Goal: Task Accomplishment & Management: Use online tool/utility

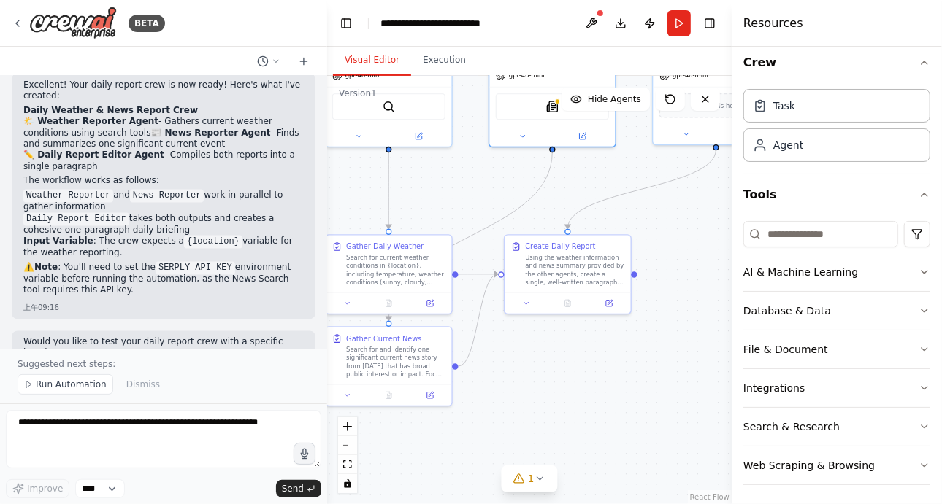
drag, startPoint x: 631, startPoint y: 373, endPoint x: 711, endPoint y: 204, distance: 187.1
click at [711, 204] on div ".deletable-edge-delete-btn { width: 20px; height: 20px; border: 0px solid #ffff…" at bounding box center [529, 290] width 404 height 428
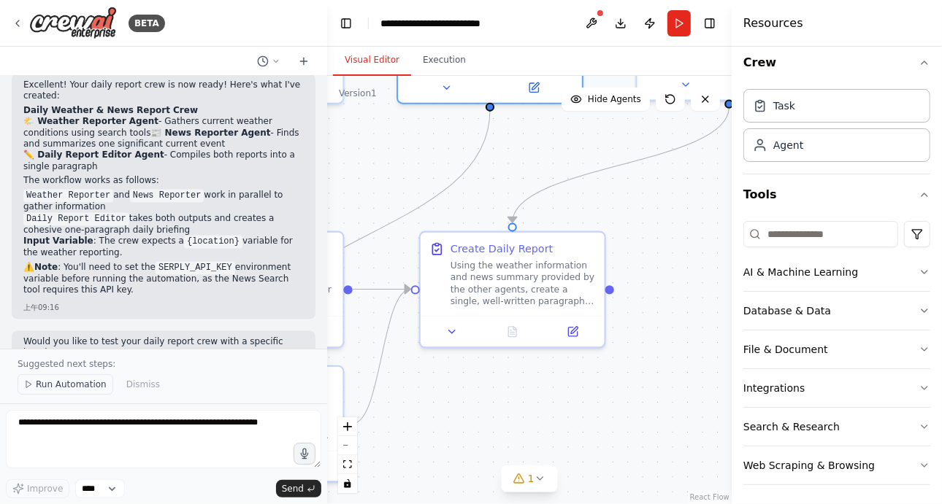
click at [86, 393] on button "Run Automation" at bounding box center [66, 384] width 96 height 20
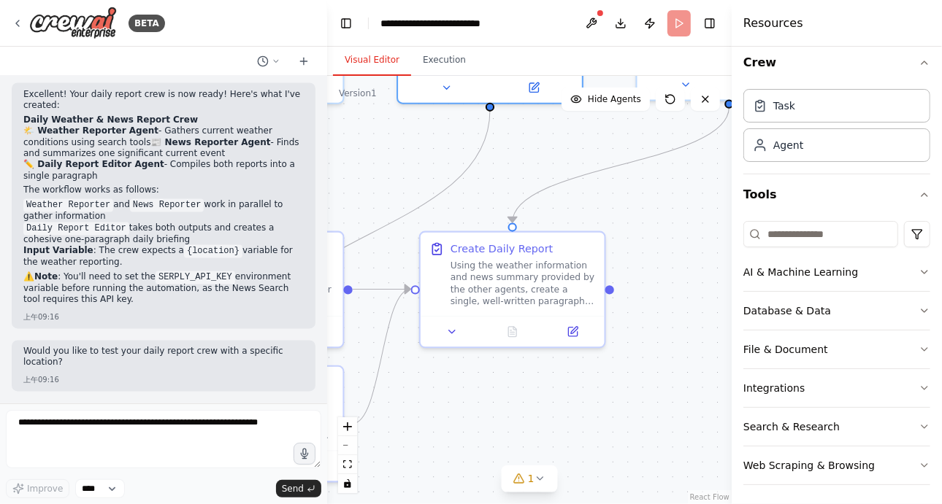
scroll to position [1531, 0]
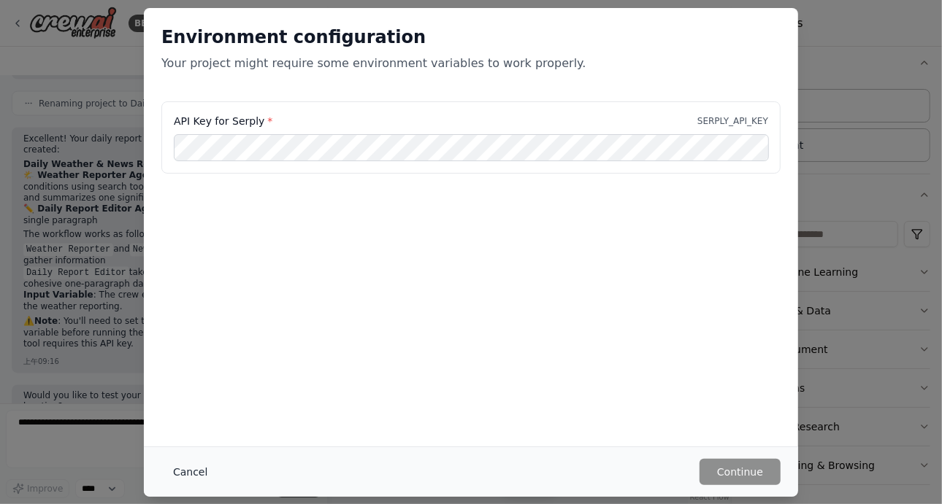
click at [190, 479] on button "Cancel" at bounding box center [190, 472] width 58 height 26
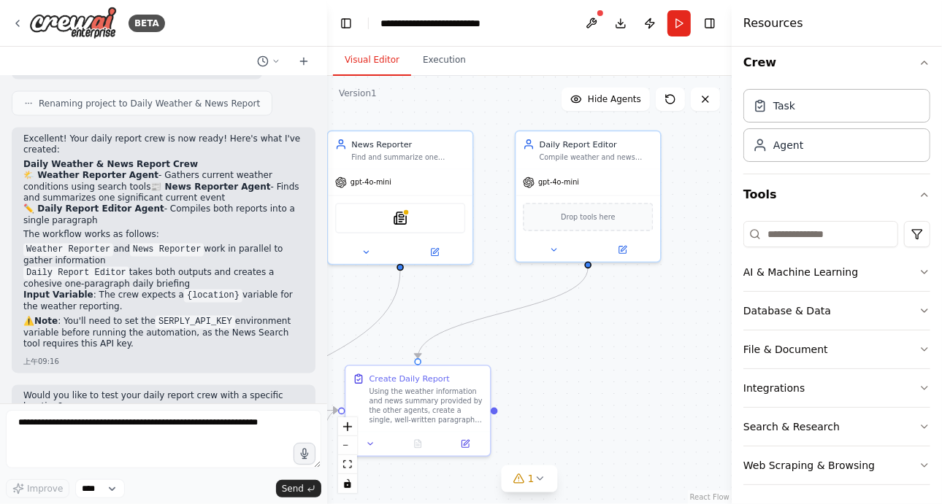
drag, startPoint x: 420, startPoint y: 245, endPoint x: 334, endPoint y: 358, distance: 142.2
click at [334, 358] on div ".deletable-edge-delete-btn { width: 20px; height: 20px; border: 0px solid #ffff…" at bounding box center [529, 290] width 404 height 428
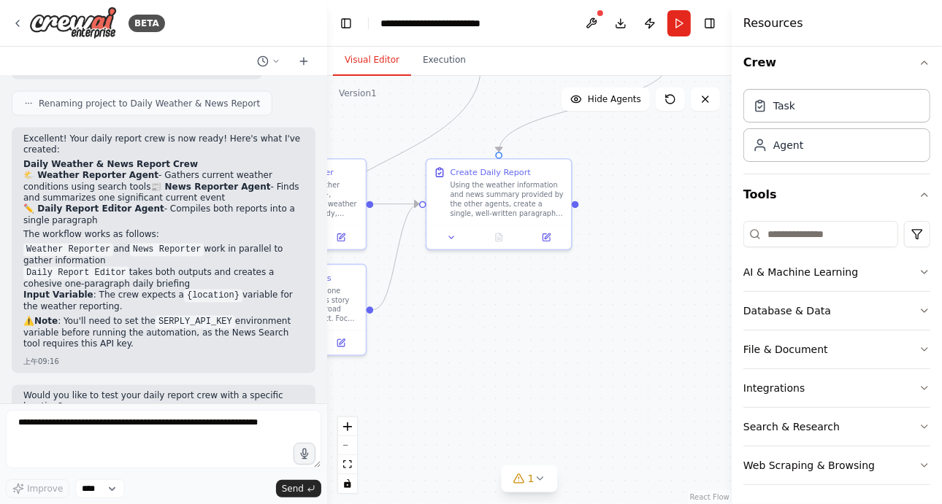
drag, startPoint x: 617, startPoint y: 370, endPoint x: 719, endPoint y: 158, distance: 234.7
click at [719, 158] on div ".deletable-edge-delete-btn { width: 20px; height: 20px; border: 0px solid #ffff…" at bounding box center [529, 290] width 404 height 428
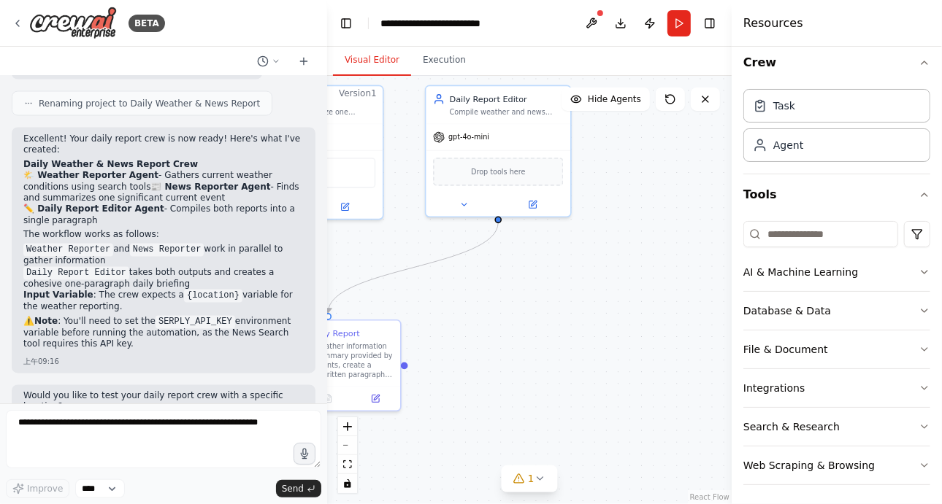
drag, startPoint x: 524, startPoint y: 371, endPoint x: 341, endPoint y: 538, distance: 248.0
click at [341, 504] on html "BETA Hello! I'm the CrewAI assistant. What kind of automation do you want to bu…" at bounding box center [471, 252] width 942 height 504
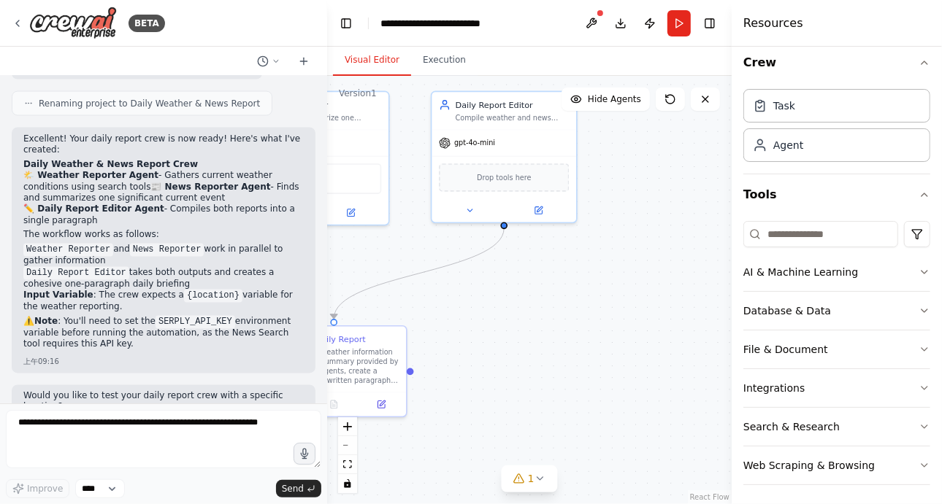
drag, startPoint x: 559, startPoint y: 294, endPoint x: 569, endPoint y: 306, distance: 15.0
click at [569, 306] on div ".deletable-edge-delete-btn { width: 20px; height: 20px; border: 0px solid #ffff…" at bounding box center [529, 290] width 404 height 428
click at [482, 157] on div "gpt-4o-mini" at bounding box center [507, 147] width 145 height 26
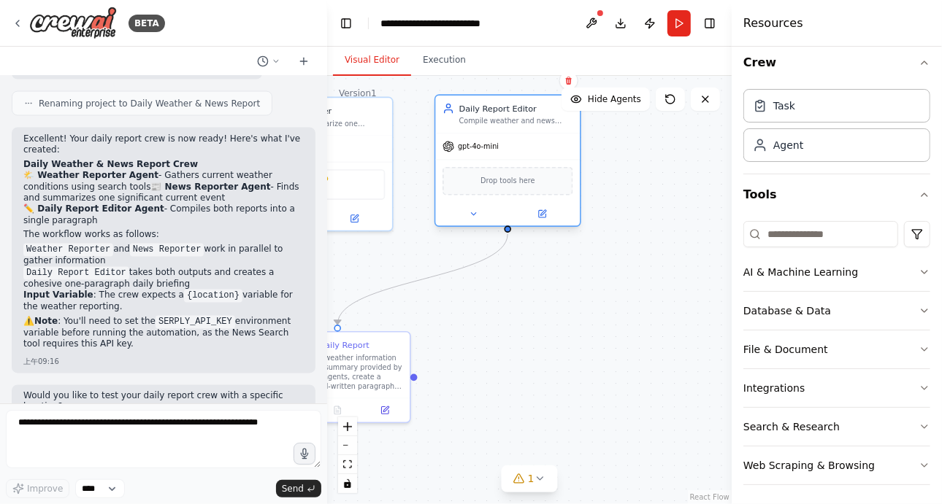
click at [552, 143] on div "gpt-4o-mini" at bounding box center [507, 147] width 145 height 26
click at [542, 215] on icon at bounding box center [542, 213] width 7 height 7
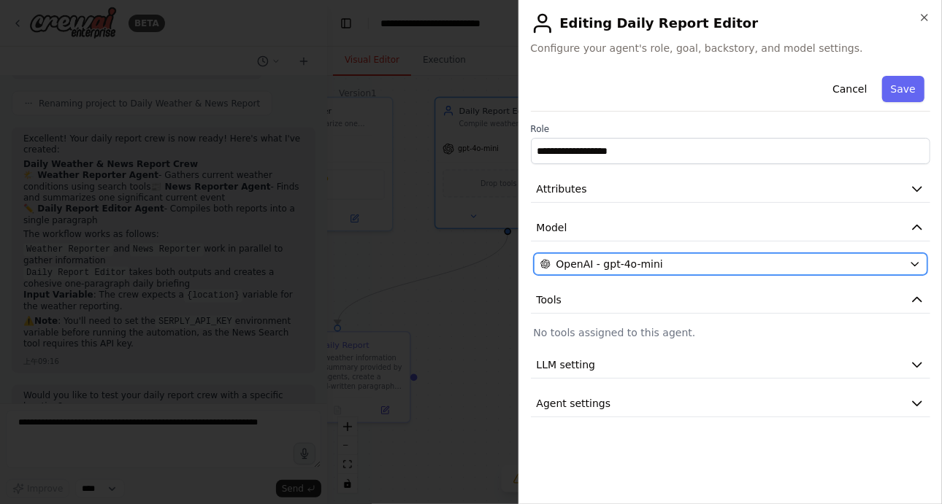
click at [717, 264] on div "OpenAI - gpt-4o-mini" at bounding box center [721, 264] width 363 height 15
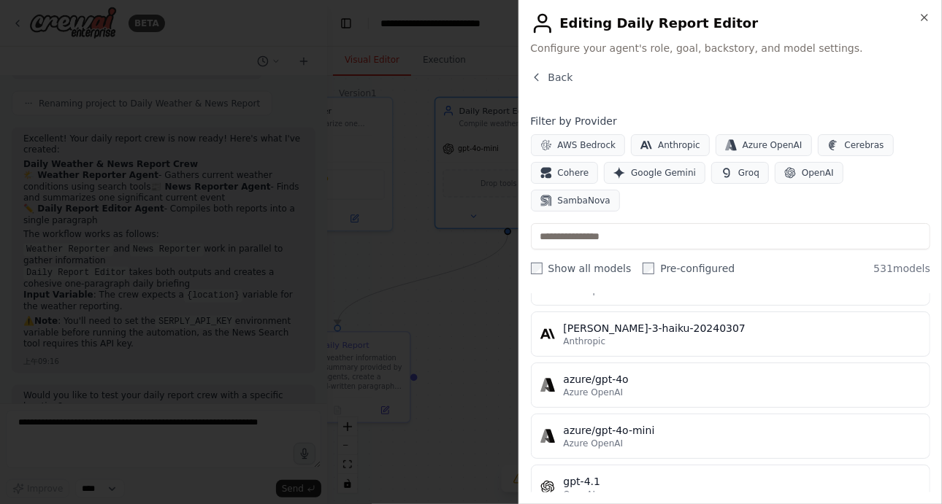
scroll to position [0, 0]
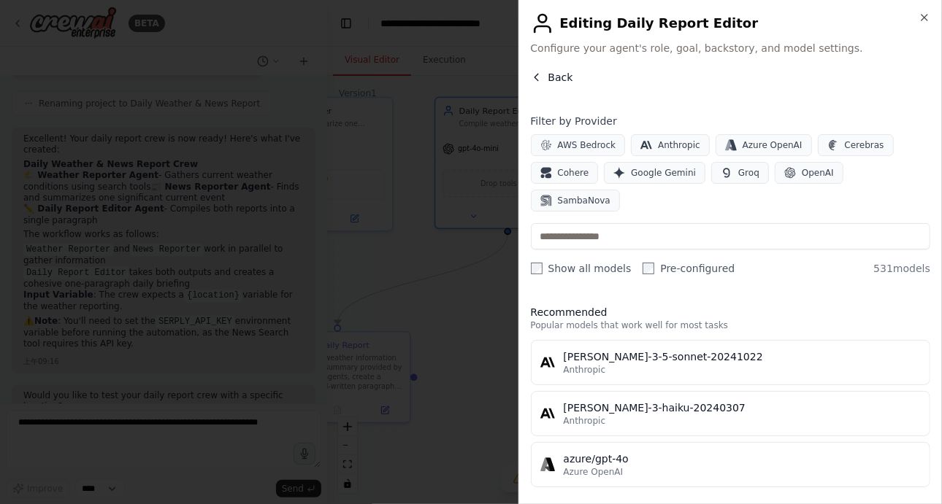
click at [544, 75] on button "Back" at bounding box center [552, 77] width 42 height 15
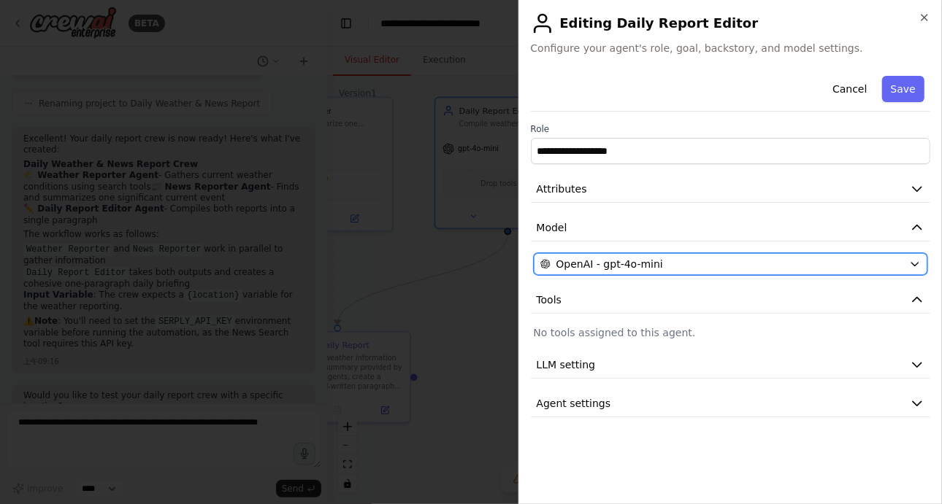
click at [917, 272] on button "OpenAI - gpt-4o-mini" at bounding box center [731, 264] width 394 height 22
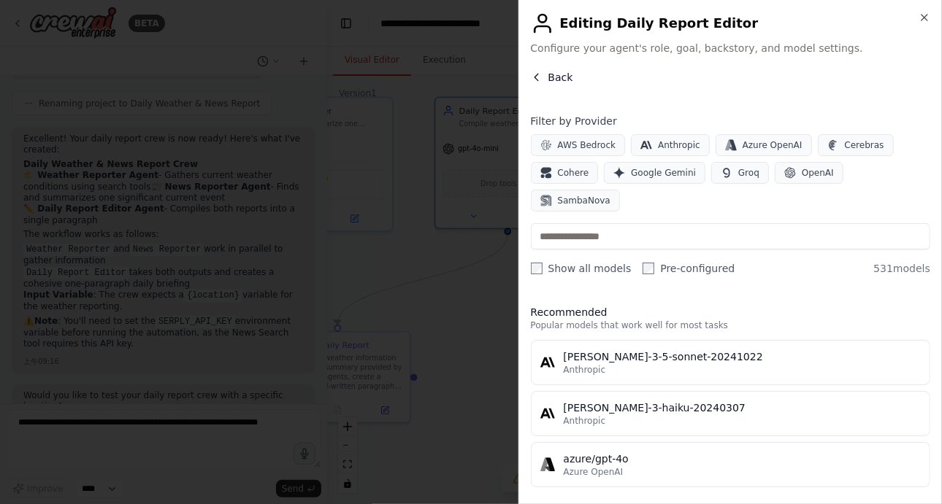
click at [548, 74] on span "Back" at bounding box center [560, 77] width 25 height 15
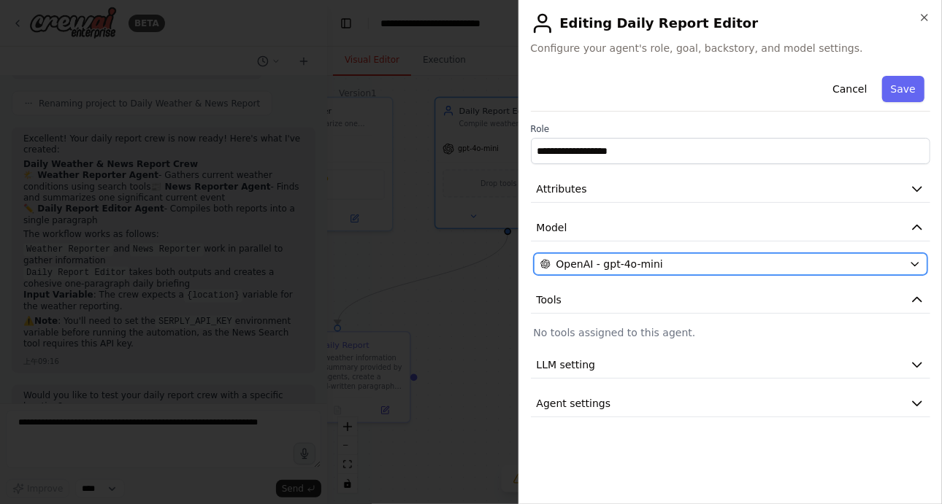
click at [915, 266] on icon "button" at bounding box center [915, 264] width 12 height 12
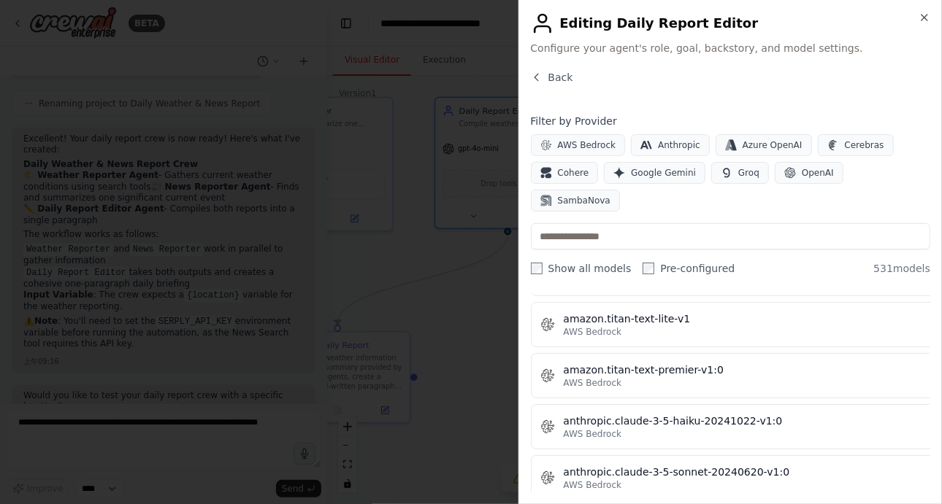
scroll to position [1303, 0]
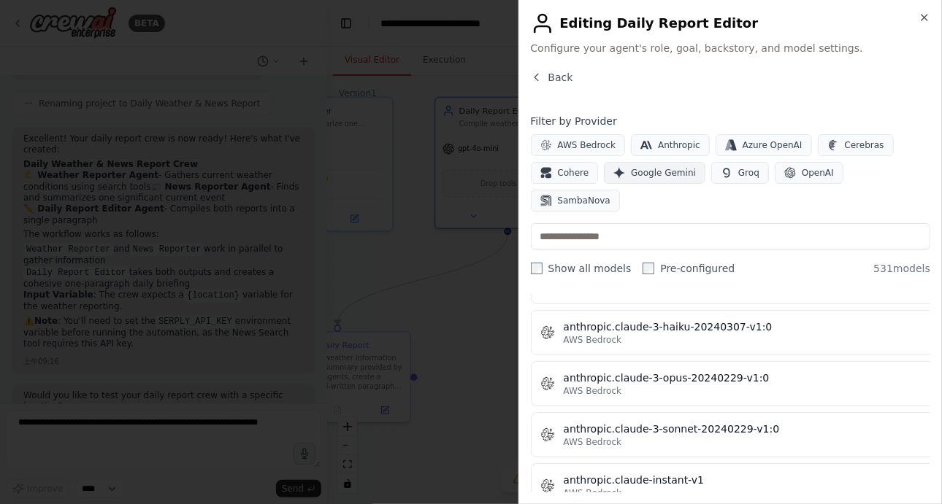
click at [655, 178] on button "Google Gemini" at bounding box center [654, 173] width 101 height 22
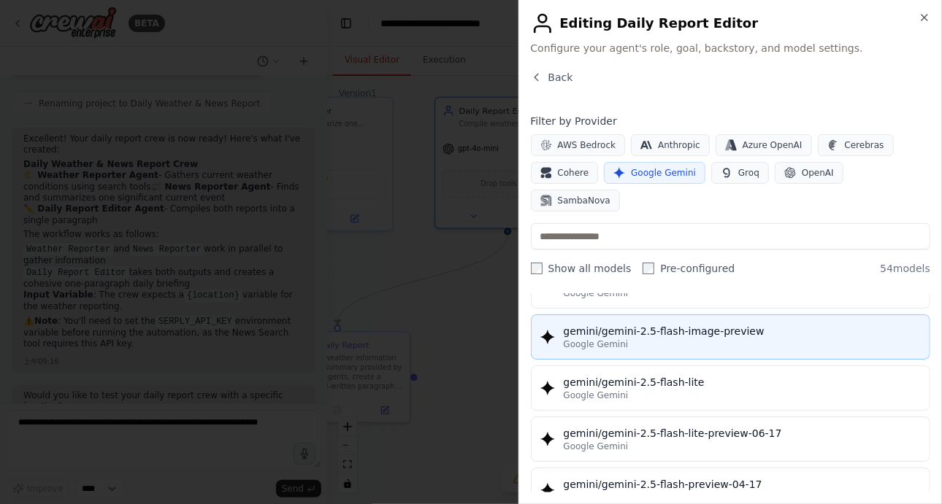
click at [769, 339] on div "Google Gemini" at bounding box center [742, 345] width 358 height 12
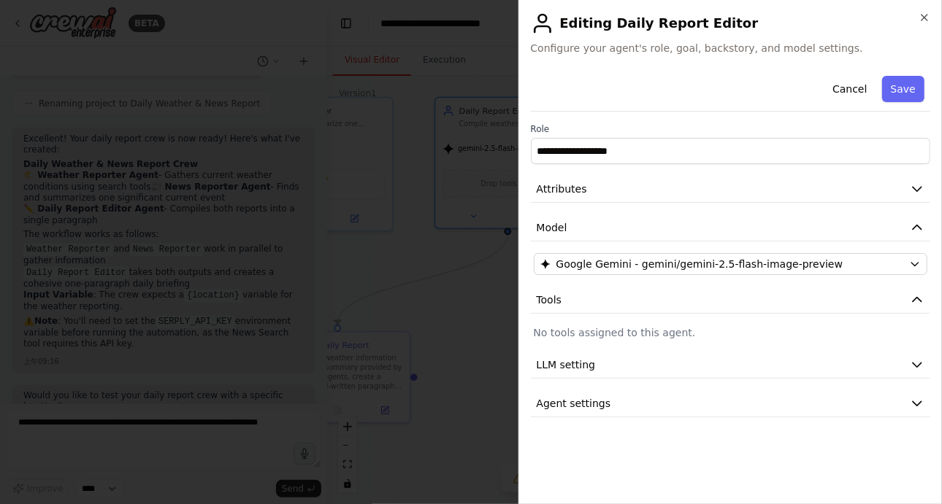
click at [488, 328] on div at bounding box center [471, 252] width 942 height 504
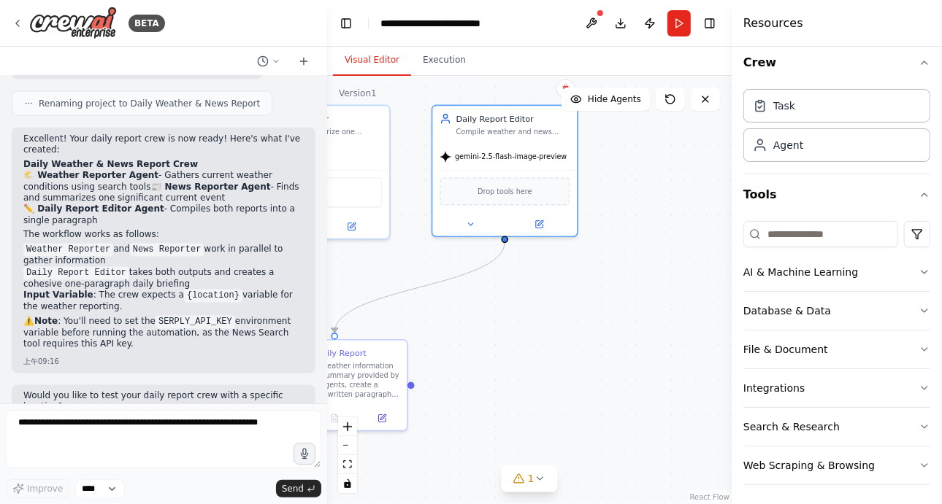
drag, startPoint x: 480, startPoint y: 360, endPoint x: 474, endPoint y: 371, distance: 12.1
click at [474, 371] on div ".deletable-edge-delete-btn { width: 20px; height: 20px; border: 0px solid #ffff…" at bounding box center [529, 290] width 404 height 428
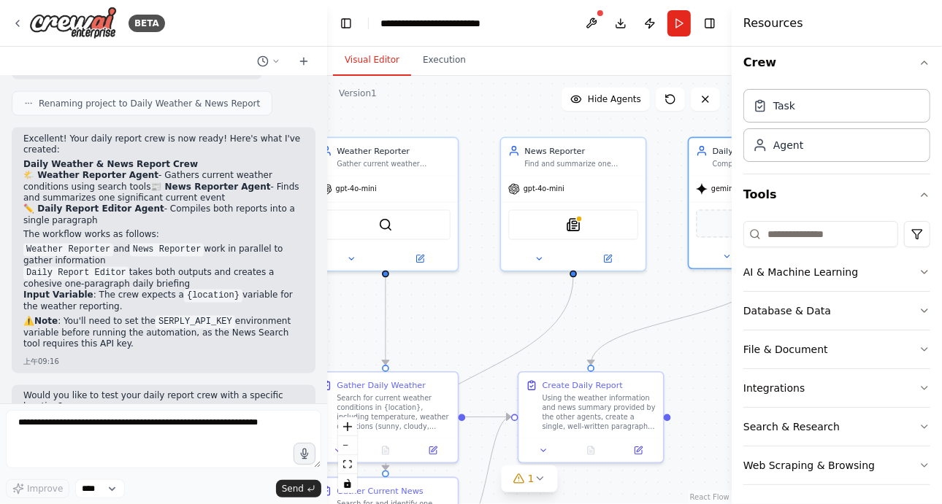
drag, startPoint x: 474, startPoint y: 371, endPoint x: 730, endPoint y: 398, distance: 256.9
click at [730, 398] on div "BETA Hello! I'm the CrewAI assistant. What kind of automation do you want to bu…" at bounding box center [471, 252] width 942 height 504
click at [620, 264] on div at bounding box center [570, 253] width 145 height 23
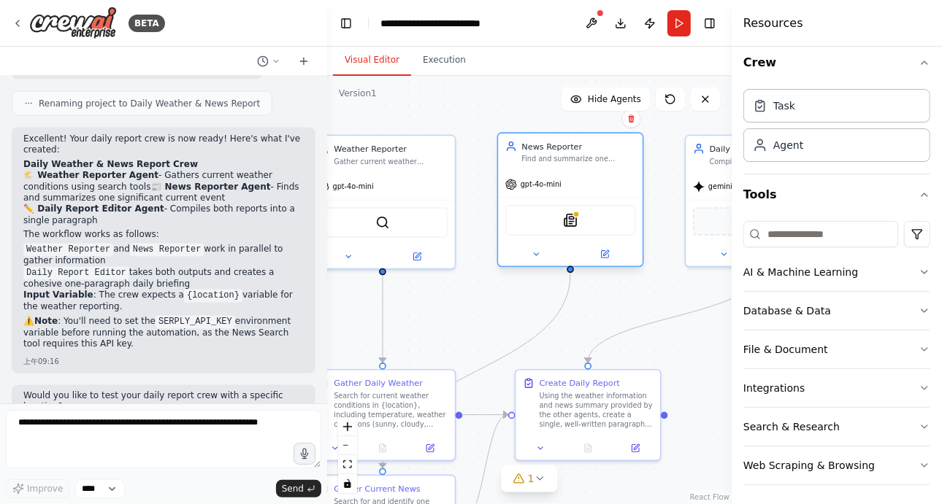
click at [604, 263] on div at bounding box center [570, 253] width 145 height 23
click at [610, 256] on button at bounding box center [604, 254] width 66 height 14
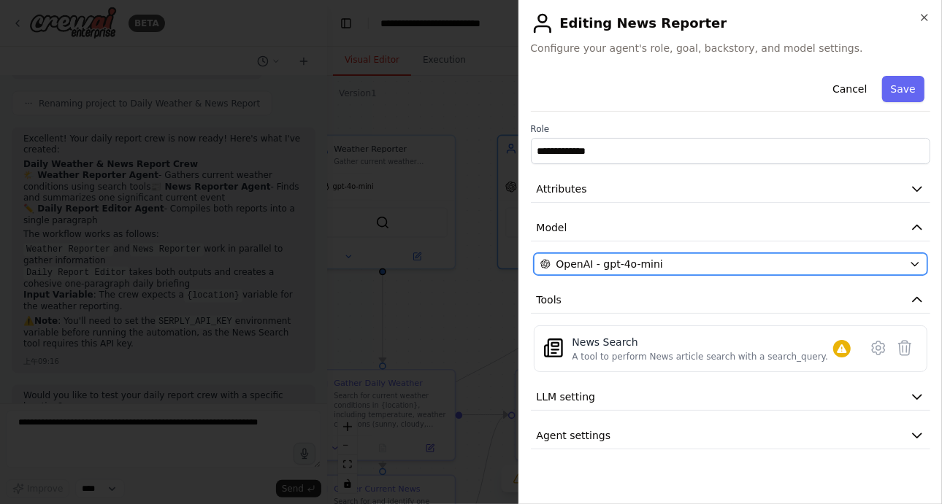
click at [665, 253] on button "OpenAI - gpt-4o-mini" at bounding box center [731, 264] width 394 height 22
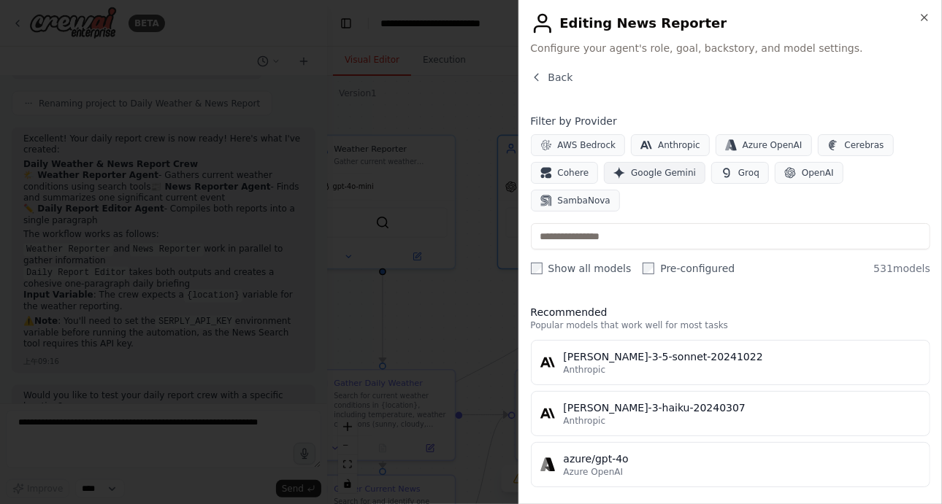
click at [641, 180] on button "Google Gemini" at bounding box center [654, 173] width 101 height 22
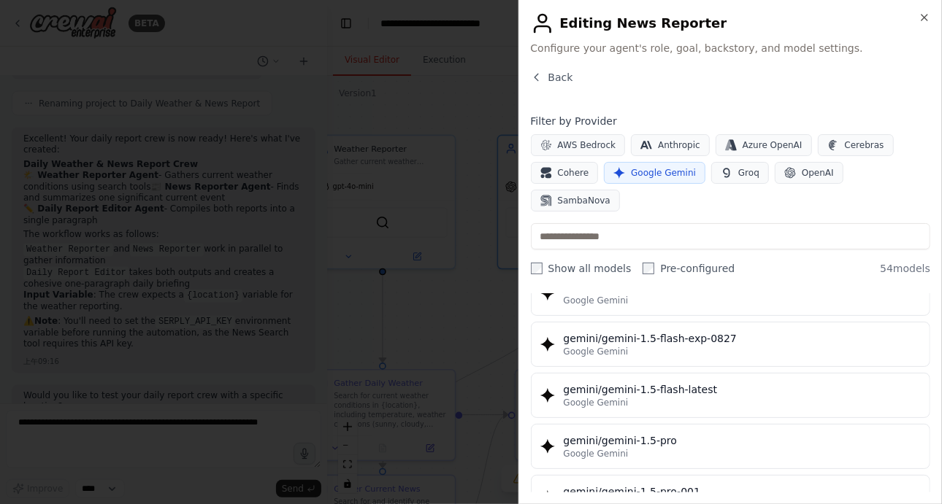
scroll to position [326, 0]
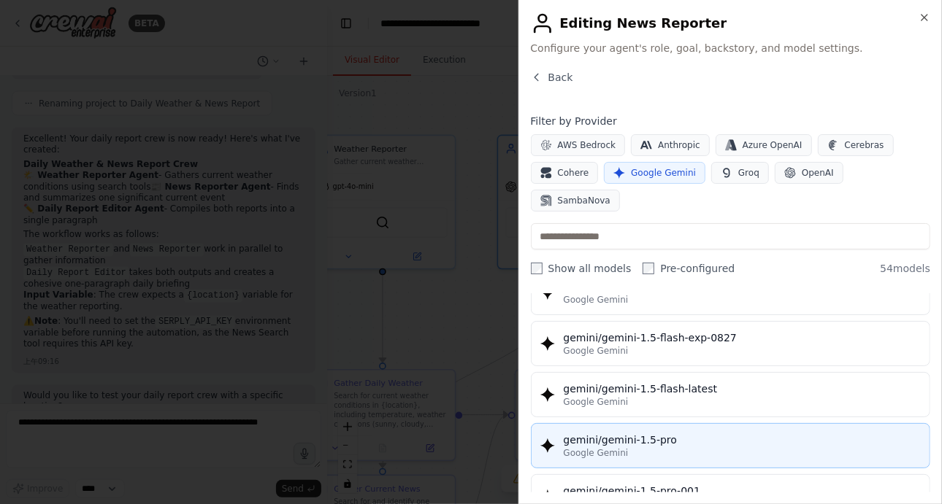
click at [702, 433] on div "gemini/gemini-1.5-pro" at bounding box center [742, 440] width 358 height 15
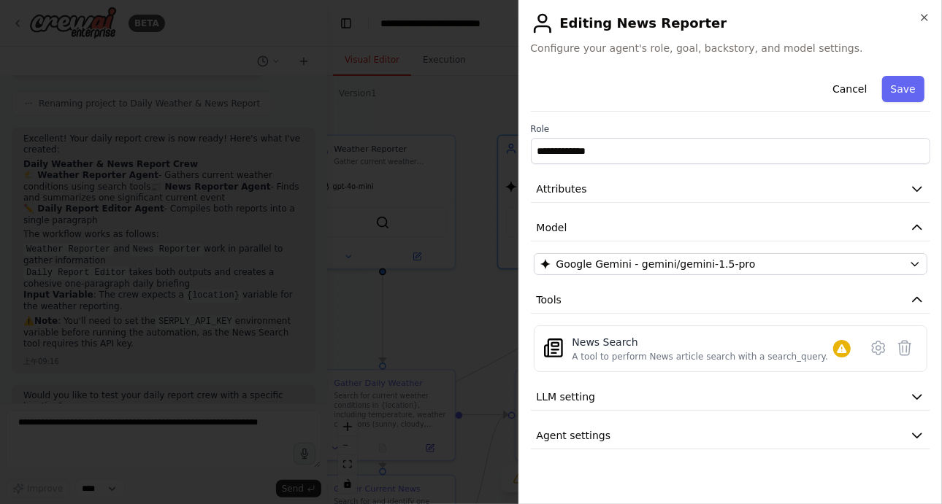
click at [470, 350] on div at bounding box center [471, 252] width 942 height 504
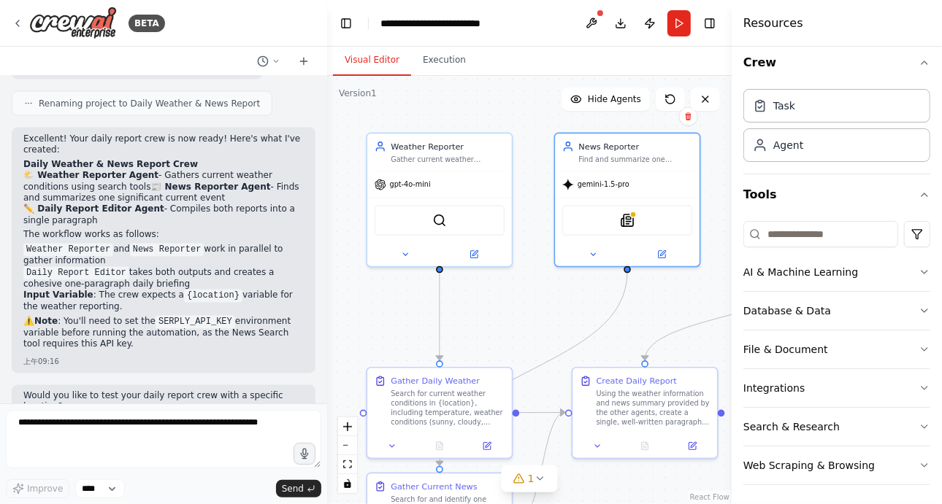
drag, startPoint x: 470, startPoint y: 350, endPoint x: 531, endPoint y: 353, distance: 60.7
click at [531, 353] on div ".deletable-edge-delete-btn { width: 20px; height: 20px; border: 0px solid #ffff…" at bounding box center [529, 290] width 404 height 428
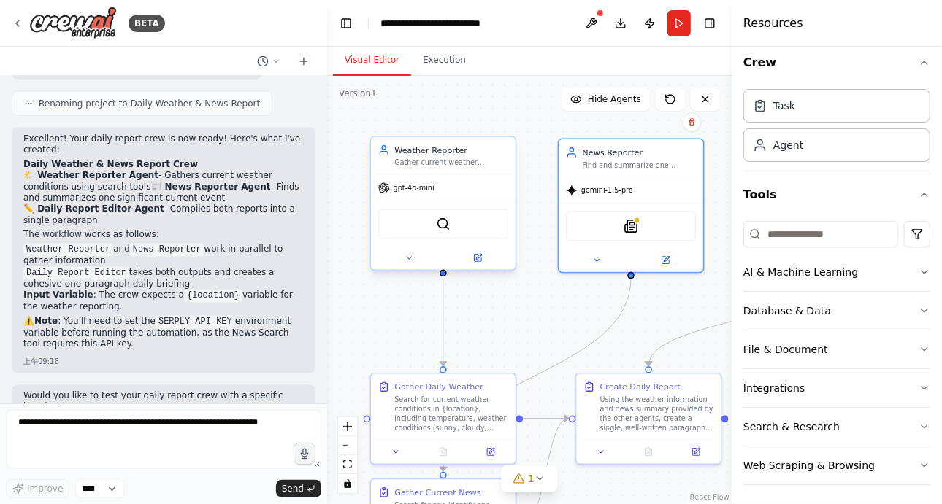
click at [479, 266] on div at bounding box center [443, 257] width 145 height 23
click at [477, 263] on button at bounding box center [477, 258] width 66 height 14
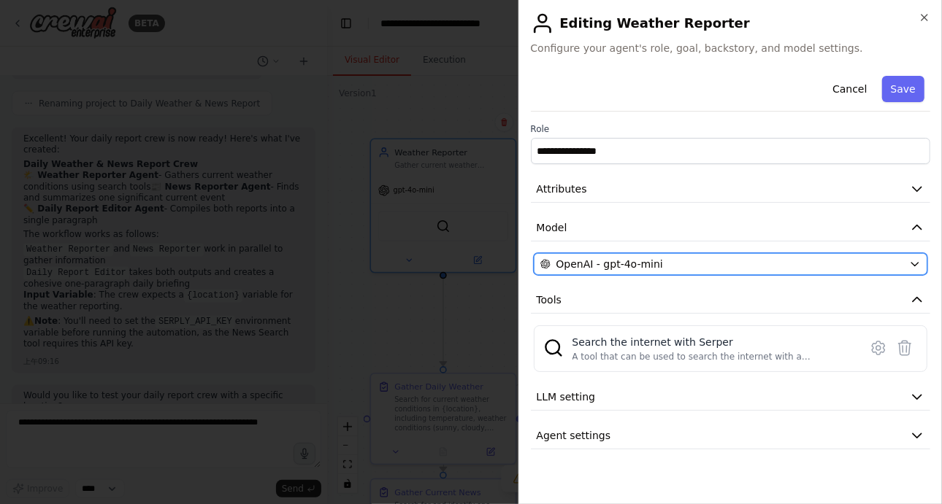
click at [596, 261] on span "OpenAI - gpt-4o-mini" at bounding box center [609, 264] width 107 height 15
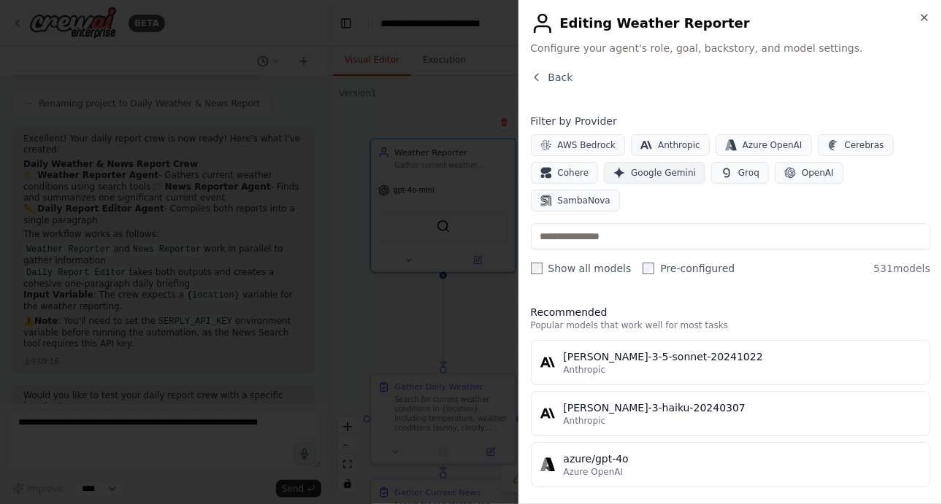
click at [651, 169] on span "Google Gemini" at bounding box center [663, 173] width 65 height 12
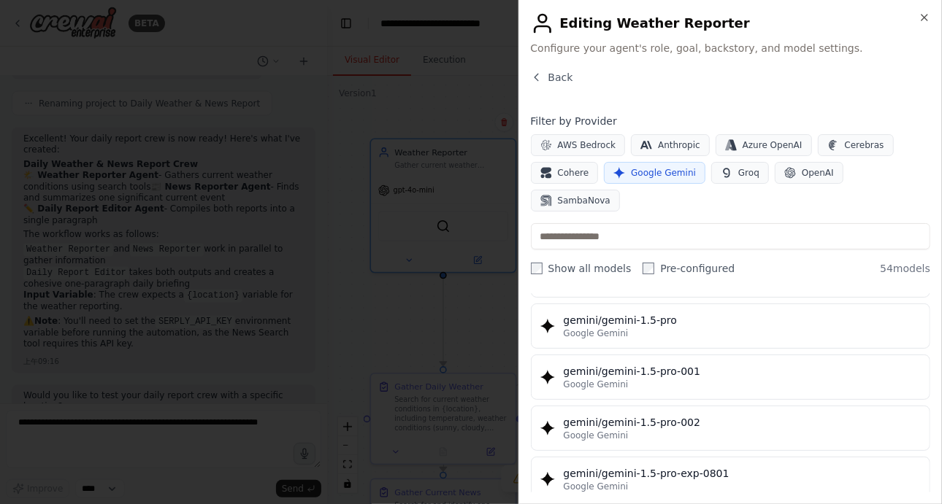
scroll to position [337, 0]
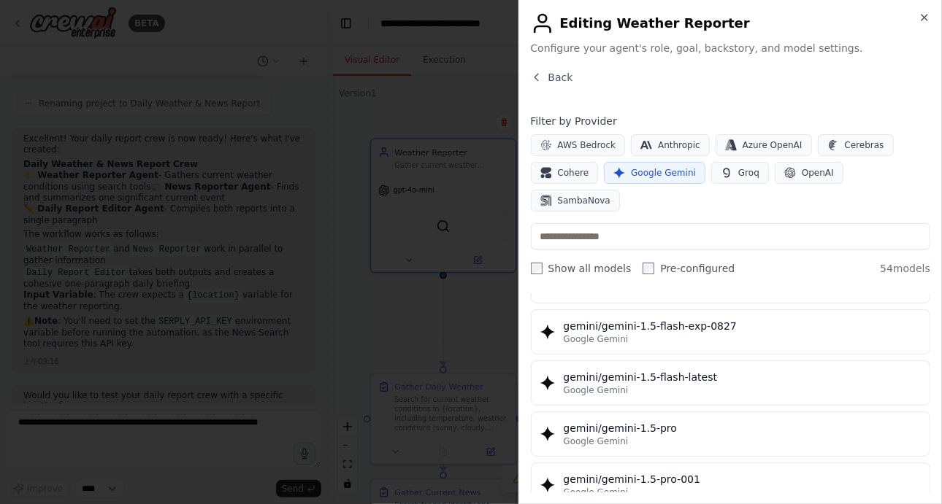
click at [677, 436] on div "Google Gemini" at bounding box center [742, 442] width 358 height 12
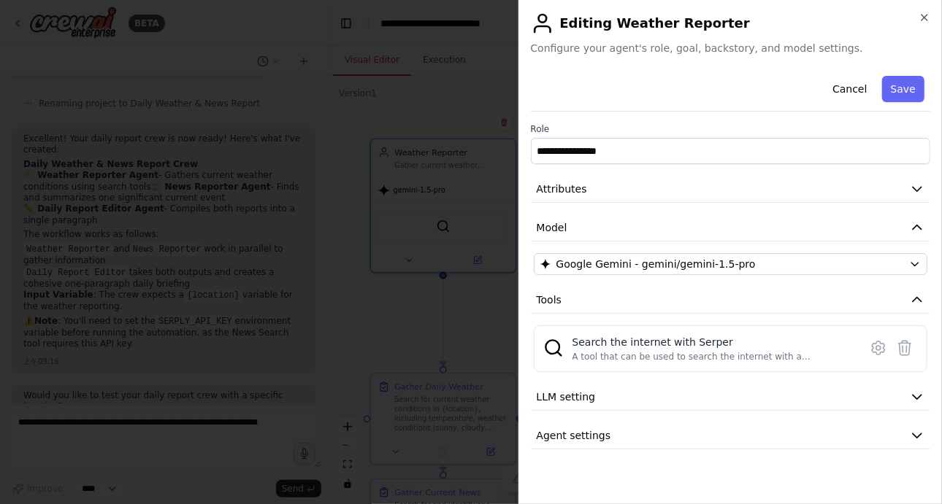
click at [393, 325] on div at bounding box center [471, 252] width 942 height 504
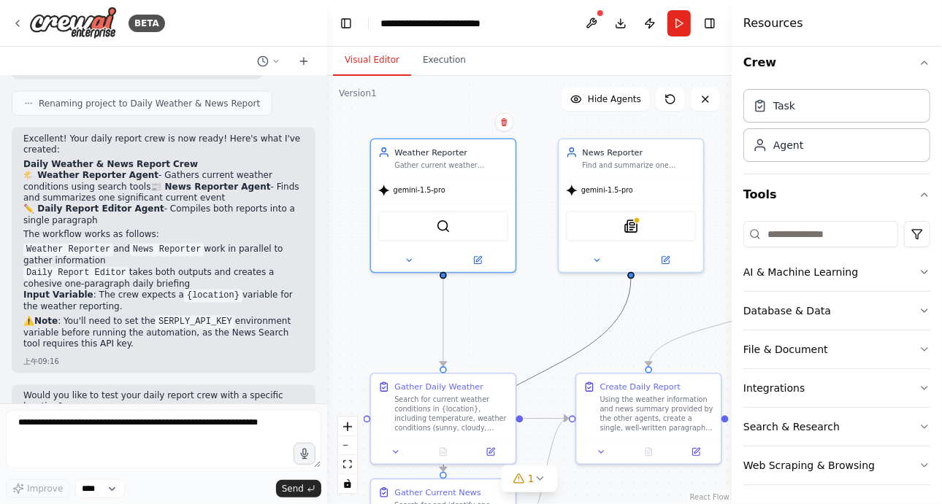
click at [628, 283] on circle "Edge from 402cde62-f763-4686-9377-de843066898a to b15ae765-9ccd-40be-8608-67f45…" at bounding box center [631, 284] width 12 height 12
click at [566, 303] on div ".deletable-edge-delete-btn { width: 20px; height: 20px; border: 0px solid #ffff…" at bounding box center [529, 290] width 404 height 428
click at [634, 281] on div ".deletable-edge-delete-btn { width: 20px; height: 20px; border: 0px solid #ffff…" at bounding box center [529, 290] width 404 height 428
drag, startPoint x: 631, startPoint y: 272, endPoint x: 444, endPoint y: 474, distance: 275.3
click at [444, 424] on div "Weather Reporter Gather current weather conditions for {location} and provide a…" at bounding box center [473, 252] width 325 height 345
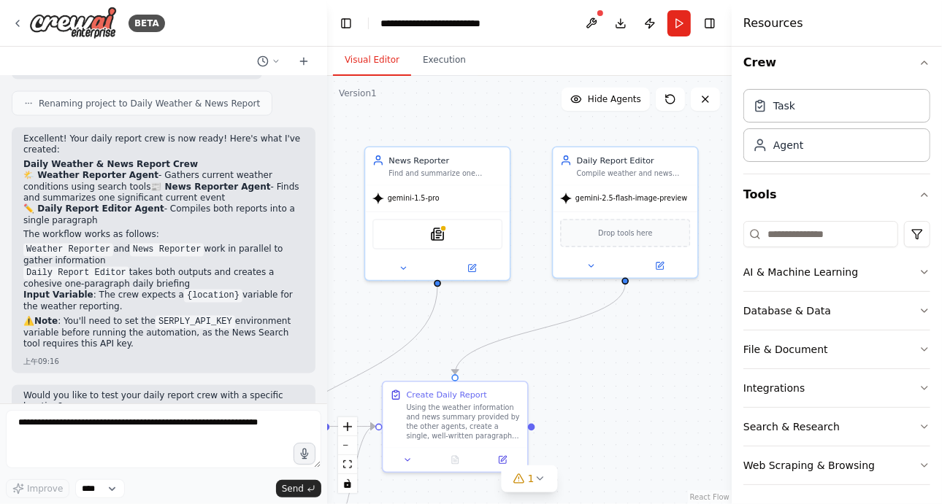
drag, startPoint x: 554, startPoint y: 313, endPoint x: 361, endPoint y: 321, distance: 193.6
click at [361, 321] on div ".deletable-edge-delete-btn { width: 20px; height: 20px; border: 0px solid #ffff…" at bounding box center [529, 290] width 404 height 428
click at [663, 261] on icon at bounding box center [659, 263] width 9 height 9
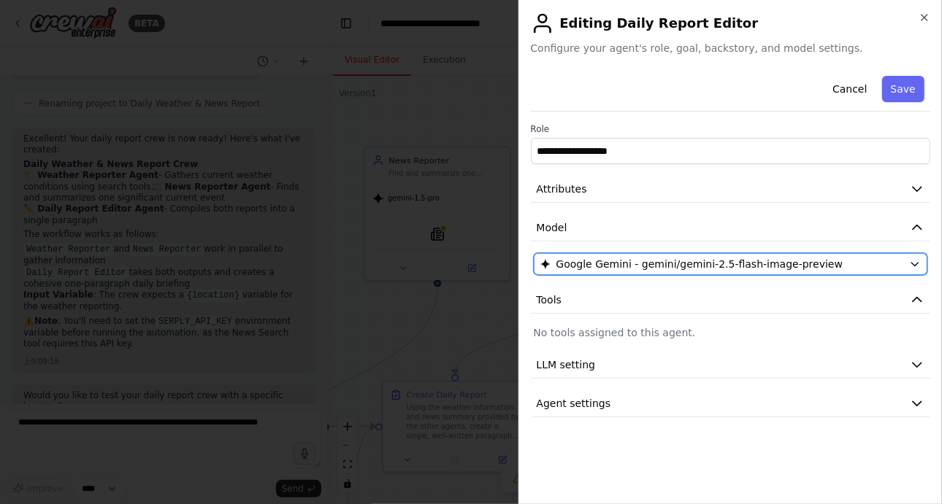
click at [759, 261] on span "Google Gemini - gemini/gemini-2.5-flash-image-preview" at bounding box center [699, 264] width 287 height 15
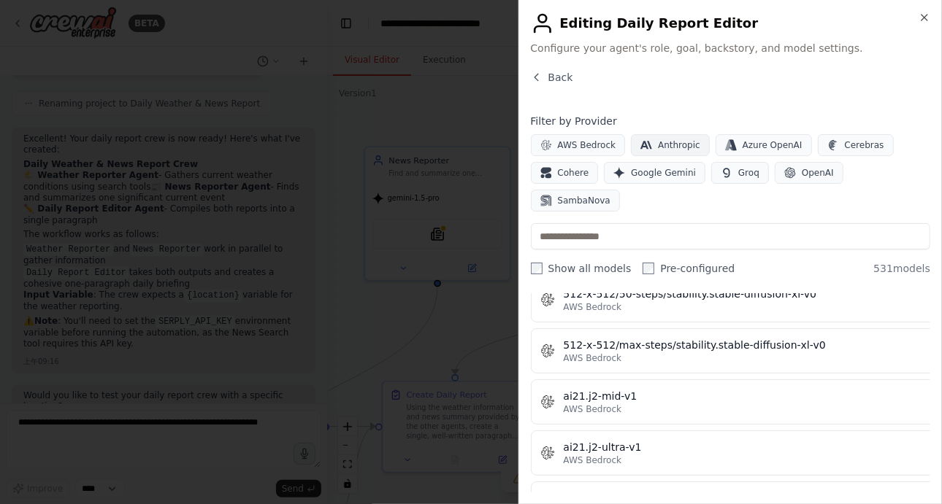
scroll to position [626, 0]
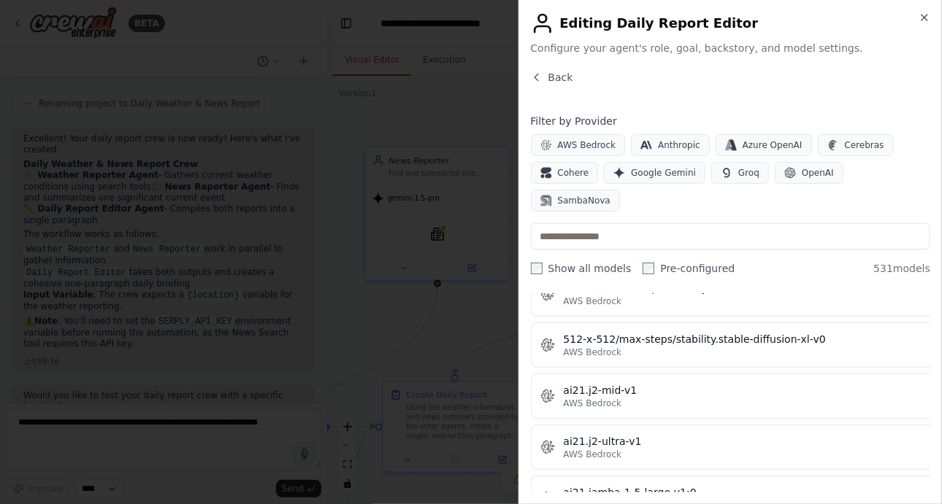
click at [642, 161] on div "AWS Bedrock Anthropic Azure OpenAI Cerebras Cohere Google Gemini Groq OpenAI Sa…" at bounding box center [731, 172] width 400 height 77
click at [641, 164] on button "Google Gemini" at bounding box center [654, 173] width 101 height 22
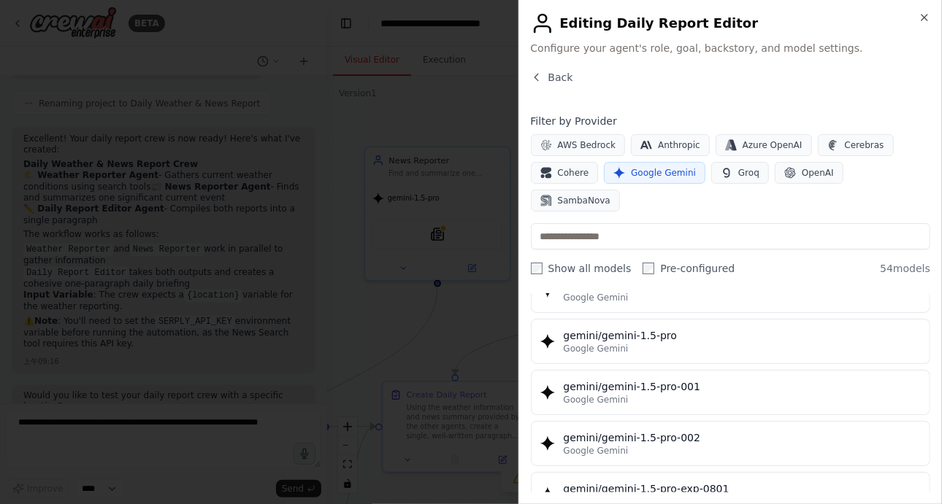
scroll to position [431, 0]
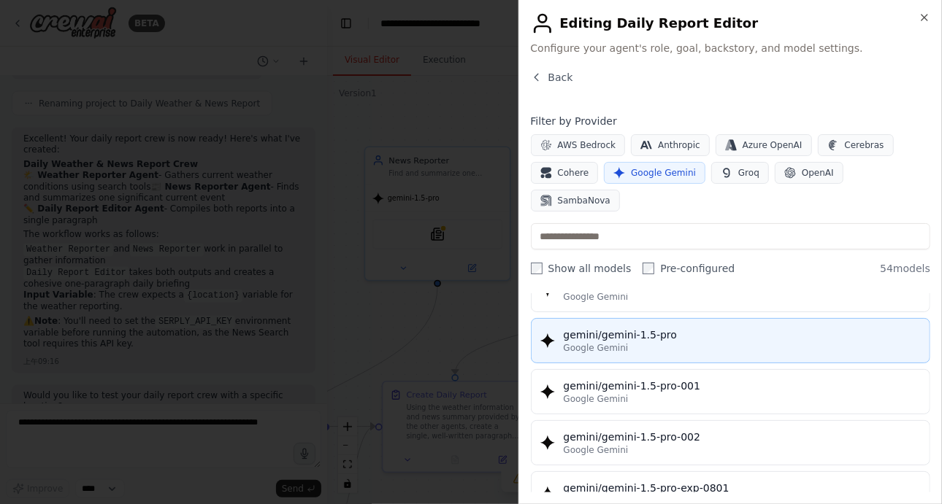
click at [693, 342] on div "Google Gemini" at bounding box center [742, 348] width 358 height 12
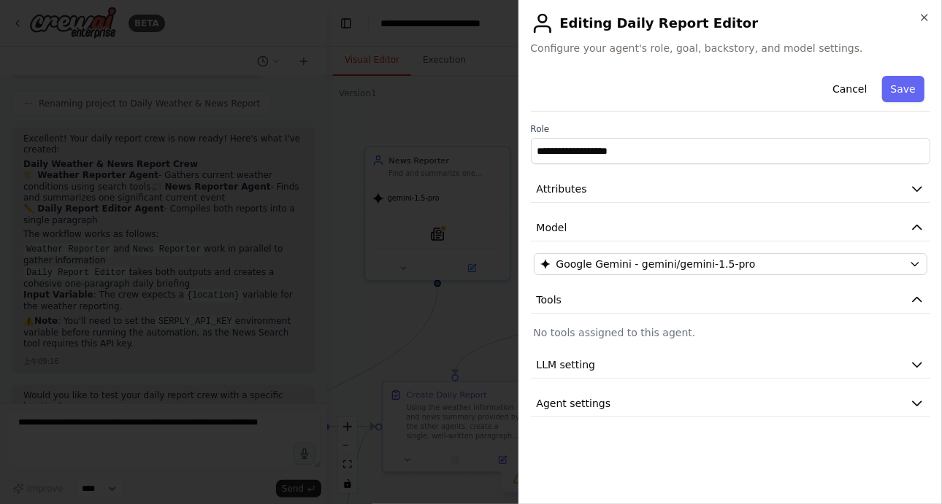
click at [495, 328] on div at bounding box center [471, 252] width 942 height 504
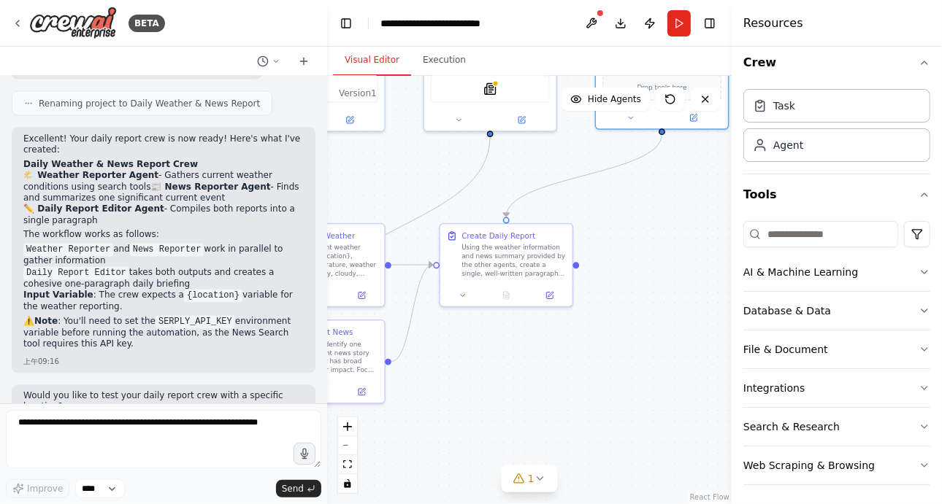
drag, startPoint x: 623, startPoint y: 396, endPoint x: 661, endPoint y: 239, distance: 161.6
click at [661, 239] on div ".deletable-edge-delete-btn { width: 20px; height: 20px; border: 0px solid #ffff…" at bounding box center [529, 290] width 404 height 428
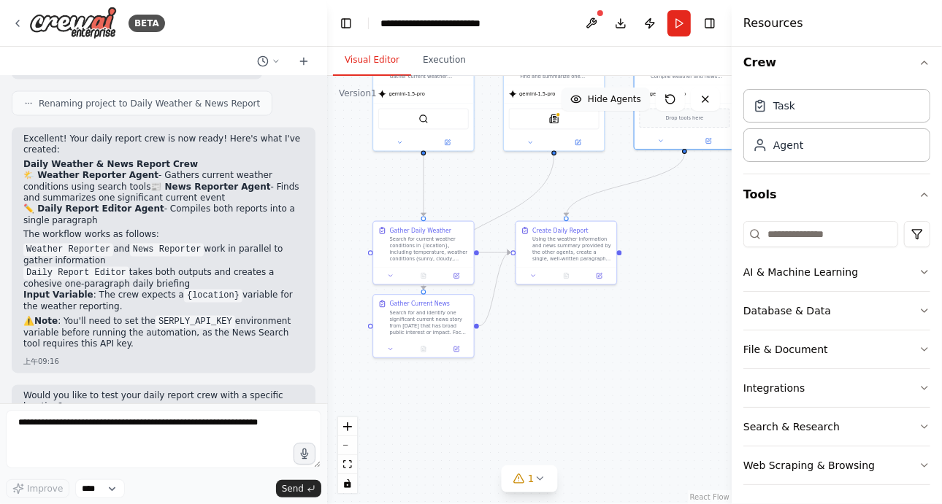
click at [577, 104] on icon at bounding box center [576, 99] width 12 height 12
click at [577, 104] on icon at bounding box center [572, 99] width 12 height 12
click at [577, 104] on icon at bounding box center [576, 99] width 12 height 12
click at [577, 104] on icon at bounding box center [572, 99] width 12 height 12
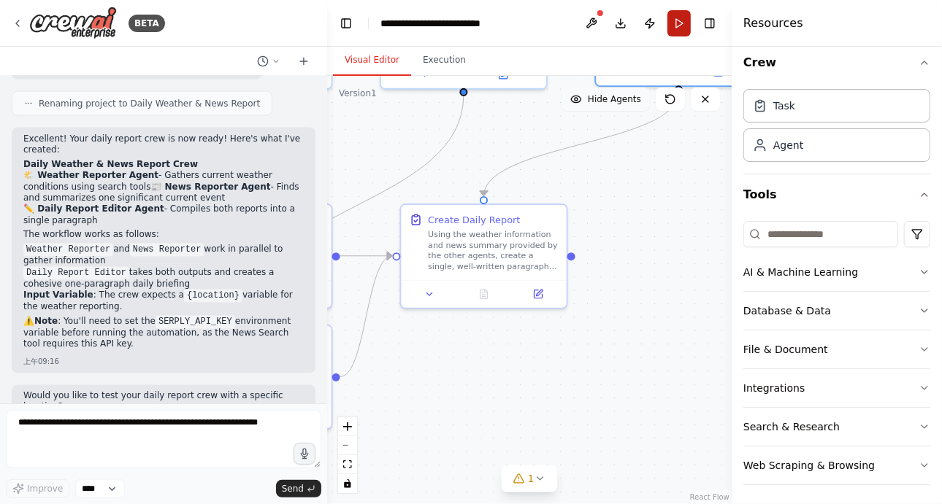
click at [673, 31] on button "Run" at bounding box center [678, 23] width 23 height 26
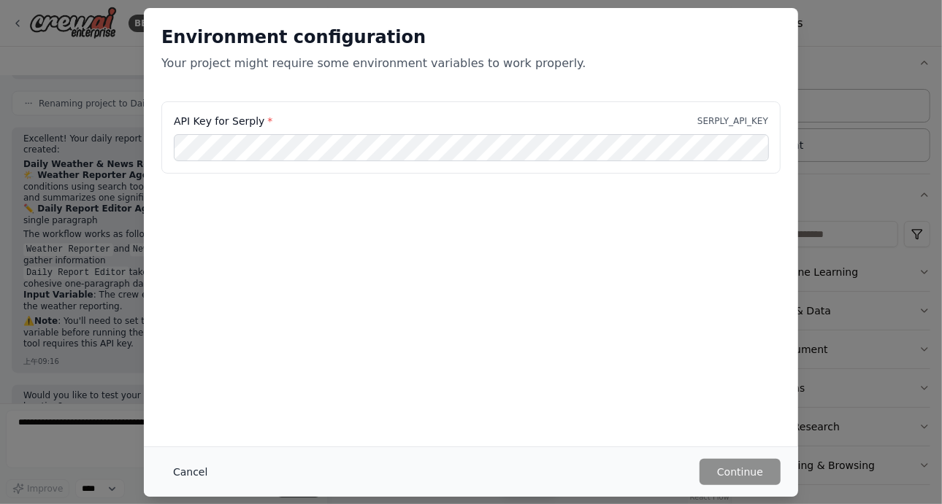
click at [209, 468] on button "Cancel" at bounding box center [190, 472] width 58 height 26
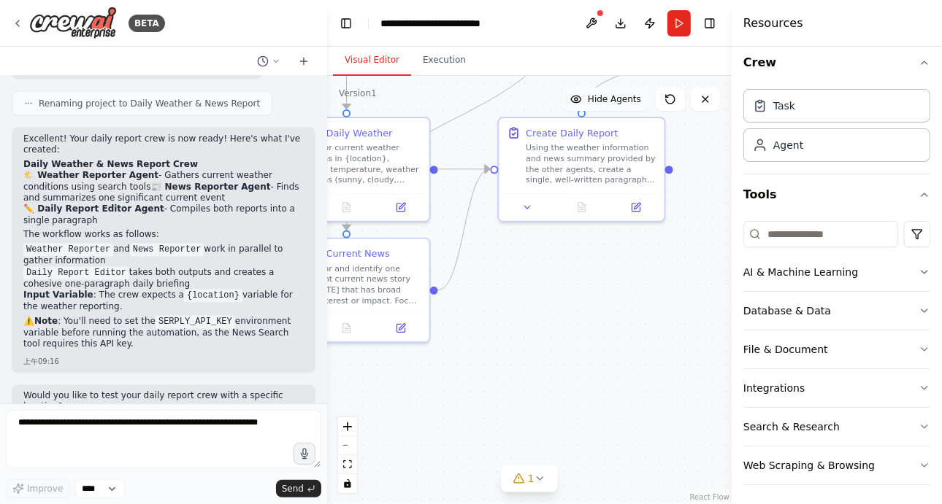
drag, startPoint x: 464, startPoint y: 351, endPoint x: 562, endPoint y: 264, distance: 130.8
click at [562, 264] on div ".deletable-edge-delete-btn { width: 20px; height: 20px; border: 0px solid #ffff…" at bounding box center [529, 290] width 404 height 428
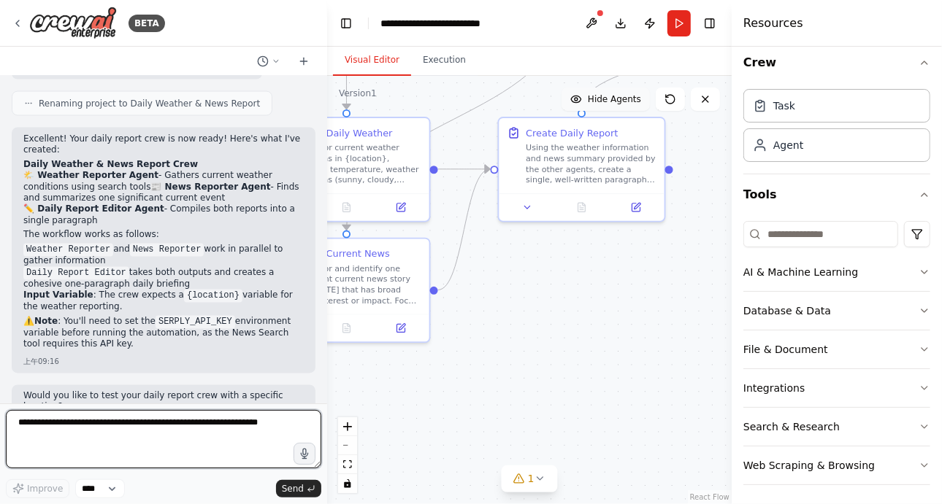
click at [136, 432] on textarea at bounding box center [163, 439] width 315 height 58
type textarea "*"
type textarea "**********"
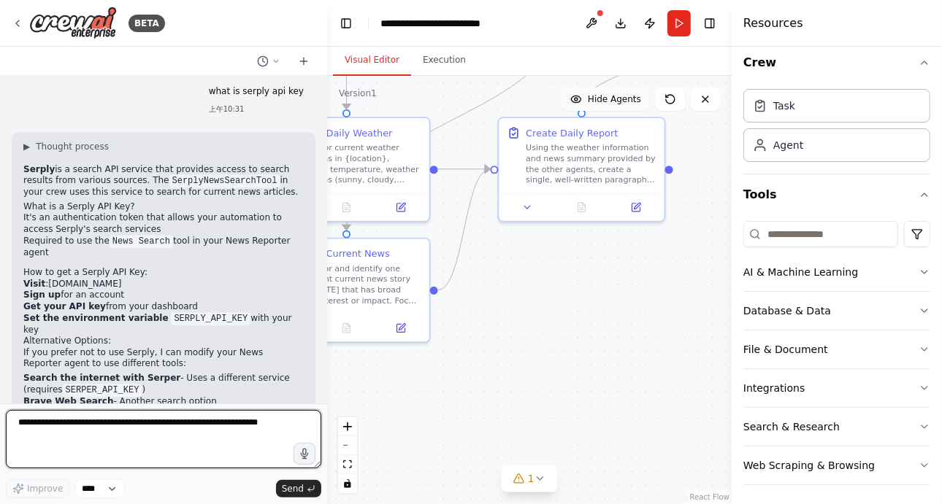
scroll to position [1899, 0]
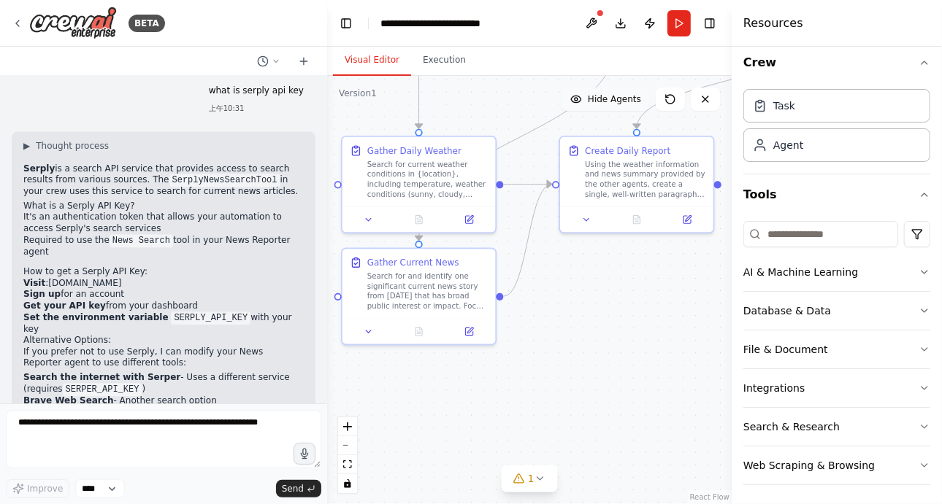
drag, startPoint x: 512, startPoint y: 315, endPoint x: 577, endPoint y: 325, distance: 65.8
click at [577, 325] on div ".deletable-edge-delete-btn { width: 20px; height: 20px; border: 0px solid #ffff…" at bounding box center [529, 290] width 404 height 428
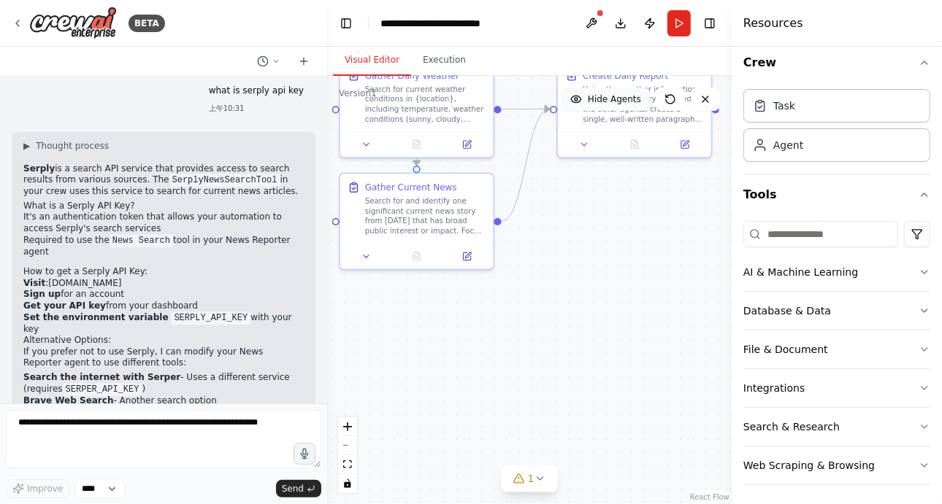
drag, startPoint x: 573, startPoint y: 324, endPoint x: 571, endPoint y: 249, distance: 75.2
click at [571, 249] on div ".deletable-edge-delete-btn { width: 20px; height: 20px; border: 0px solid #ffff…" at bounding box center [529, 290] width 404 height 428
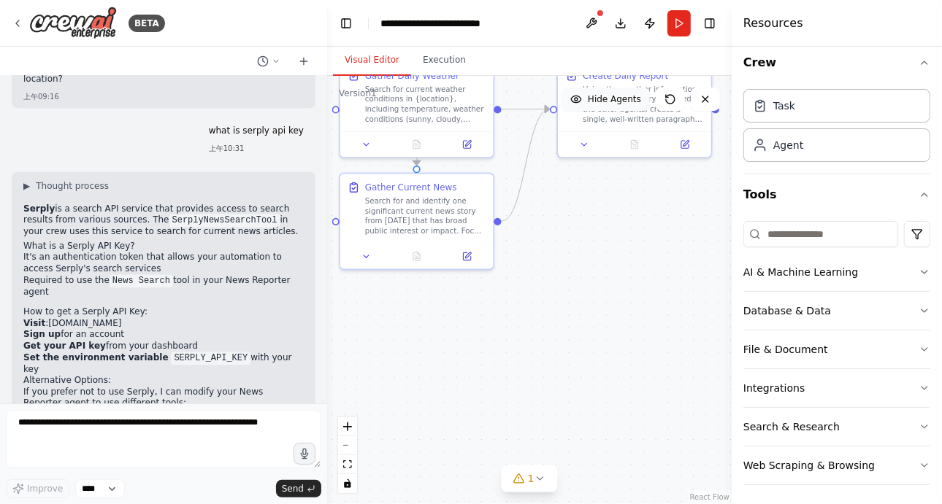
scroll to position [1858, 0]
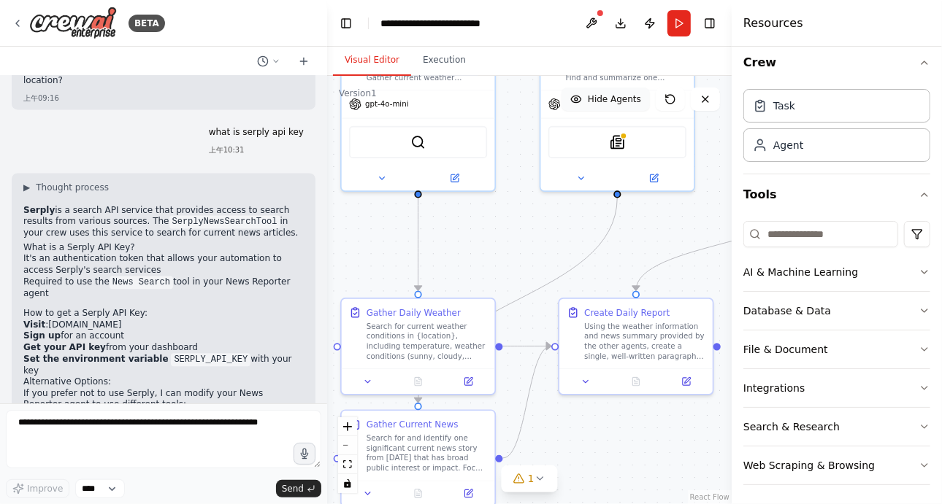
drag, startPoint x: 597, startPoint y: 257, endPoint x: 598, endPoint y: 494, distance: 237.2
click at [598, 494] on div ".deletable-edge-delete-btn { width: 20px; height: 20px; border: 0px solid #ffff…" at bounding box center [529, 290] width 404 height 428
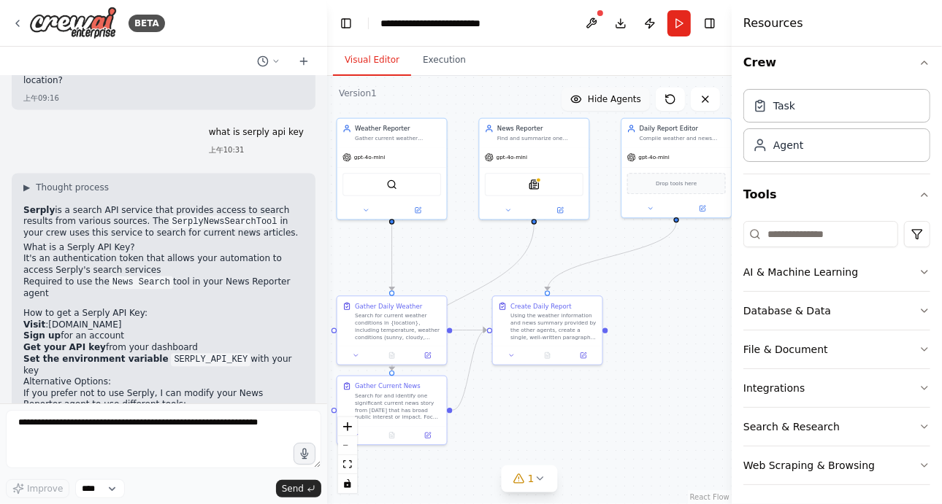
drag, startPoint x: 496, startPoint y: 221, endPoint x: 439, endPoint y: 253, distance: 65.4
click at [439, 253] on div ".deletable-edge-delete-btn { width: 20px; height: 20px; border: 0px solid #ffff…" at bounding box center [529, 290] width 404 height 428
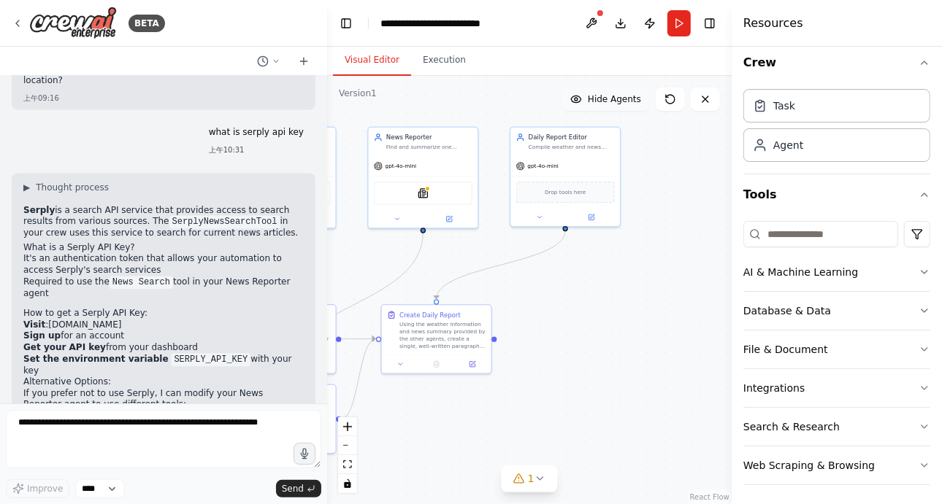
drag, startPoint x: 634, startPoint y: 295, endPoint x: 523, endPoint y: 304, distance: 111.3
click at [523, 304] on div ".deletable-edge-delete-btn { width: 20px; height: 20px; border: 0px solid #ffff…" at bounding box center [529, 290] width 404 height 428
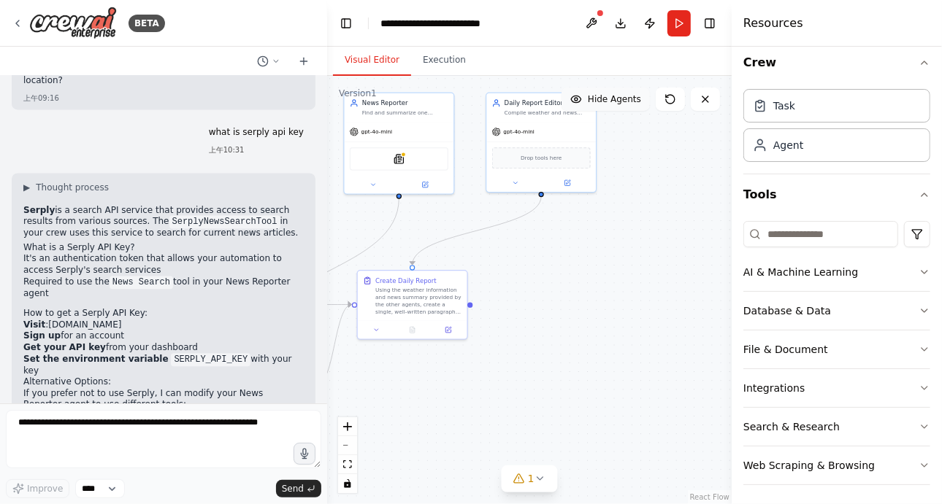
drag, startPoint x: 574, startPoint y: 266, endPoint x: 550, endPoint y: 232, distance: 41.9
click at [550, 232] on div ".deletable-edge-delete-btn { width: 20px; height: 20px; border: 0px solid #ffff…" at bounding box center [529, 290] width 404 height 428
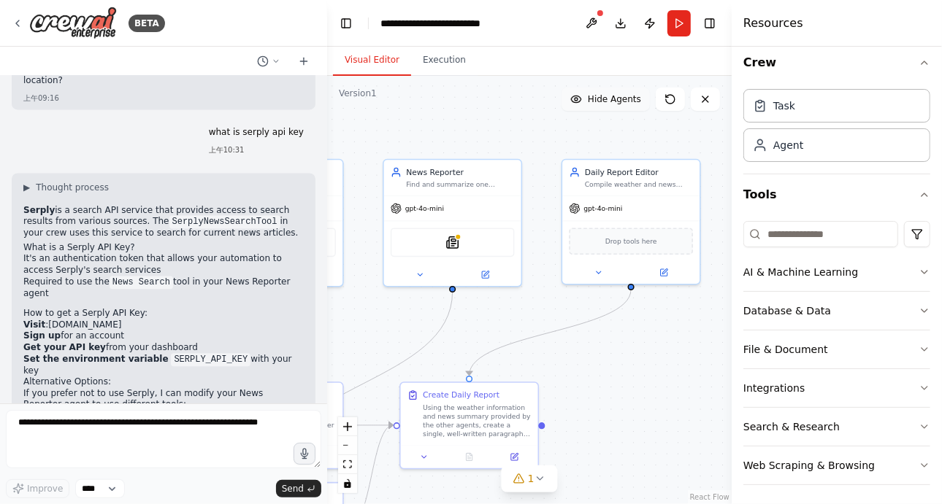
drag, startPoint x: 550, startPoint y: 232, endPoint x: 642, endPoint y: 334, distance: 137.5
click at [642, 334] on div ".deletable-edge-delete-btn { width: 20px; height: 20px; border: 0px solid #ffff…" at bounding box center [529, 290] width 404 height 428
click at [683, 26] on button "Run" at bounding box center [678, 23] width 23 height 26
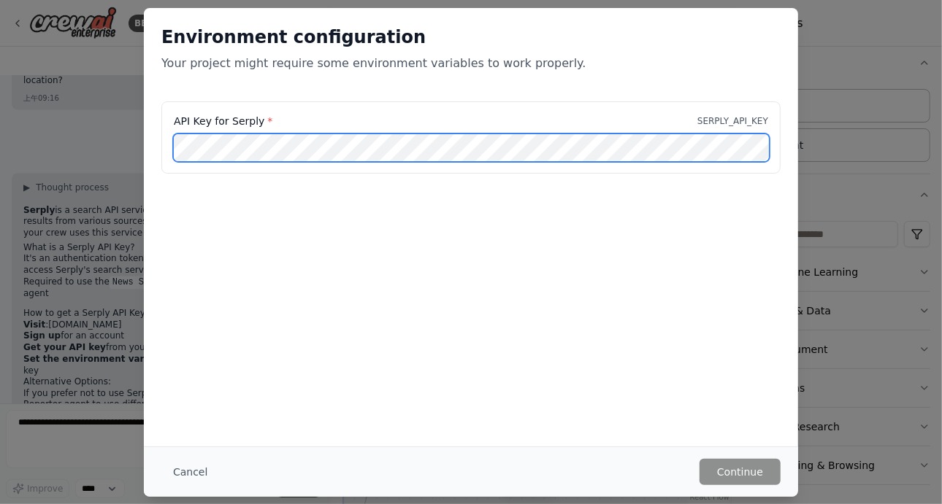
click at [44, 196] on div "Environment configuration Your project might require some environment variables…" at bounding box center [471, 252] width 942 height 504
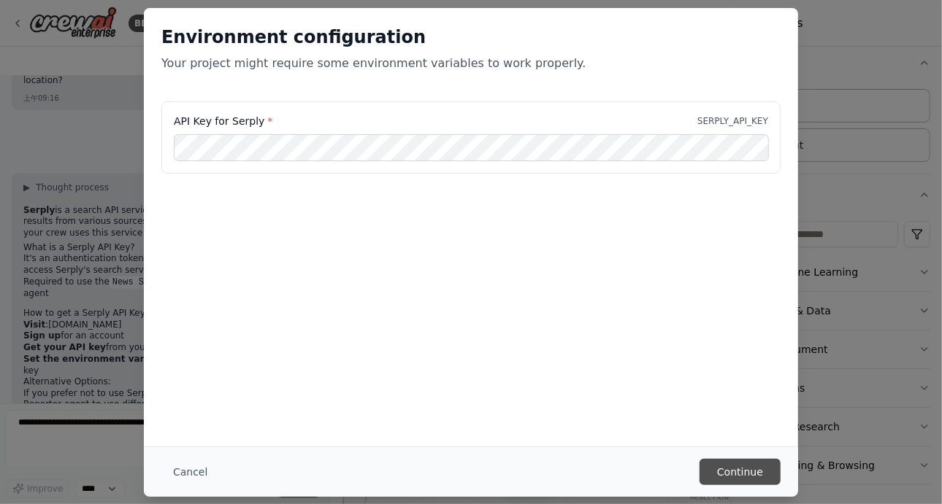
click at [702, 478] on button "Continue" at bounding box center [739, 472] width 81 height 26
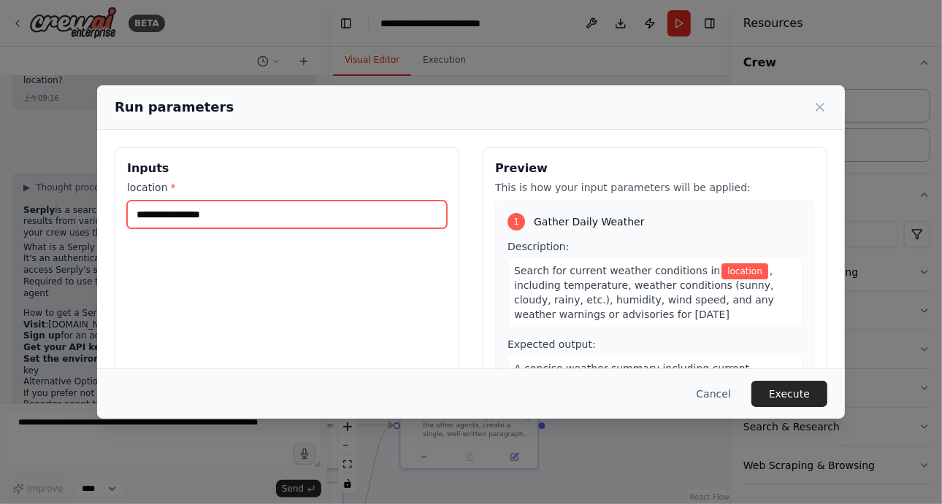
click at [375, 212] on input "location *" at bounding box center [287, 215] width 320 height 28
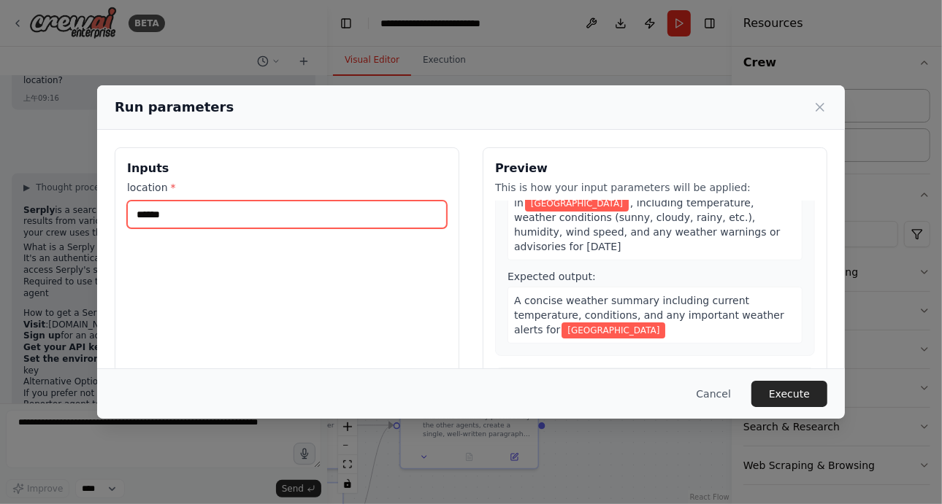
scroll to position [0, 0]
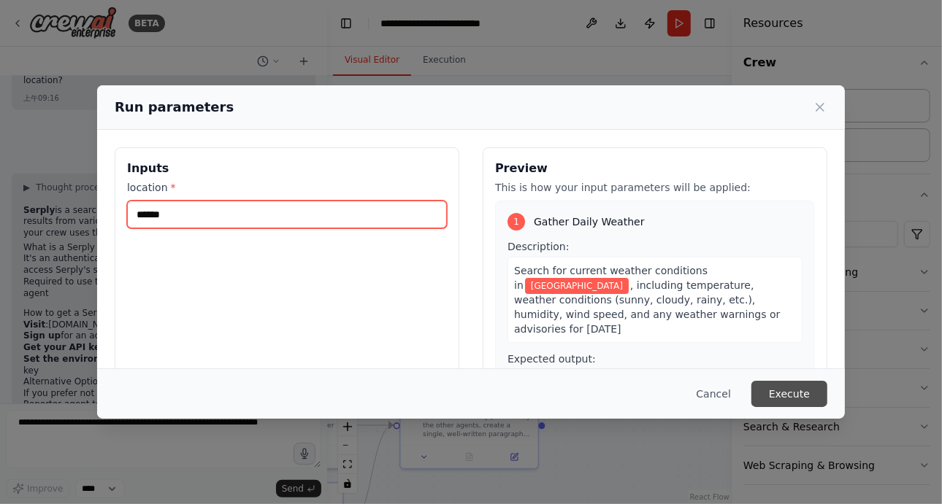
type input "******"
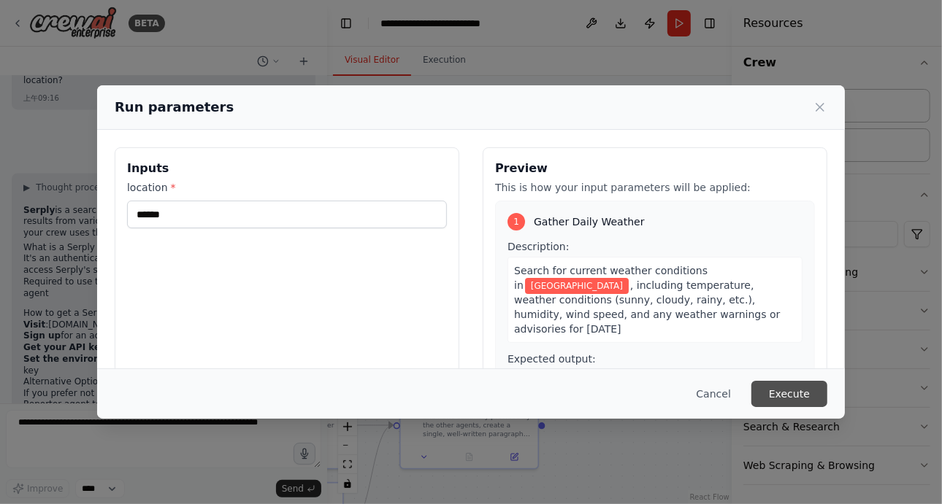
click at [784, 389] on button "Execute" at bounding box center [789, 394] width 76 height 26
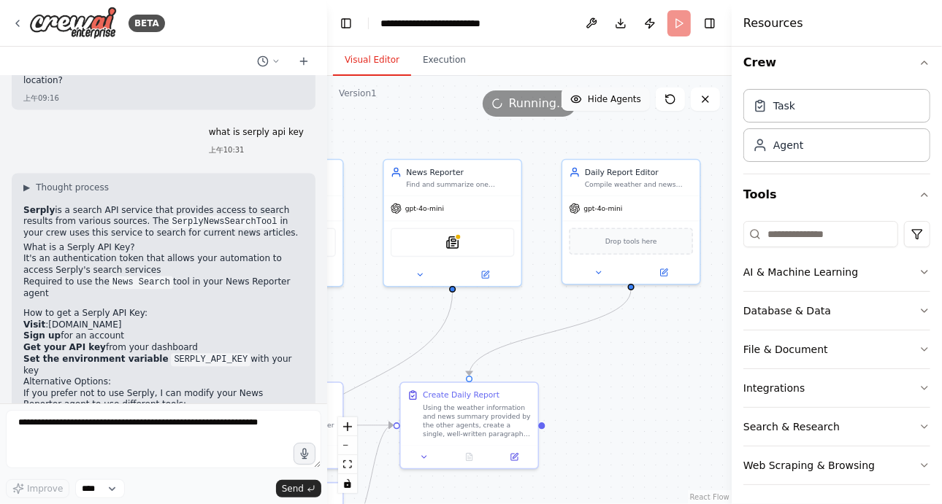
scroll to position [1984, 0]
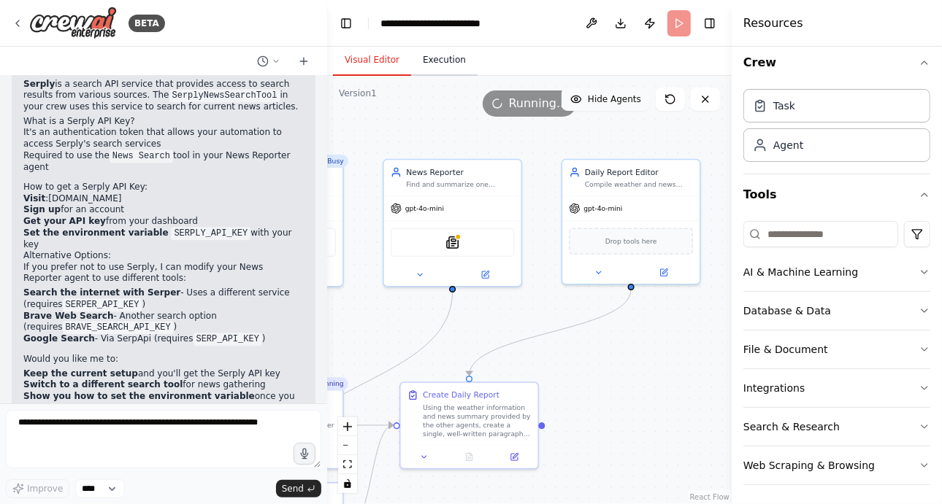
click at [442, 55] on button "Execution" at bounding box center [444, 60] width 66 height 31
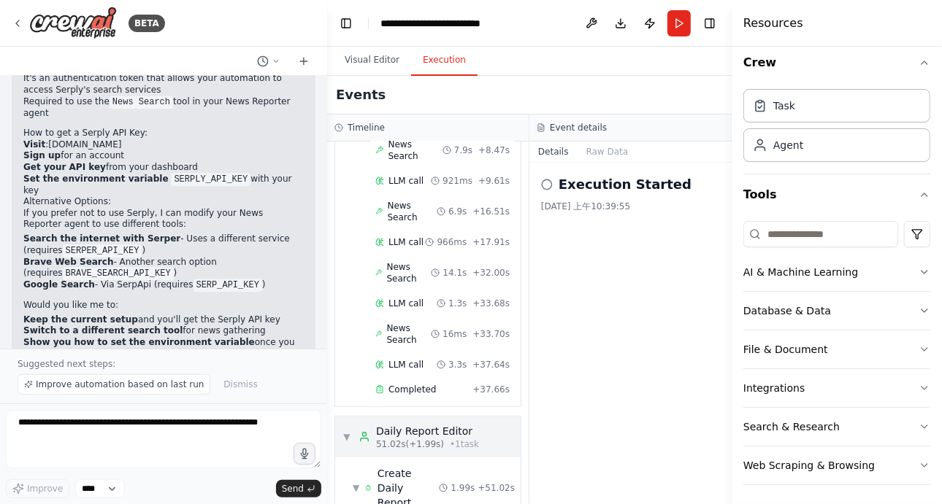
scroll to position [501, 0]
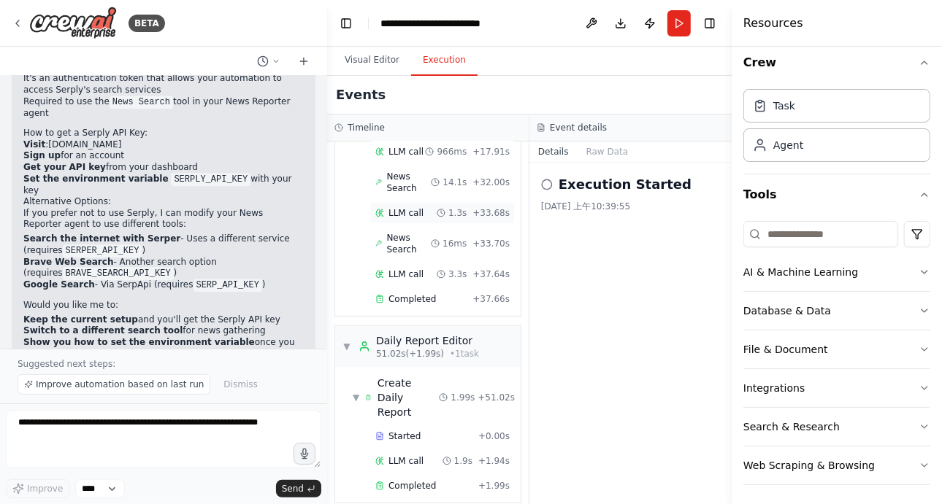
drag, startPoint x: 439, startPoint y: 347, endPoint x: 445, endPoint y: 341, distance: 9.3
click at [445, 341] on div "▼ Daily Report Editor 51.02s (+1.99s) • 1 task" at bounding box center [427, 346] width 185 height 41
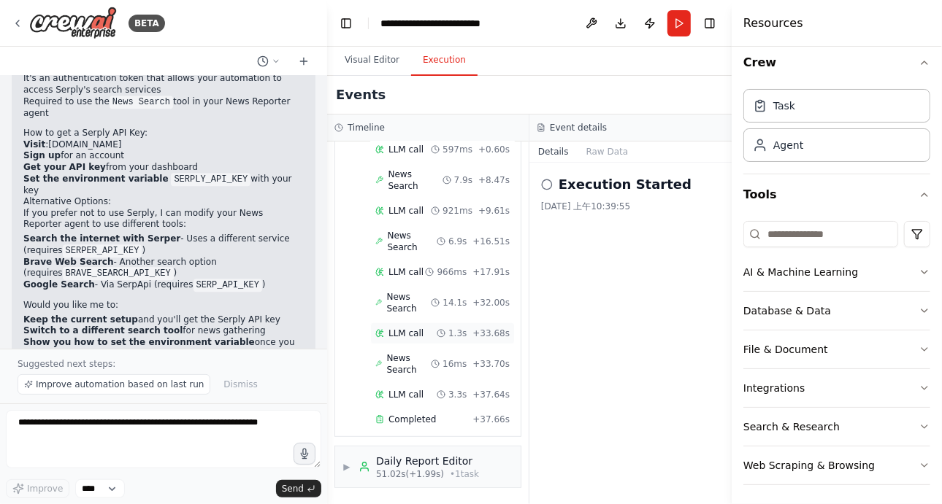
scroll to position [367, 0]
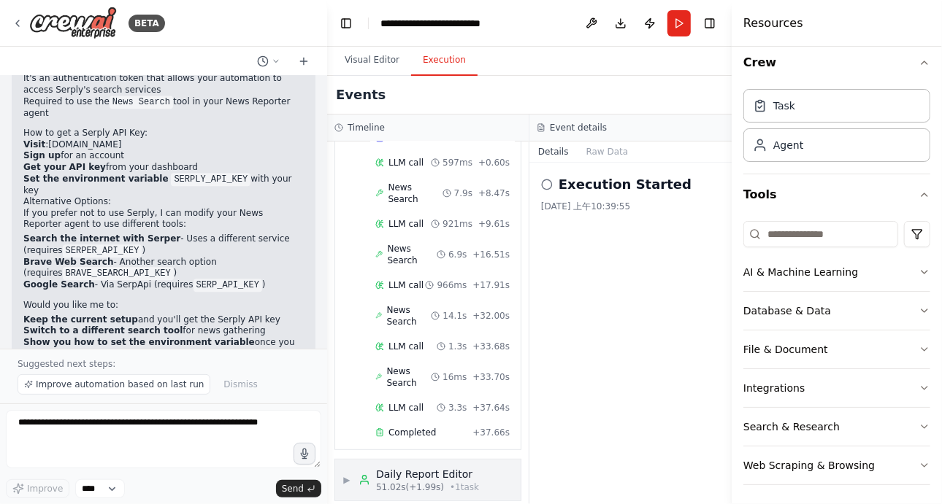
click at [365, 467] on div "Daily Report Editor 51.02s (+1.99s) • 1 task" at bounding box center [418, 480] width 120 height 26
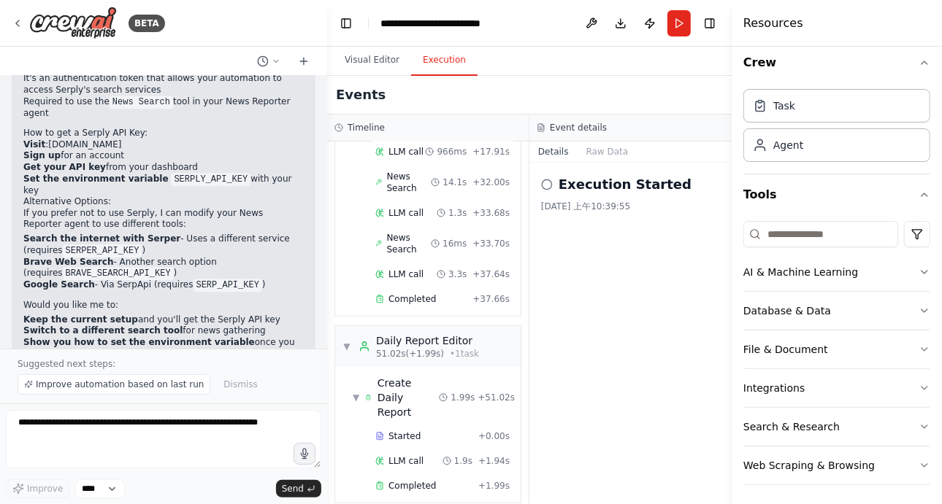
click at [338, 472] on div "▼ Create Daily Report 1.99s + 51.02s Started + 0.00s LLM call 1.9s + 1.94s Comp…" at bounding box center [427, 435] width 185 height 136
click at [387, 64] on button "Visual Editor" at bounding box center [372, 60] width 78 height 31
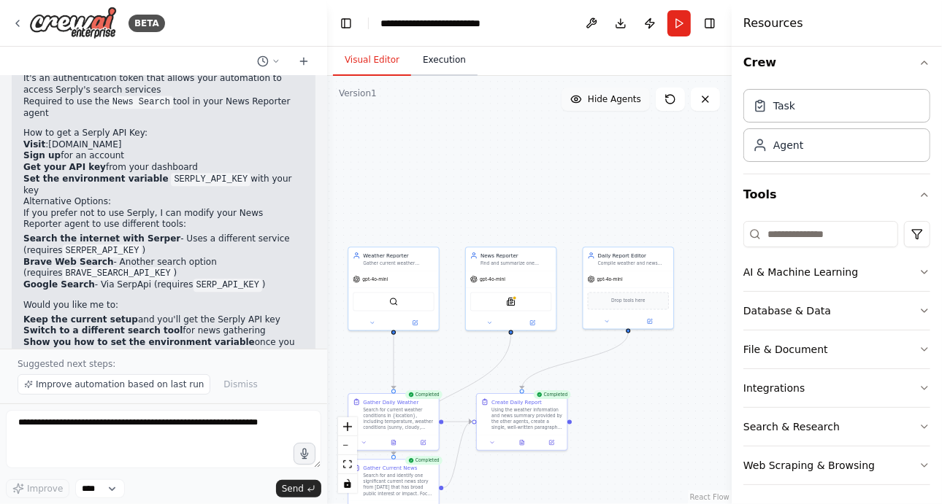
click at [453, 53] on button "Execution" at bounding box center [444, 60] width 66 height 31
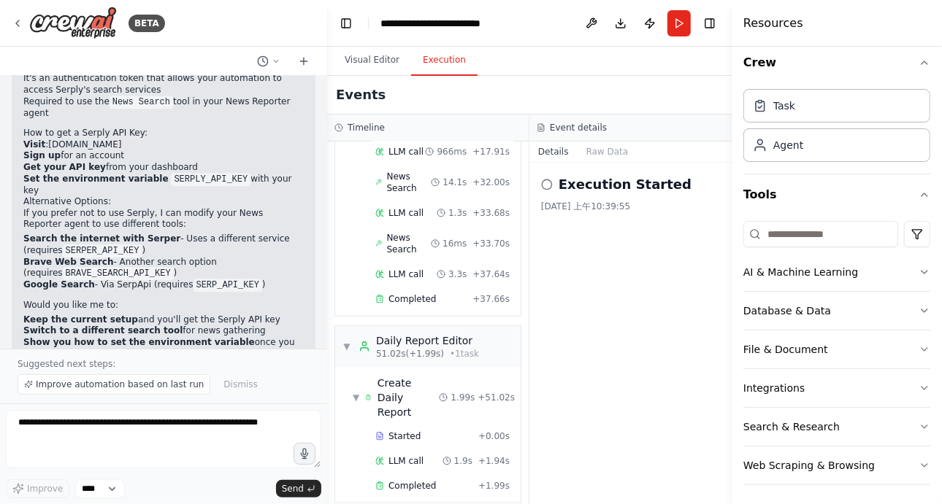
click at [640, 268] on div "Execution Started 2025/9/5 上午10:39:55" at bounding box center [630, 334] width 202 height 342
click at [586, 129] on h3 "Event details" at bounding box center [578, 128] width 57 height 12
click at [577, 152] on button "Raw Data" at bounding box center [607, 152] width 60 height 20
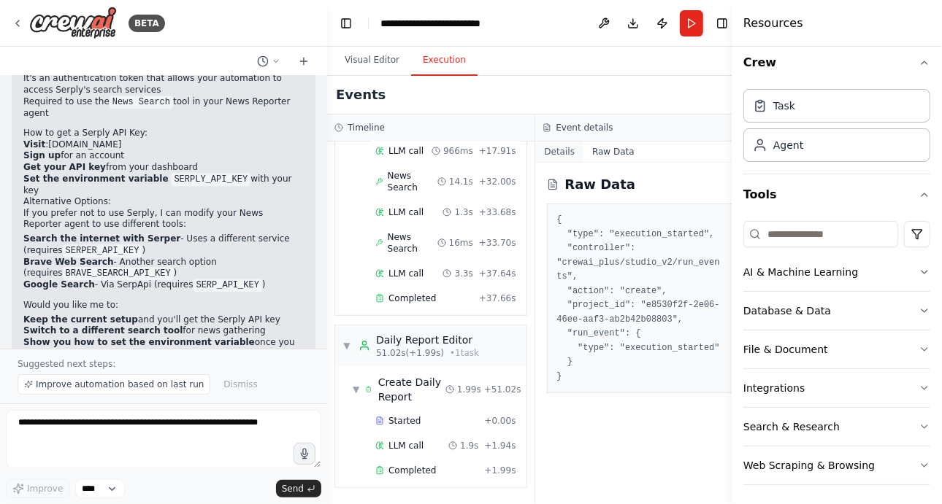
click at [557, 150] on button "Details" at bounding box center [559, 152] width 48 height 20
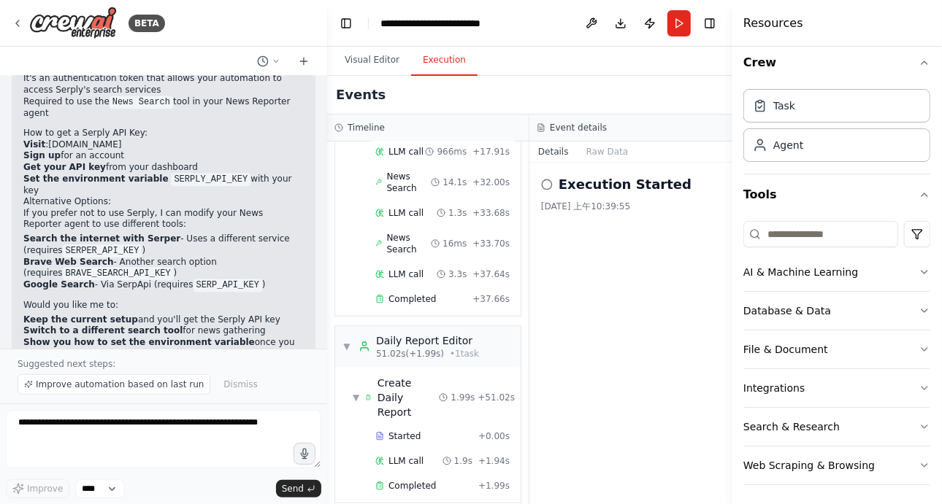
click at [547, 181] on icon at bounding box center [547, 185] width 12 height 12
click at [597, 201] on div "2025/9/5 上午10:39:55" at bounding box center [630, 207] width 179 height 12
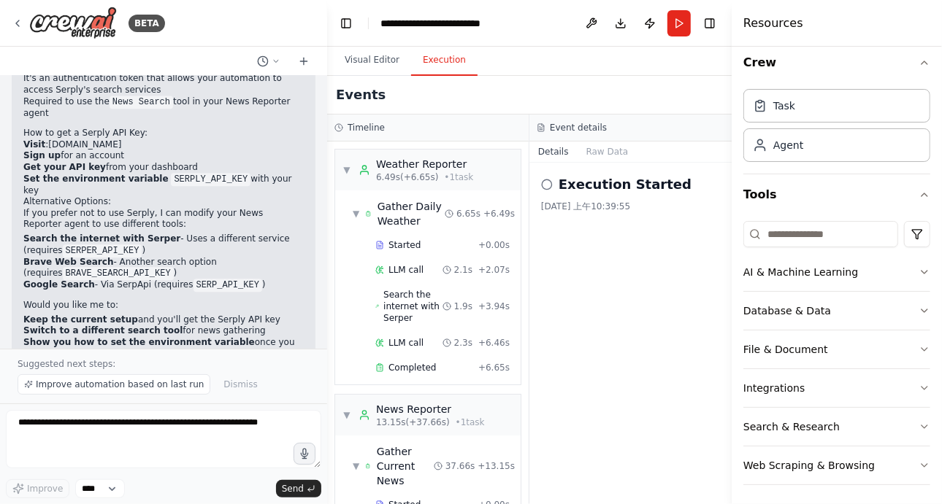
scroll to position [1, 0]
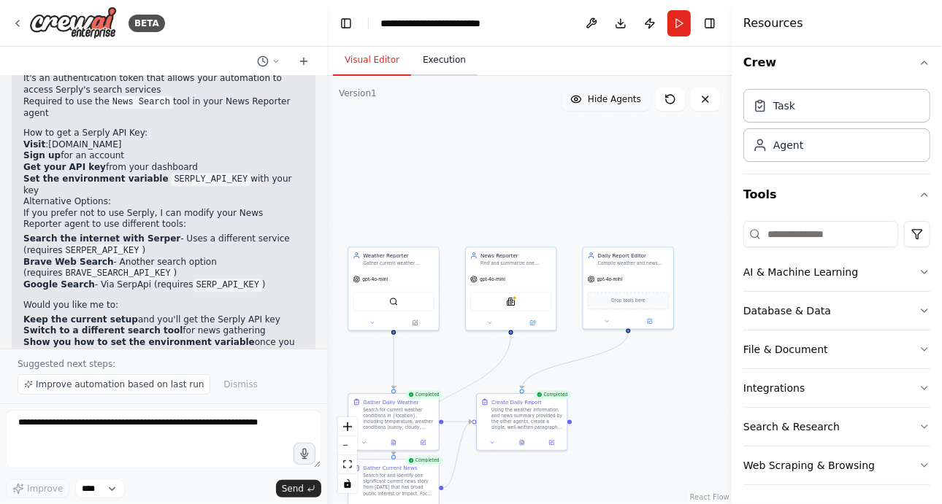
drag, startPoint x: 372, startPoint y: 58, endPoint x: 465, endPoint y: 66, distance: 93.0
click at [465, 66] on div "Visual Editor Execution" at bounding box center [405, 61] width 145 height 29
click at [458, 64] on button "Execution" at bounding box center [444, 60] width 66 height 31
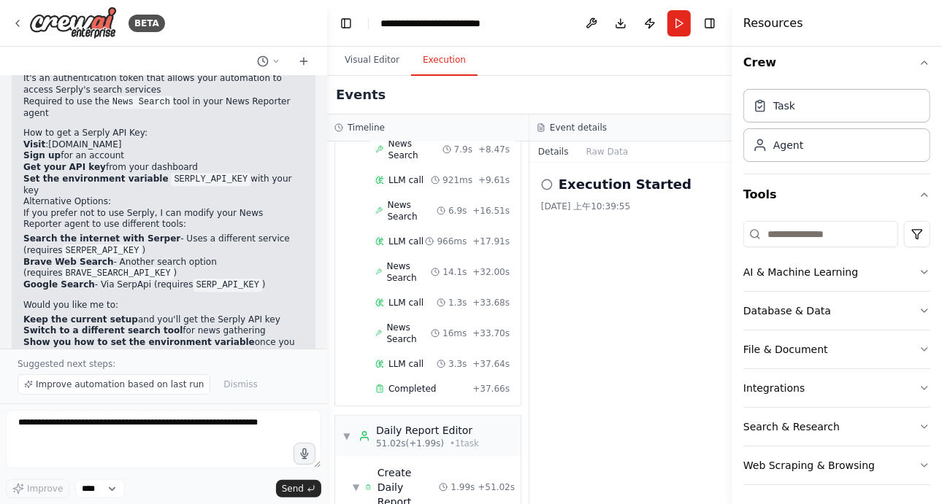
scroll to position [501, 0]
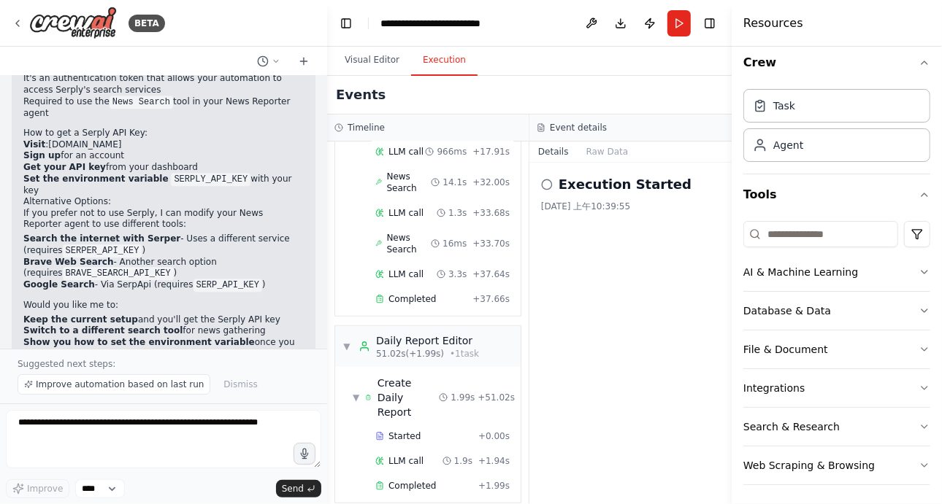
click at [363, 426] on div "Started + 0.00s" at bounding box center [431, 437] width 168 height 22
click at [409, 480] on span "Completed" at bounding box center [411, 486] width 47 height 12
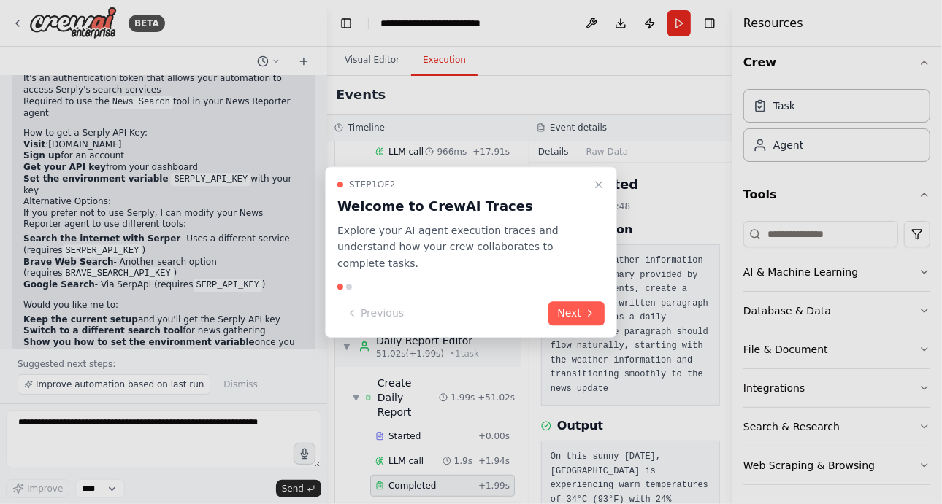
click at [353, 287] on div at bounding box center [470, 287] width 267 height 6
click at [347, 288] on div at bounding box center [349, 287] width 6 height 6
click at [555, 307] on button "Next" at bounding box center [576, 313] width 56 height 24
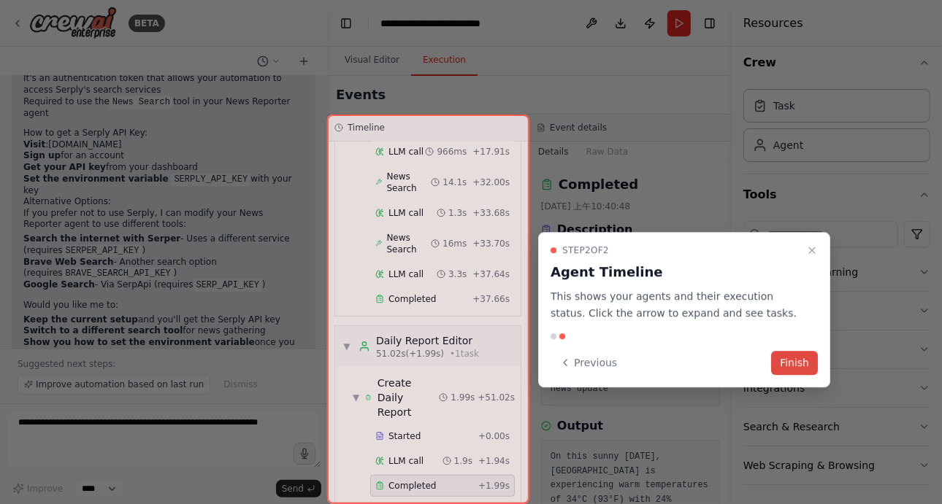
click at [782, 368] on button "Finish" at bounding box center [794, 363] width 47 height 24
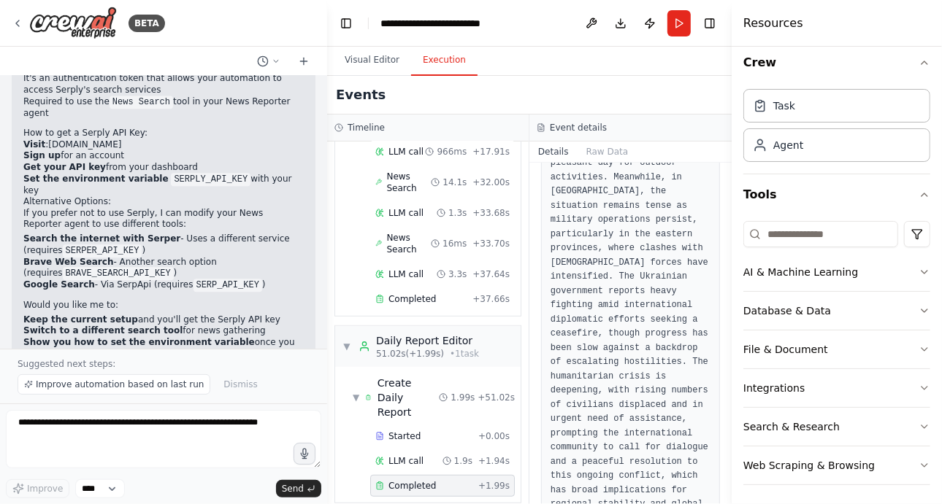
scroll to position [417, 0]
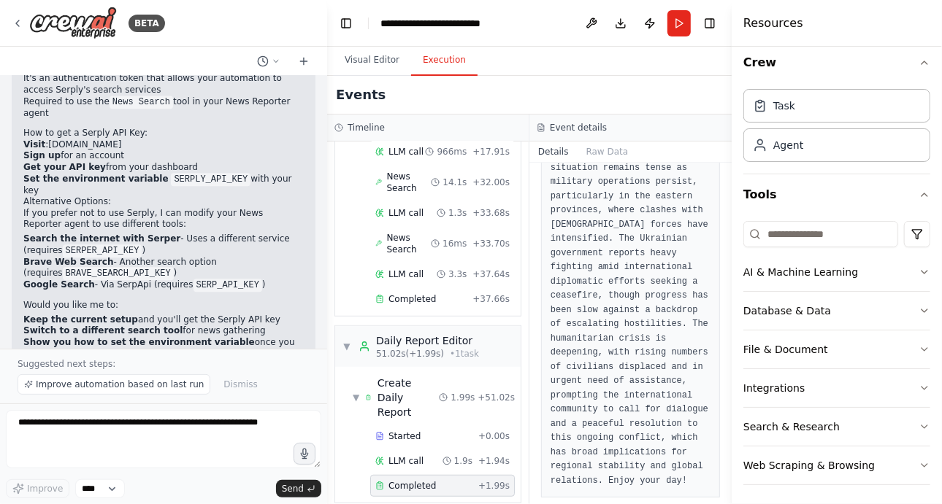
click at [327, 261] on div "▼ Weather Reporter 6.49s (+6.65s) • 1 task ▼ Gather Daily Weather 6.65s + 6.49s…" at bounding box center [427, 323] width 201 height 363
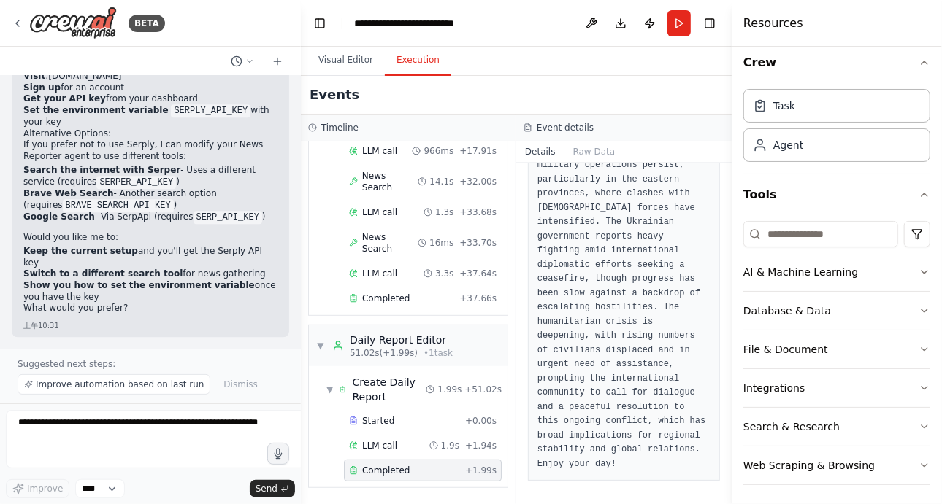
scroll to position [289, 0]
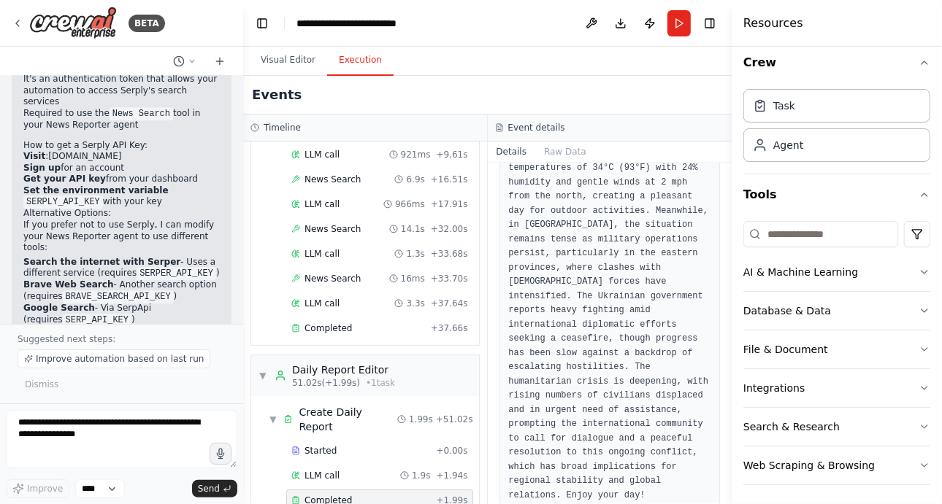
drag, startPoint x: 326, startPoint y: 261, endPoint x: 243, endPoint y: 268, distance: 82.8
click at [243, 268] on div "BETA Hello! I'm the CrewAI assistant. What kind of automation do you want to bu…" at bounding box center [471, 252] width 942 height 504
click at [289, 45] on header "**********" at bounding box center [487, 23] width 488 height 47
click at [289, 56] on button "Visual Editor" at bounding box center [288, 60] width 78 height 31
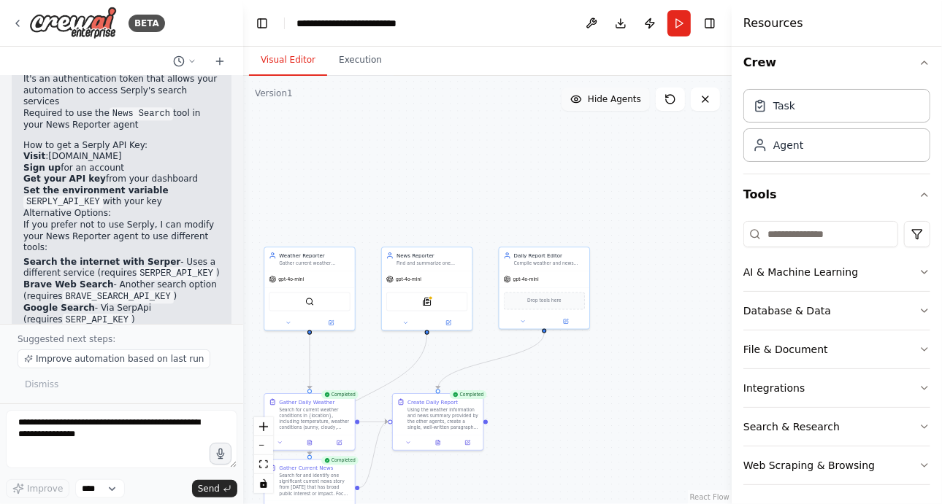
click at [530, 413] on div ".deletable-edge-delete-btn { width: 20px; height: 20px; border: 0px solid #ffff…" at bounding box center [487, 290] width 488 height 428
click at [552, 433] on div ".deletable-edge-delete-btn { width: 20px; height: 20px; border: 0px solid #ffff…" at bounding box center [487, 290] width 488 height 428
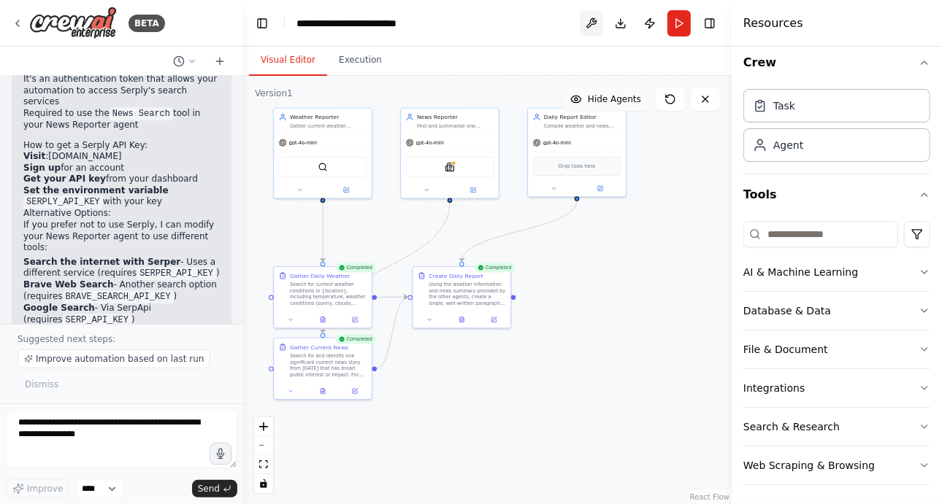
drag, startPoint x: 555, startPoint y: 181, endPoint x: 590, endPoint y: 32, distance: 153.0
click at [590, 32] on main "**********" at bounding box center [487, 252] width 488 height 504
click at [586, 309] on div ".deletable-edge-delete-btn { width: 20px; height: 20px; border: 0px solid #ffff…" at bounding box center [487, 290] width 488 height 428
click at [786, 119] on div "Task" at bounding box center [836, 105] width 187 height 34
drag, startPoint x: 699, startPoint y: 335, endPoint x: 639, endPoint y: 321, distance: 61.4
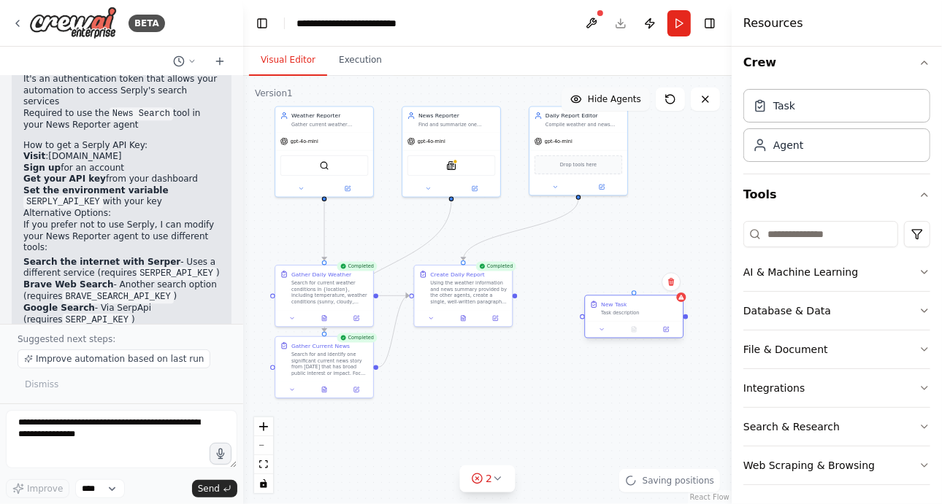
click at [639, 321] on div "New Task Task description" at bounding box center [633, 316] width 99 height 43
click at [674, 285] on icon at bounding box center [670, 281] width 9 height 9
click at [666, 283] on icon at bounding box center [670, 281] width 9 height 9
click at [672, 281] on icon at bounding box center [670, 281] width 9 height 9
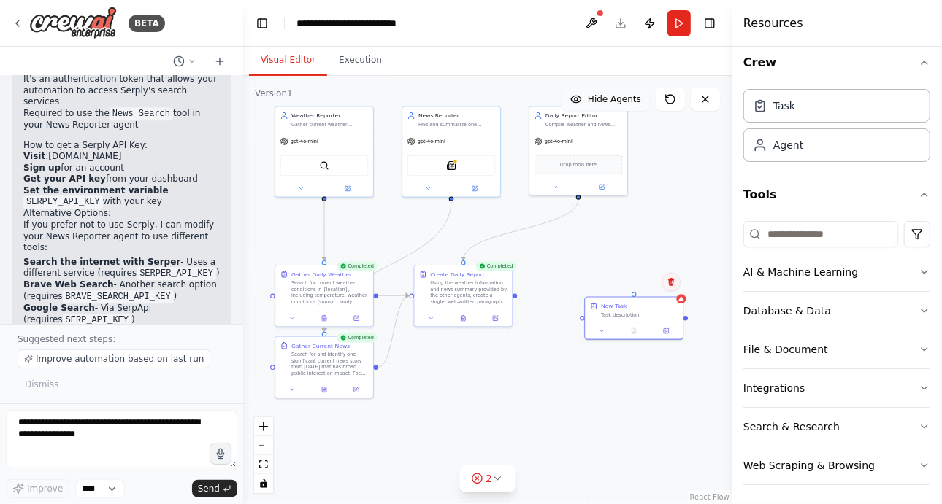
click at [672, 281] on icon at bounding box center [670, 281] width 9 height 9
click at [634, 293] on div at bounding box center [633, 292] width 5 height 5
click at [648, 278] on button "Confirm" at bounding box center [630, 282] width 52 height 18
click at [813, 116] on div "Task" at bounding box center [836, 105] width 187 height 34
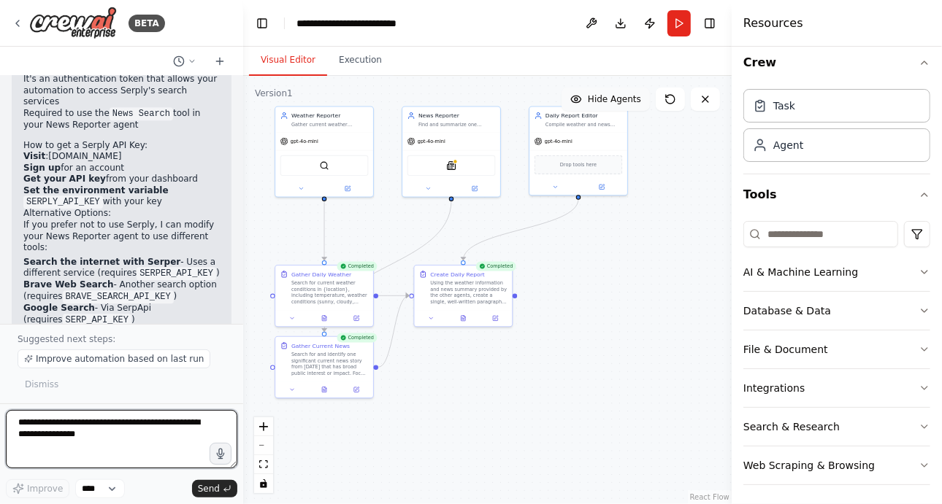
click at [113, 421] on textarea at bounding box center [121, 439] width 231 height 58
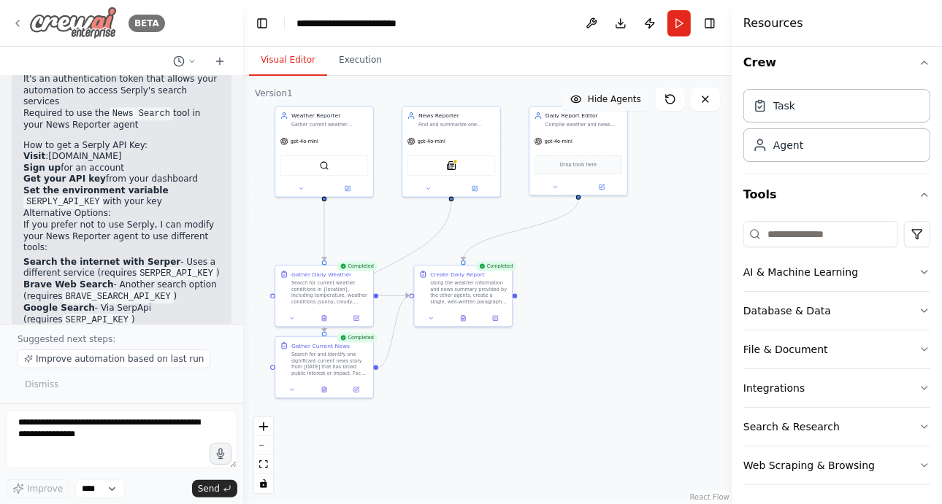
click at [21, 26] on icon at bounding box center [18, 24] width 12 height 12
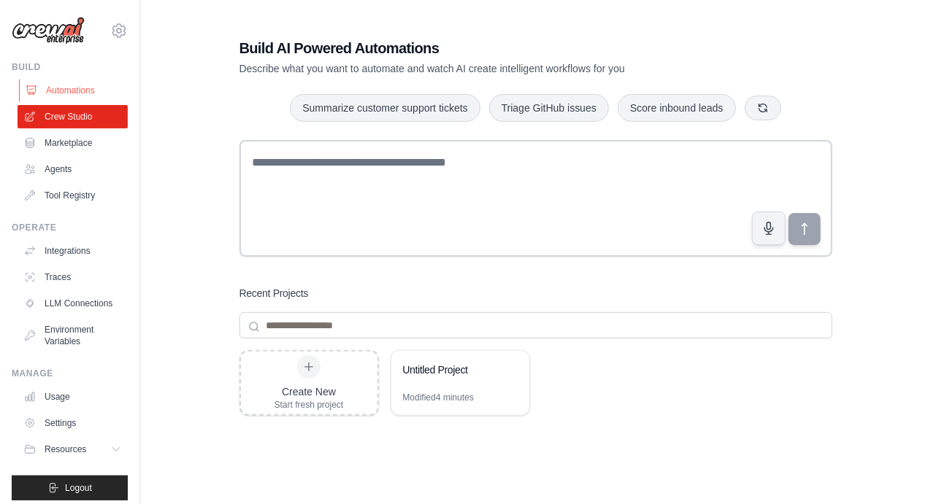
click at [54, 95] on link "Automations" at bounding box center [74, 90] width 110 height 23
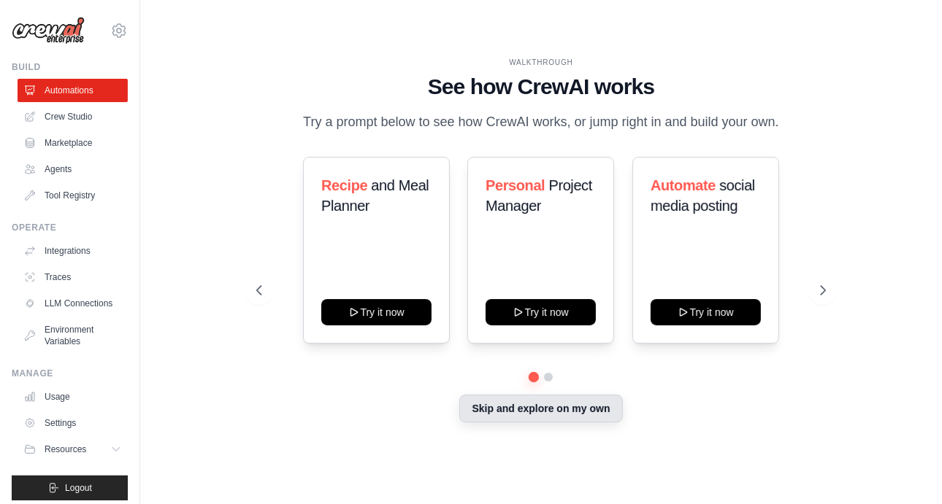
click at [585, 412] on button "Skip and explore on my own" at bounding box center [540, 409] width 163 height 28
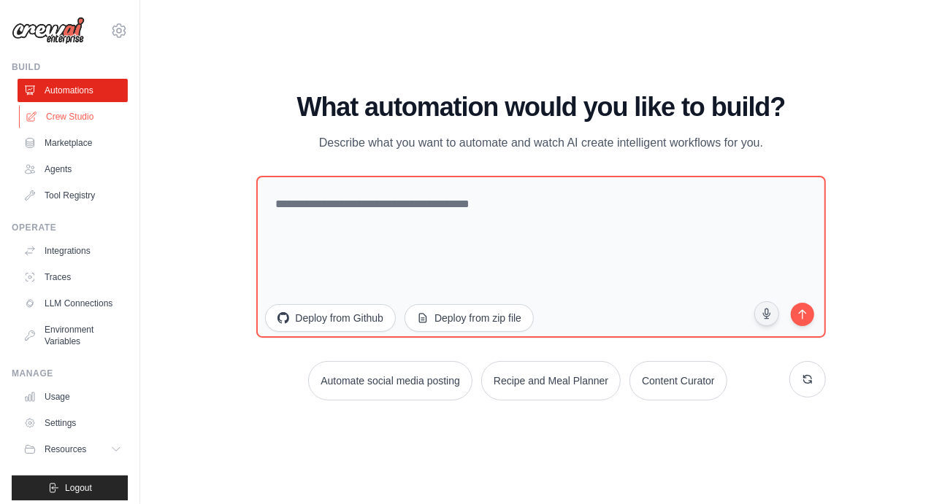
click at [82, 123] on link "Crew Studio" at bounding box center [74, 116] width 110 height 23
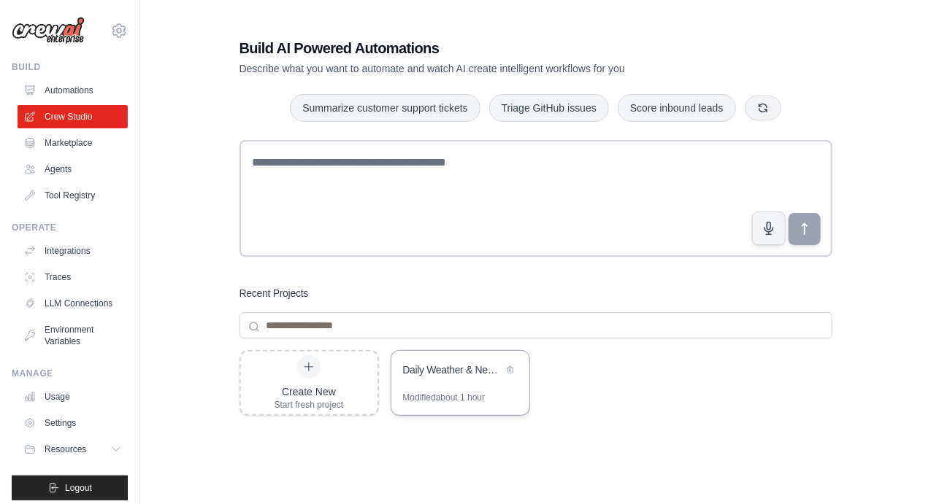
click at [436, 364] on div "Daily Weather & News Report" at bounding box center [453, 370] width 100 height 15
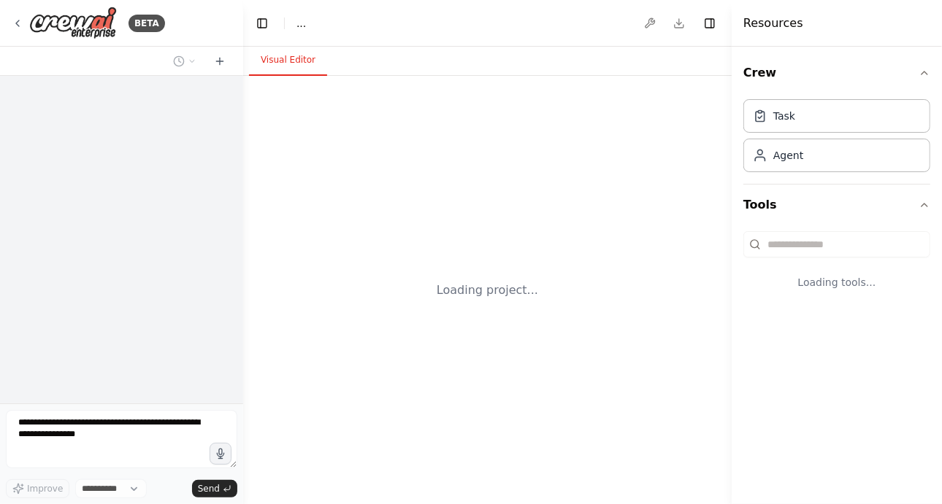
select select "****"
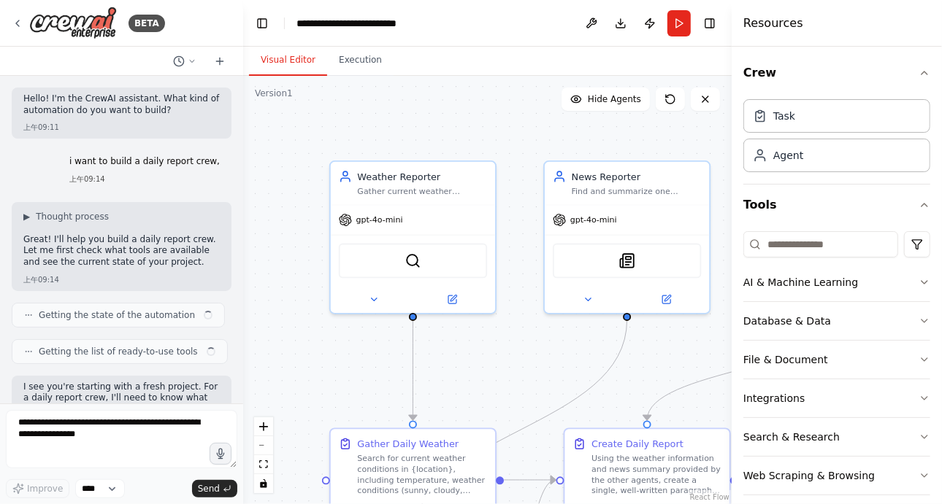
scroll to position [2339, 0]
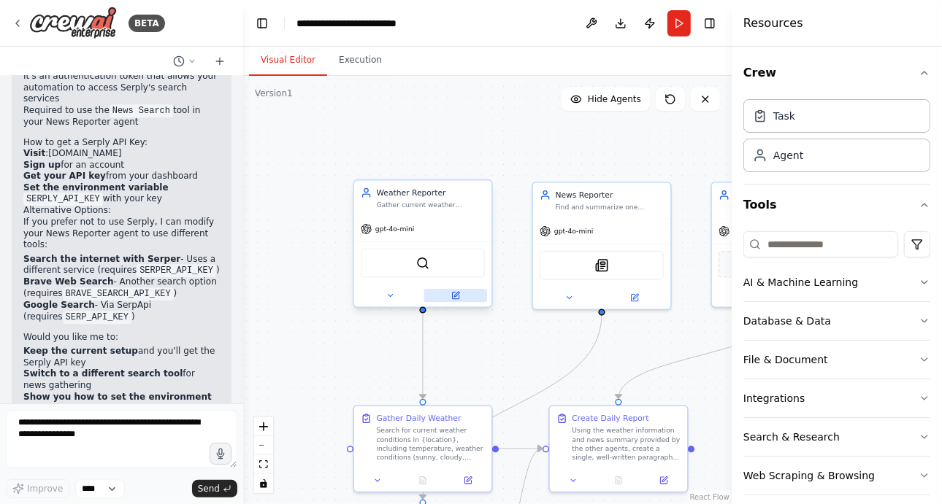
drag, startPoint x: 0, startPoint y: 0, endPoint x: 482, endPoint y: 290, distance: 562.2
click at [482, 290] on button at bounding box center [455, 295] width 63 height 13
drag, startPoint x: 485, startPoint y: 267, endPoint x: 469, endPoint y: 272, distance: 17.3
click at [469, 272] on div "SerperDevTool" at bounding box center [423, 263] width 124 height 29
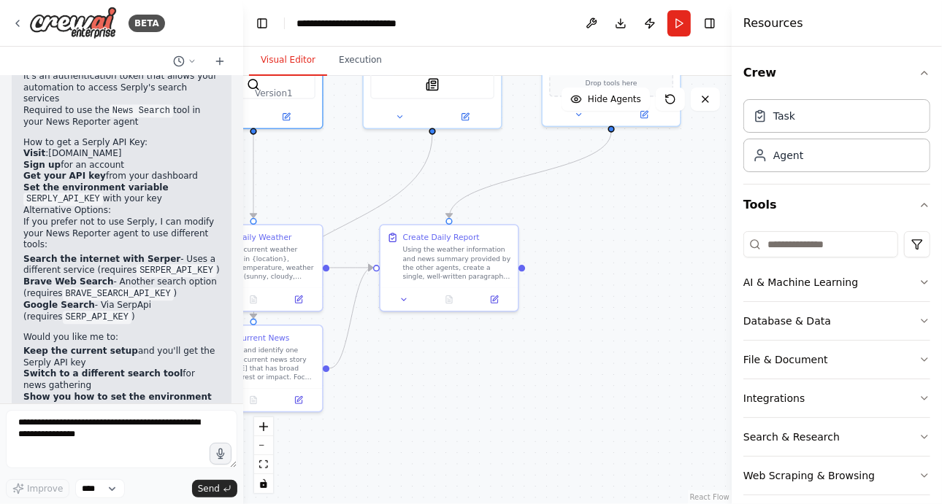
drag, startPoint x: 526, startPoint y: 347, endPoint x: 357, endPoint y: 166, distance: 247.9
click at [357, 166] on div ".deletable-edge-delete-btn { width: 20px; height: 20px; border: 0px solid #ffff…" at bounding box center [487, 290] width 488 height 428
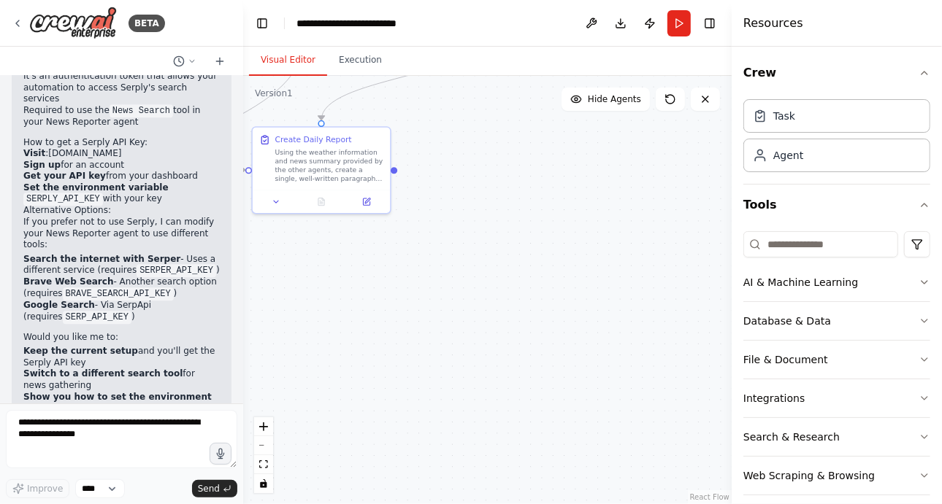
drag, startPoint x: 576, startPoint y: 353, endPoint x: 448, endPoint y: 255, distance: 160.9
click at [448, 255] on div ".deletable-edge-delete-btn { width: 20px; height: 20px; border: 0px solid #ffff…" at bounding box center [487, 290] width 488 height 428
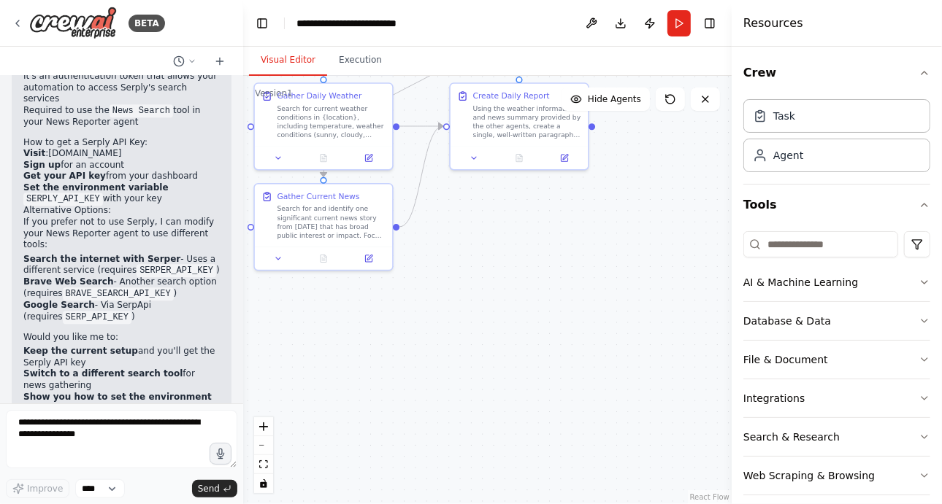
drag, startPoint x: 448, startPoint y: 255, endPoint x: 646, endPoint y: 211, distance: 202.6
click at [646, 211] on div ".deletable-edge-delete-btn { width: 20px; height: 20px; border: 0px solid #ffff…" at bounding box center [487, 290] width 488 height 428
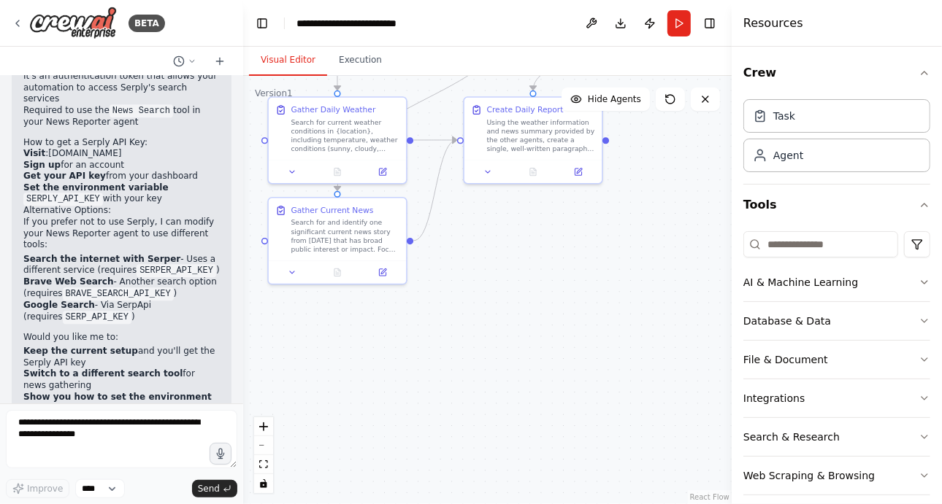
drag, startPoint x: 553, startPoint y: 221, endPoint x: 565, endPoint y: 234, distance: 17.6
click at [565, 234] on div ".deletable-edge-delete-btn { width: 20px; height: 20px; border: 0px solid #ffff…" at bounding box center [487, 290] width 488 height 428
click at [102, 443] on textarea at bounding box center [121, 439] width 231 height 58
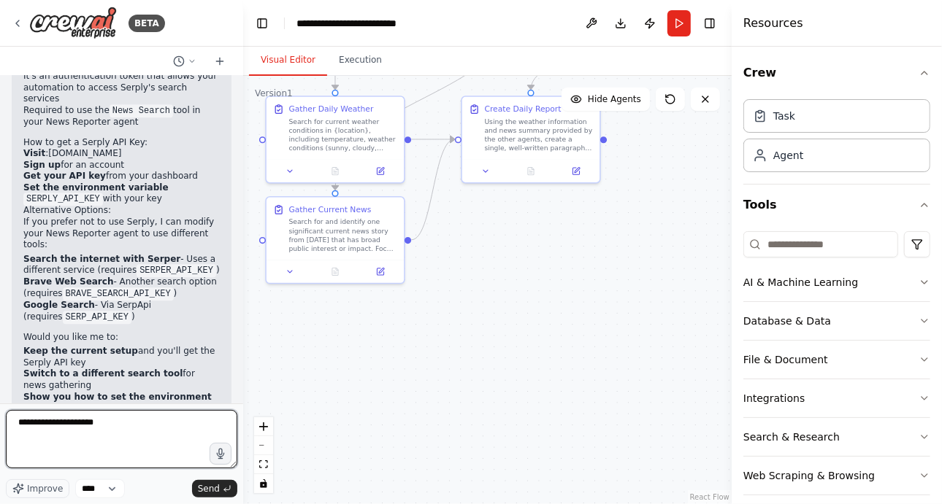
type textarea "**********"
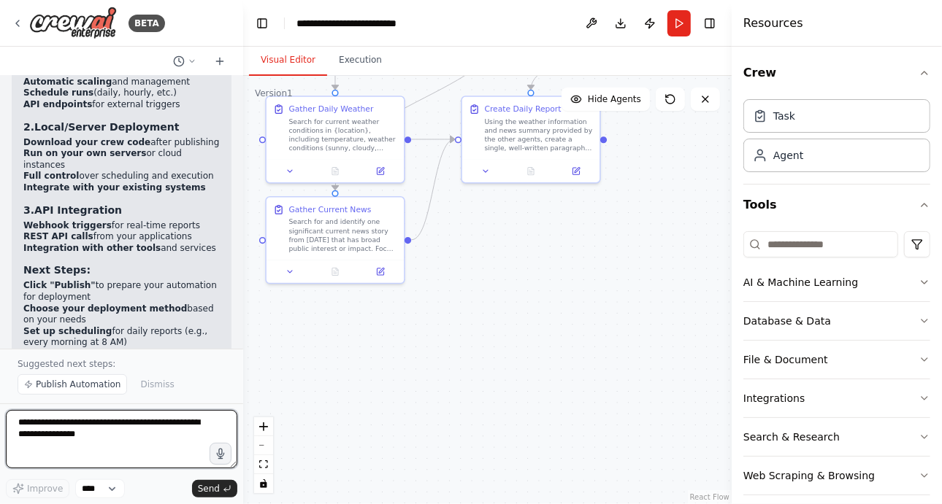
scroll to position [3057, 0]
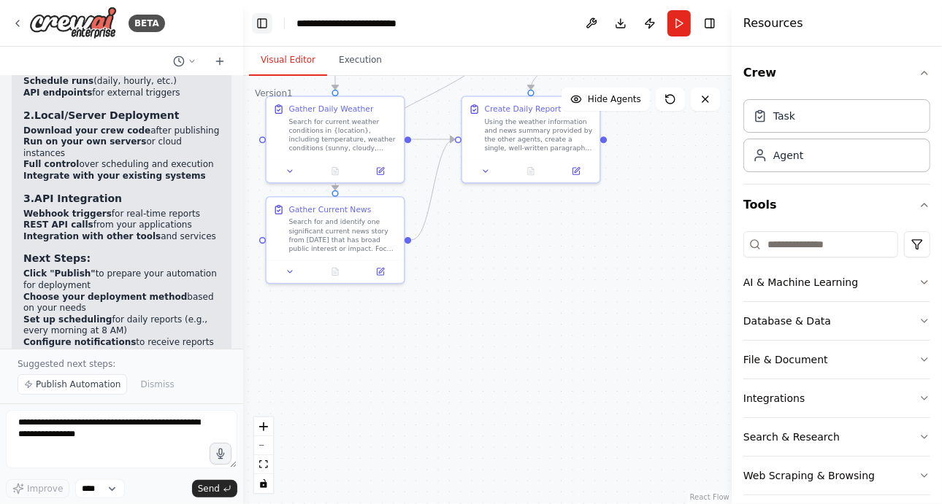
click at [266, 20] on button "Toggle Left Sidebar" at bounding box center [262, 23] width 20 height 20
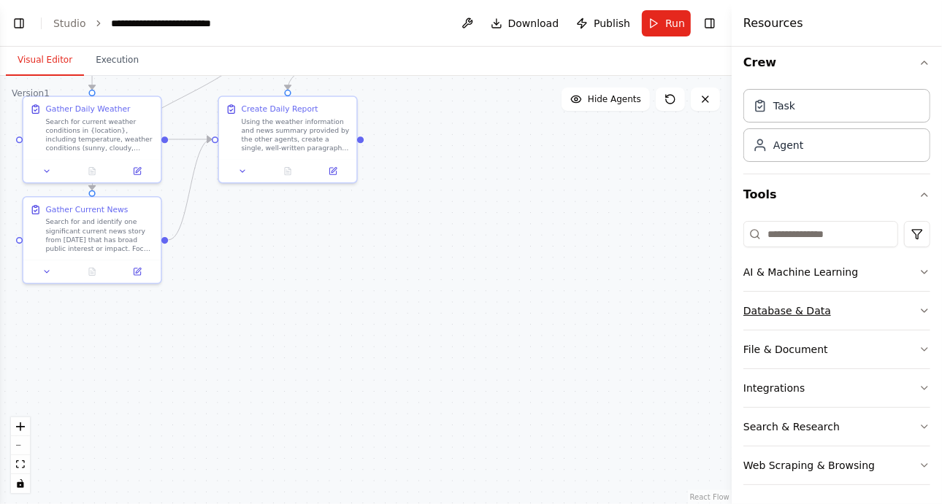
scroll to position [0, 0]
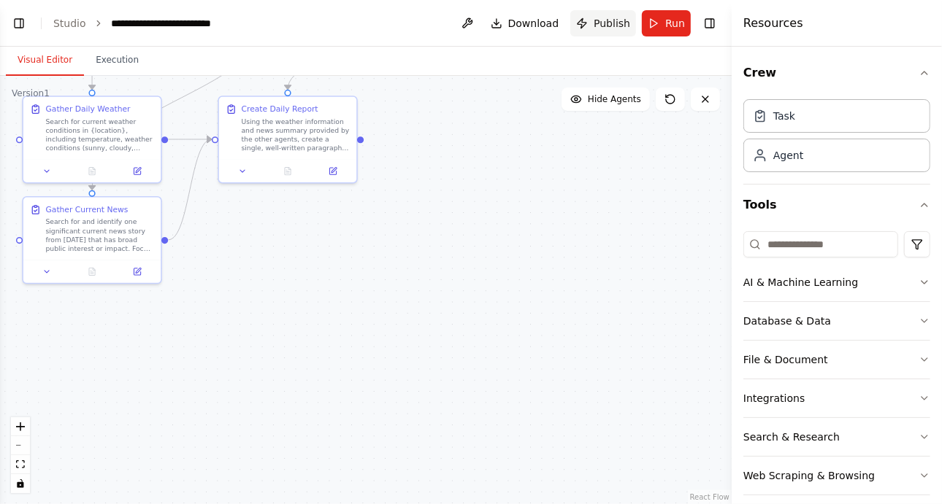
click at [603, 22] on span "Publish" at bounding box center [611, 23] width 36 height 15
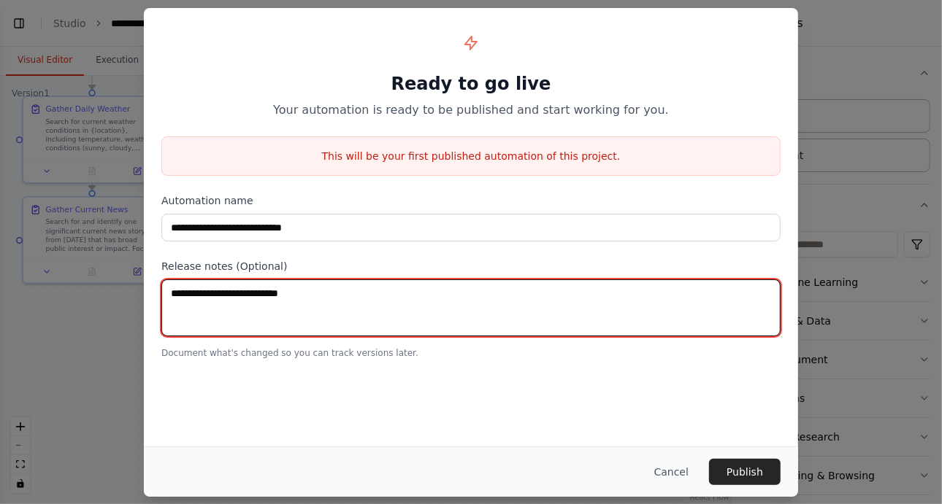
click at [375, 304] on textarea at bounding box center [470, 308] width 619 height 57
type textarea "*"
type textarea "**********"
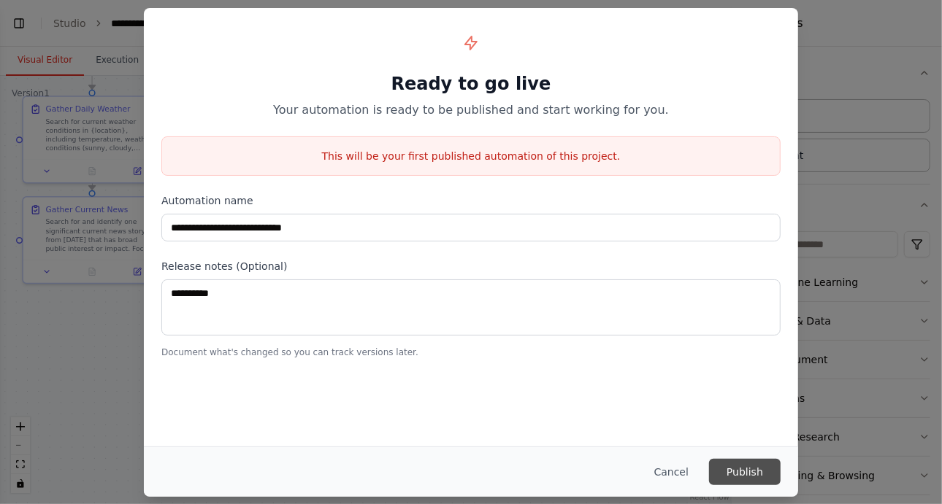
click at [754, 471] on button "Publish" at bounding box center [745, 472] width 72 height 26
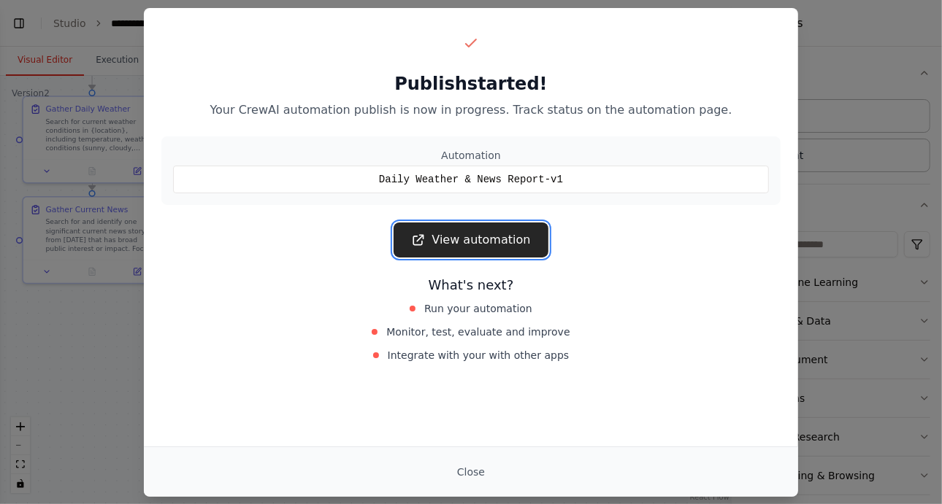
click at [532, 236] on link "View automation" at bounding box center [470, 240] width 154 height 35
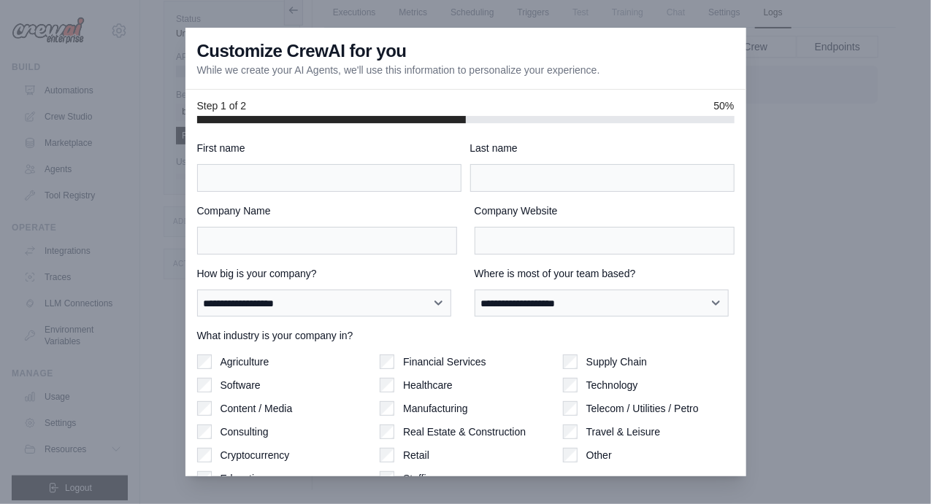
click at [799, 141] on div at bounding box center [465, 252] width 931 height 504
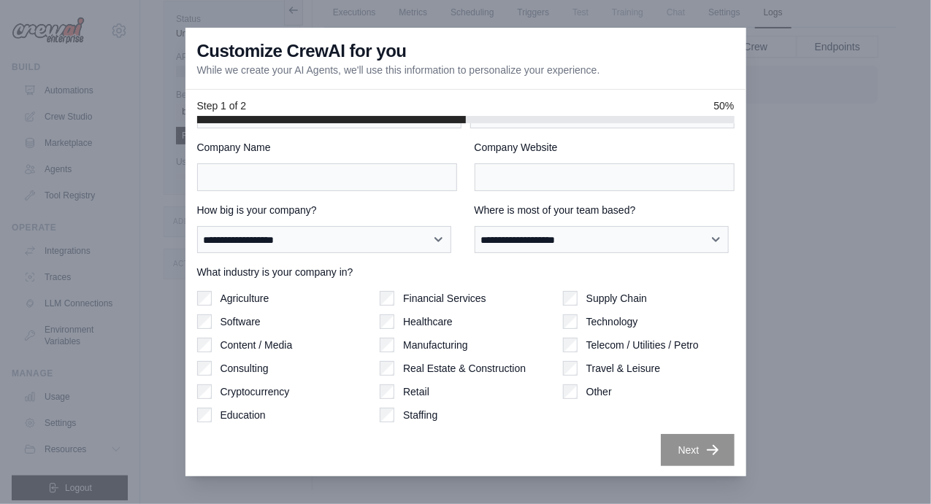
scroll to position [63, 0]
click at [850, 482] on div at bounding box center [465, 252] width 931 height 504
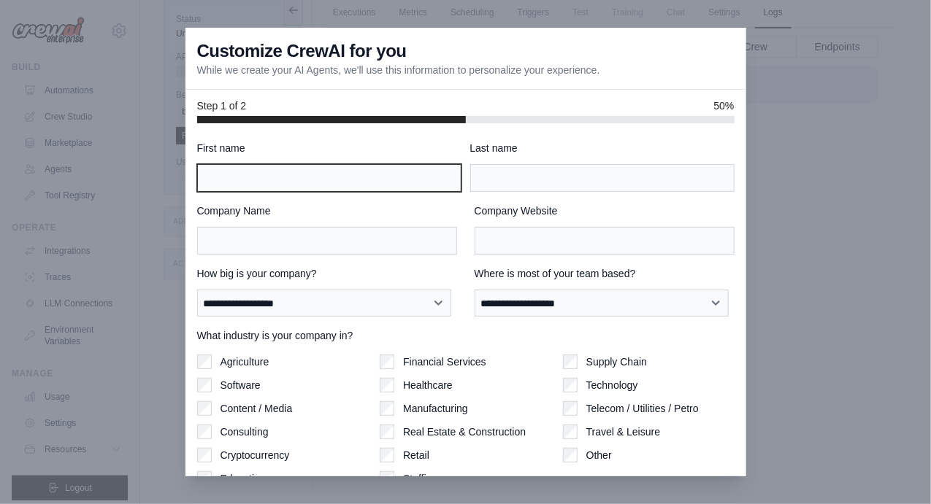
click at [351, 180] on input "First name" at bounding box center [329, 178] width 264 height 28
type input "****"
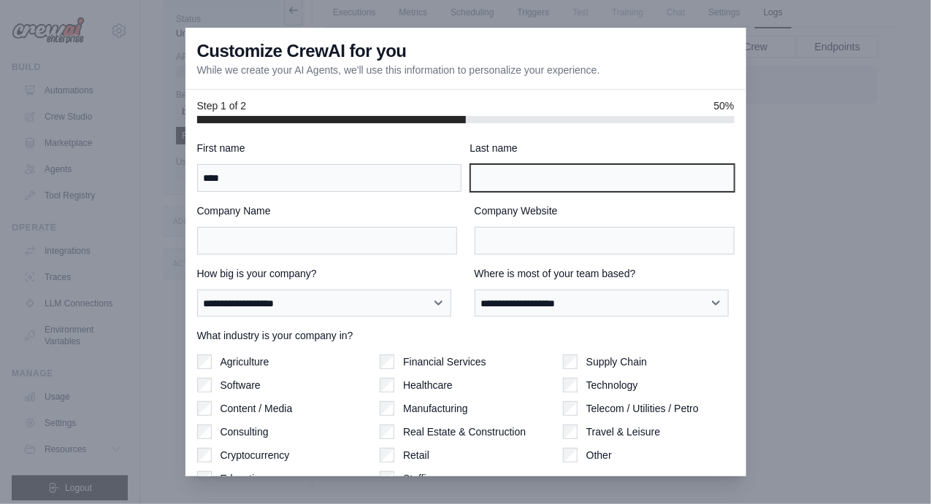
click at [520, 172] on input "Last name" at bounding box center [602, 178] width 264 height 28
type input "*****"
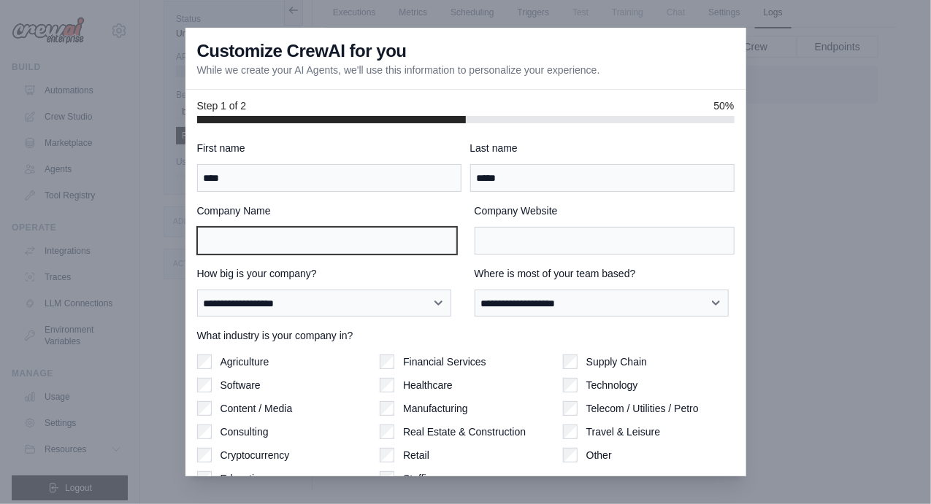
click at [371, 246] on input "Company Name" at bounding box center [327, 241] width 260 height 28
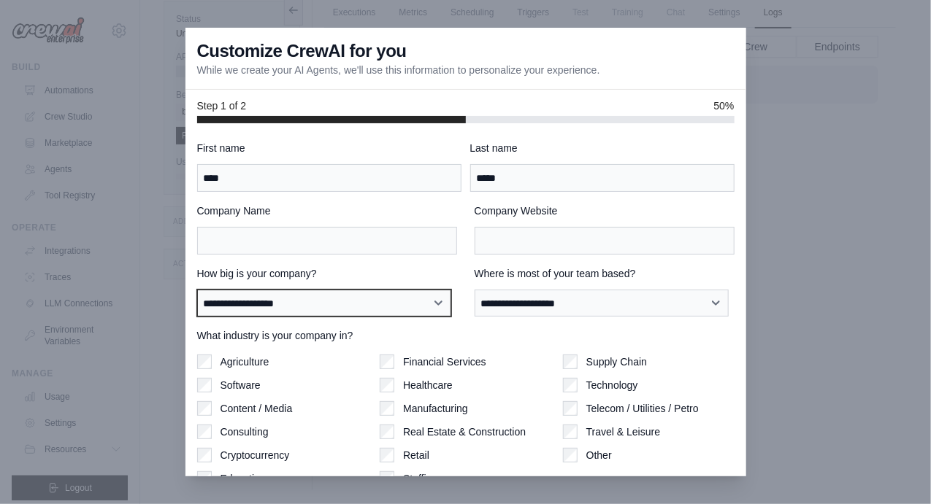
click at [360, 314] on select "**********" at bounding box center [324, 303] width 255 height 27
select select "**********"
click at [197, 290] on select "**********" at bounding box center [324, 303] width 255 height 27
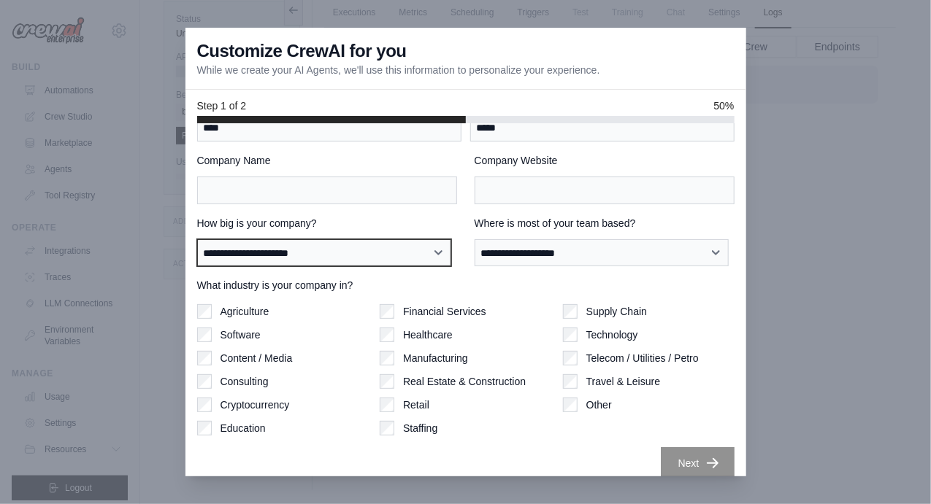
scroll to position [63, 0]
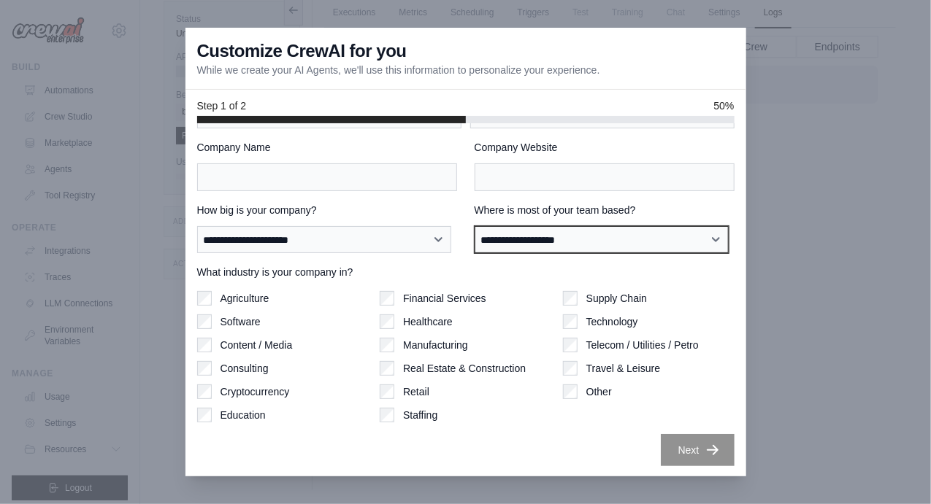
click at [570, 248] on select "**********" at bounding box center [601, 239] width 255 height 27
select select "**********"
click at [474, 226] on select "**********" at bounding box center [601, 239] width 255 height 27
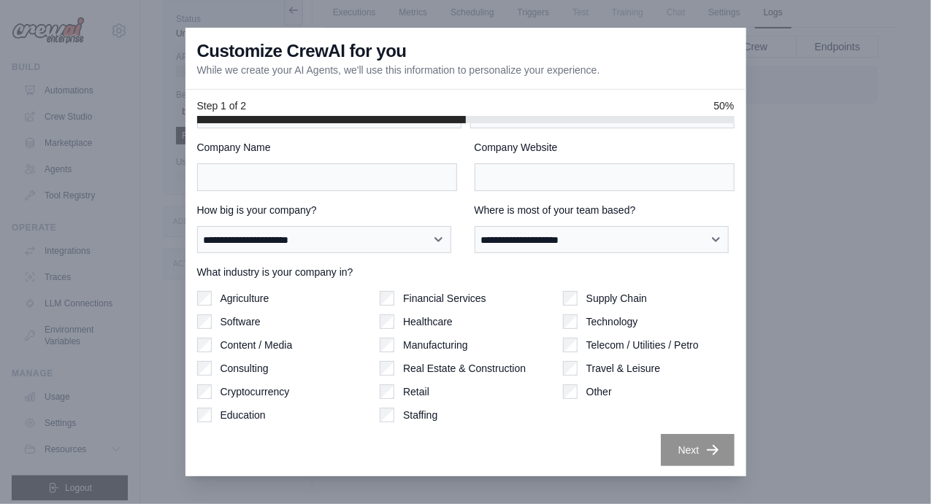
click at [571, 315] on div "Technology" at bounding box center [649, 322] width 172 height 15
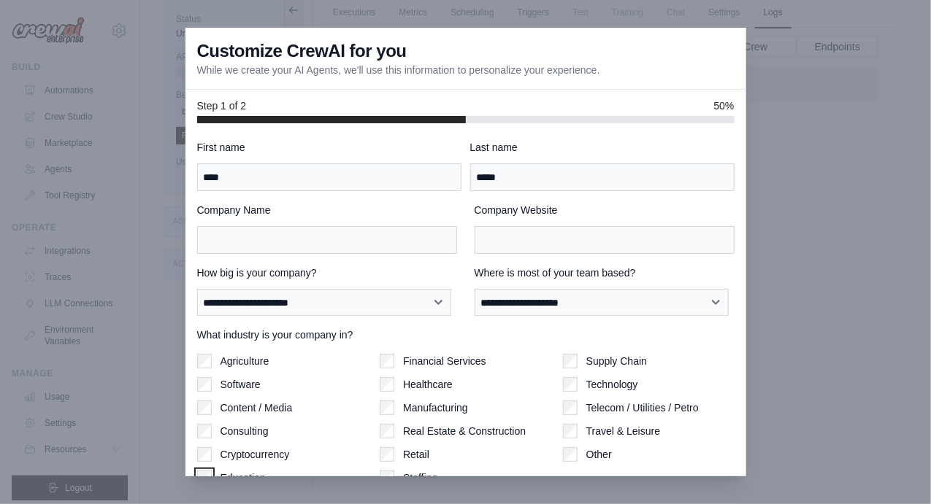
scroll to position [0, 0]
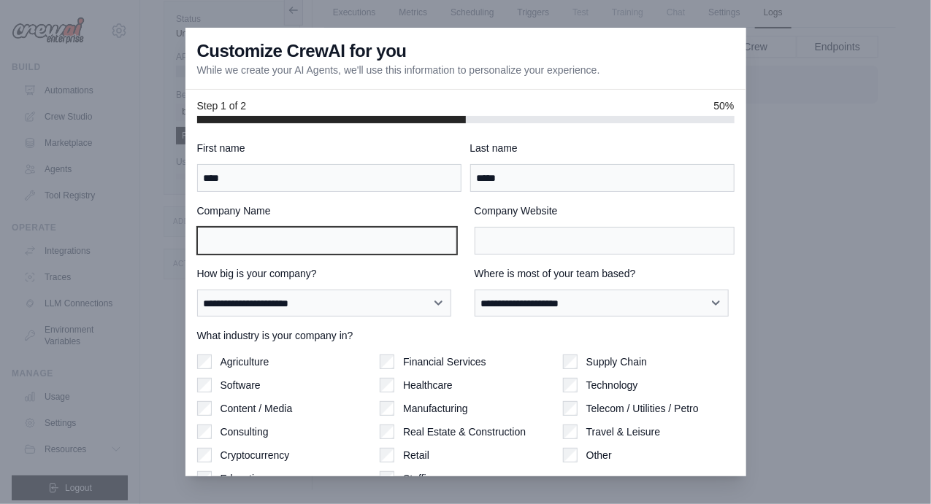
click at [362, 237] on input "Company Name" at bounding box center [327, 241] width 260 height 28
type input "***"
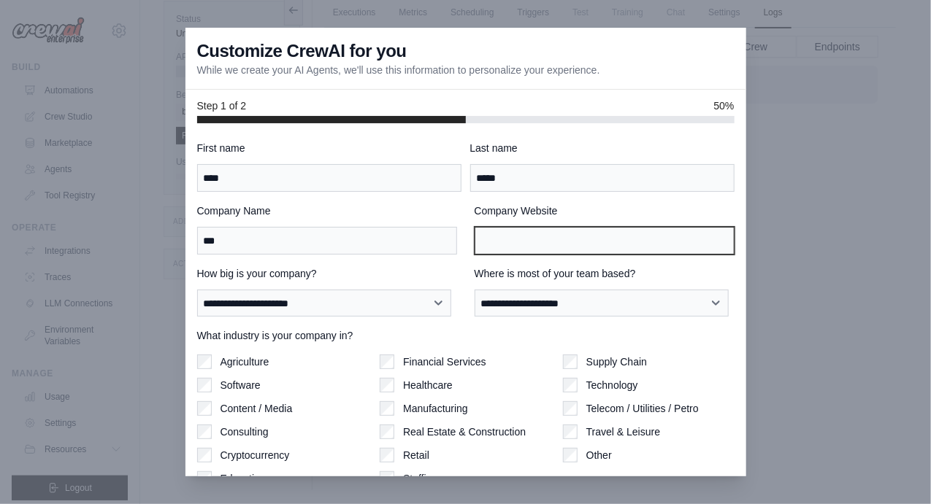
click at [498, 239] on input "Company Website" at bounding box center [604, 241] width 260 height 28
type input "*"
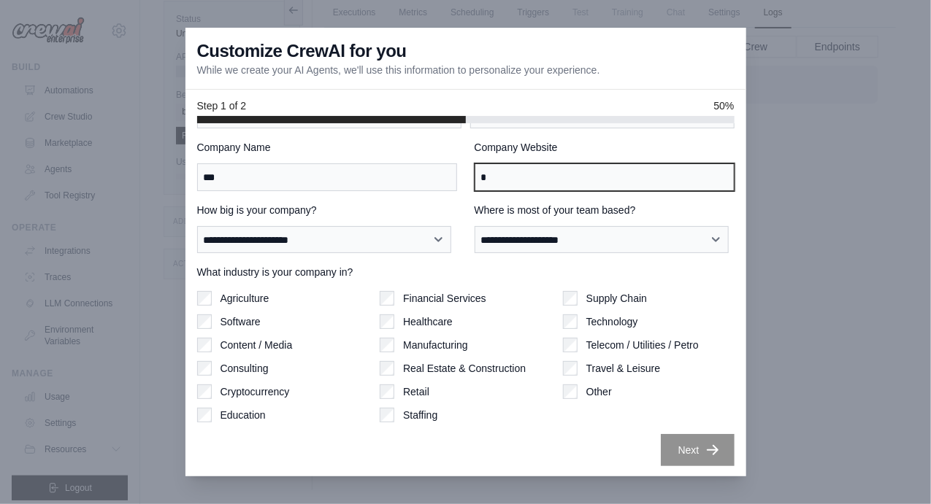
type input "*"
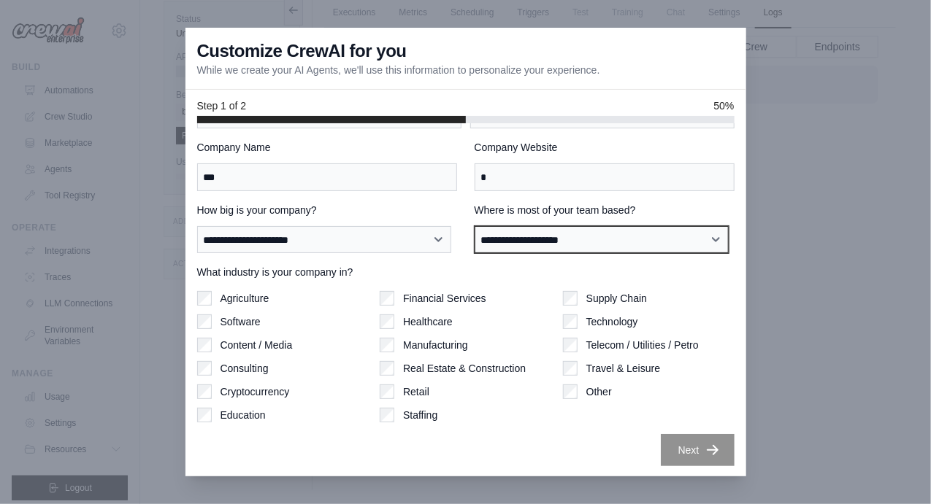
click at [498, 239] on select "**********" at bounding box center [601, 239] width 255 height 27
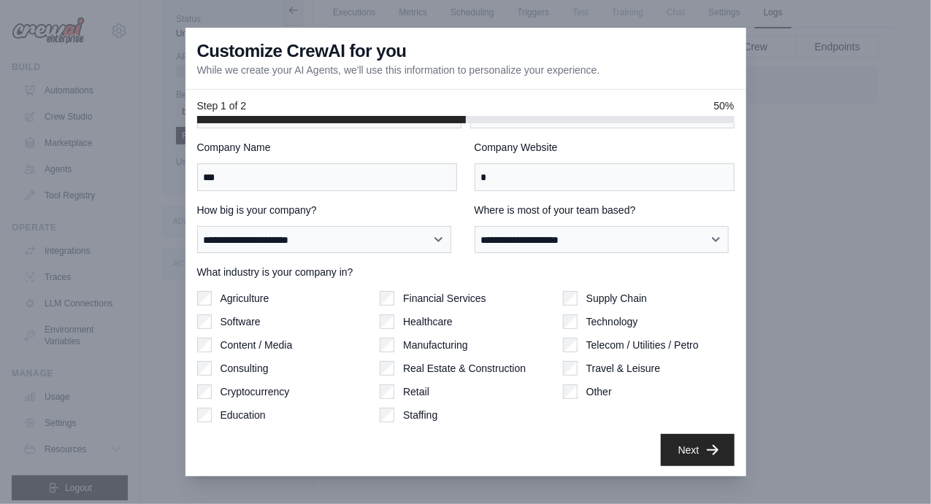
click at [431, 192] on div "**********" at bounding box center [465, 271] width 537 height 389
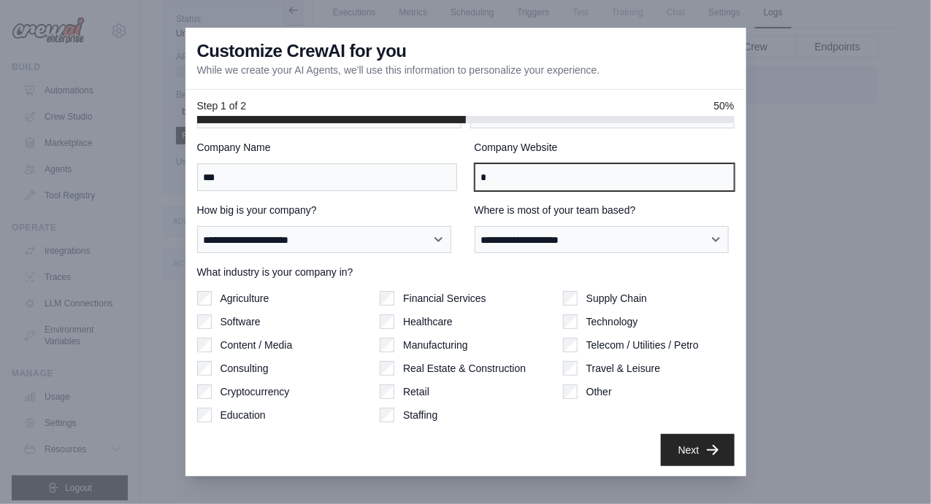
click at [512, 181] on input "*" at bounding box center [604, 177] width 260 height 28
type input "*"
type input "****"
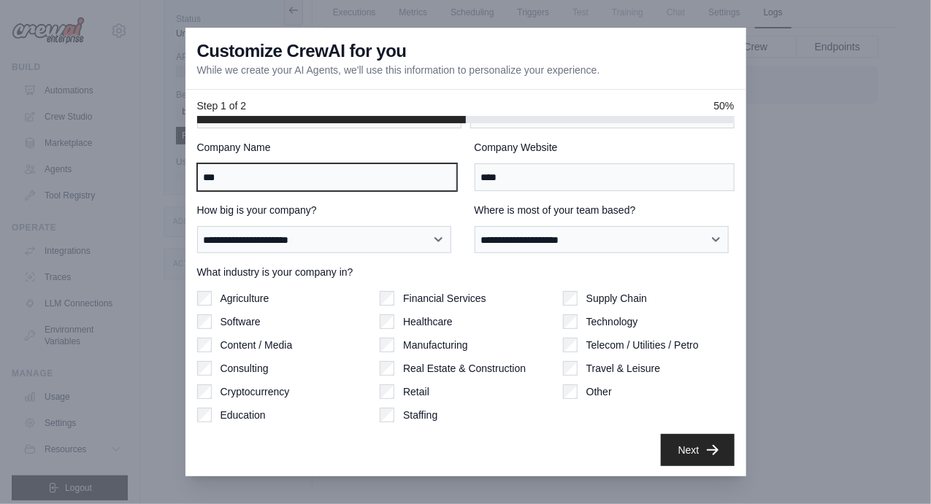
click at [386, 174] on input "***" at bounding box center [327, 177] width 260 height 28
type input "****"
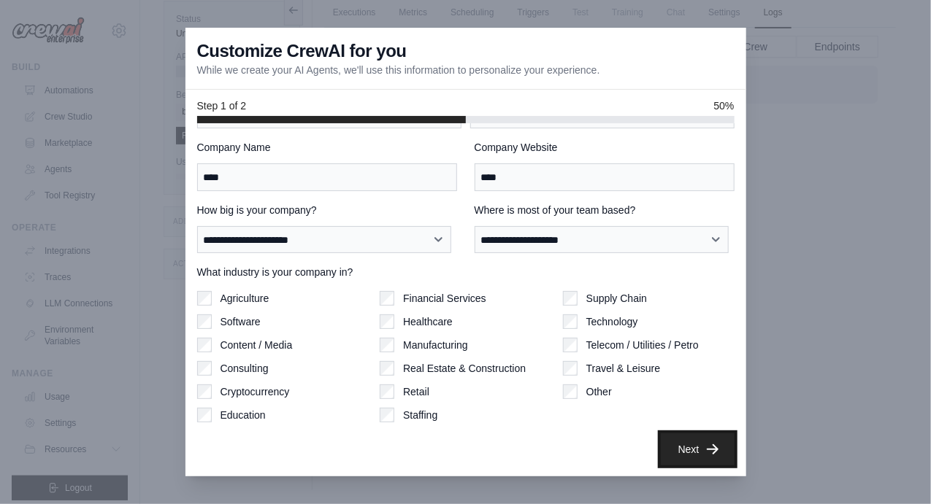
click at [661, 458] on button "Next" at bounding box center [698, 450] width 74 height 32
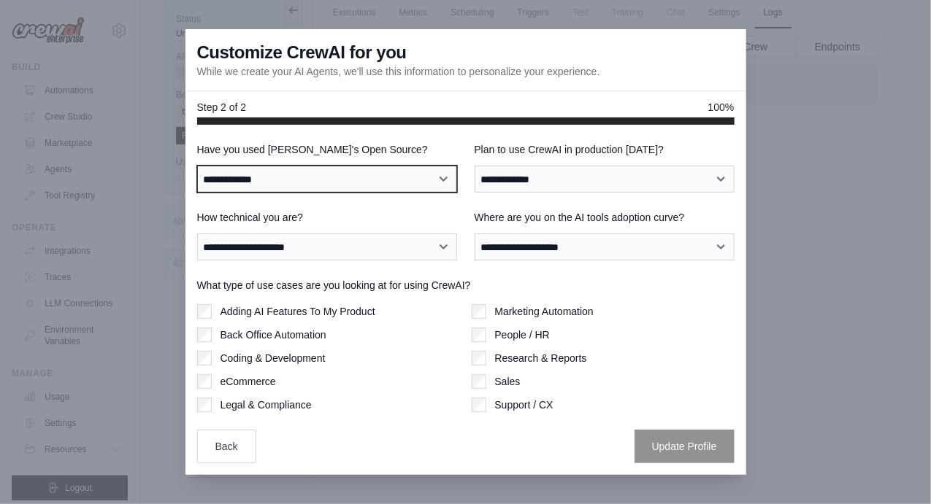
click at [441, 185] on select "**********" at bounding box center [327, 179] width 260 height 27
select select "**"
click at [197, 166] on select "**********" at bounding box center [327, 179] width 260 height 27
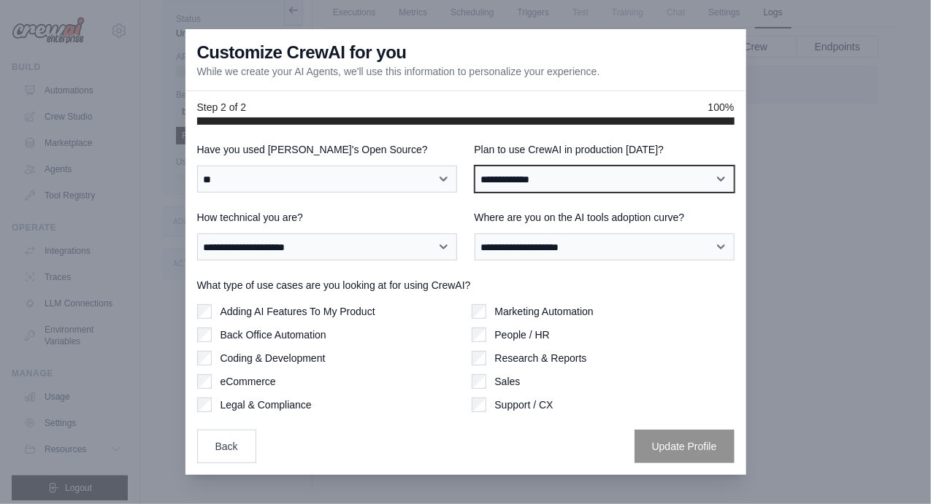
click at [539, 183] on select "**********" at bounding box center [604, 179] width 260 height 27
click at [474, 166] on select "**********" at bounding box center [604, 179] width 260 height 27
click at [521, 188] on select "**********" at bounding box center [604, 179] width 260 height 27
select select "*****"
click at [474, 166] on select "**********" at bounding box center [604, 179] width 260 height 27
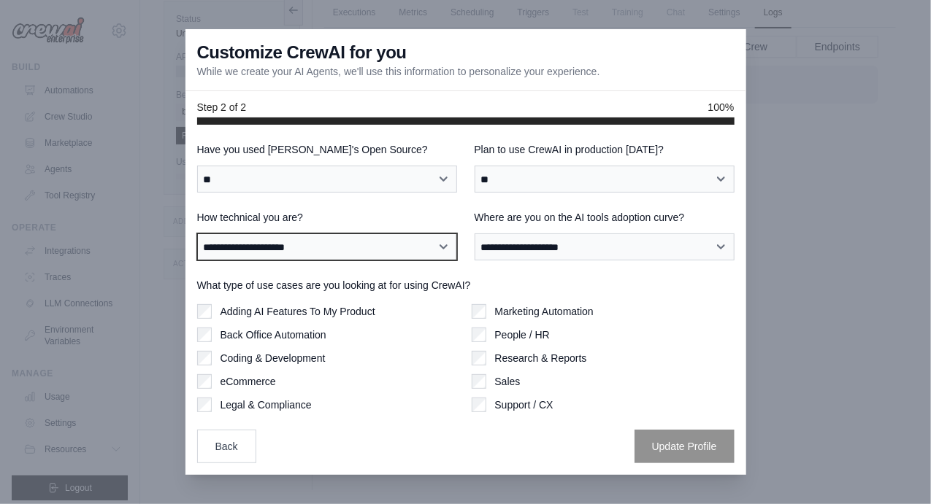
click at [407, 245] on select "**********" at bounding box center [327, 247] width 260 height 27
select select "**********"
click at [197, 234] on select "**********" at bounding box center [327, 247] width 260 height 27
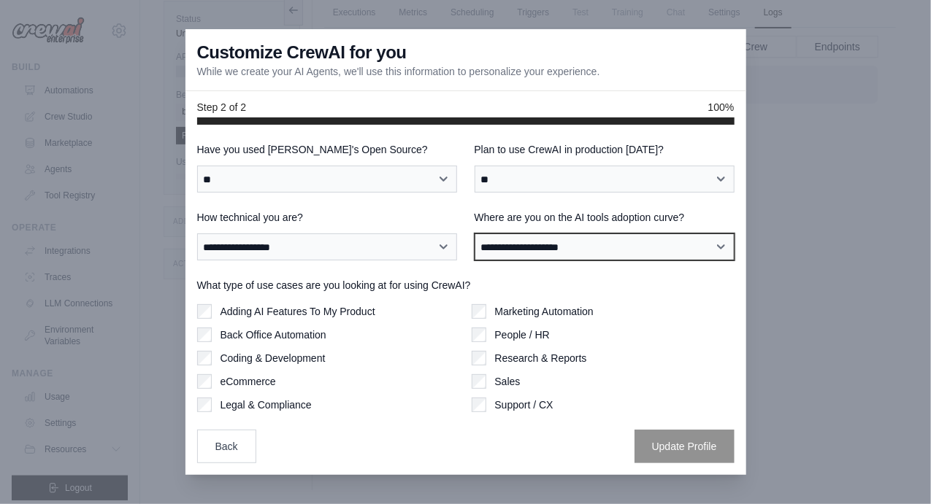
click at [523, 254] on select "**********" at bounding box center [604, 247] width 260 height 27
select select "**********"
click at [474, 234] on select "**********" at bounding box center [604, 247] width 260 height 27
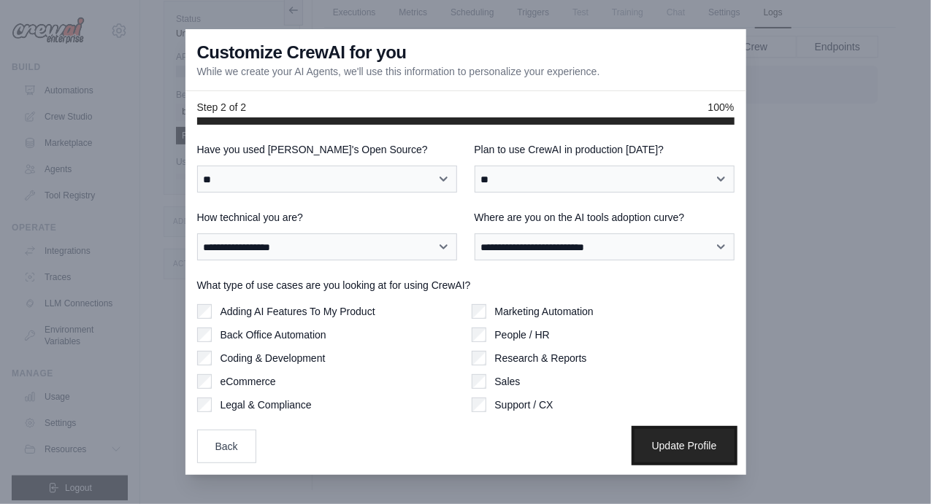
click at [680, 451] on button "Update Profile" at bounding box center [684, 446] width 100 height 34
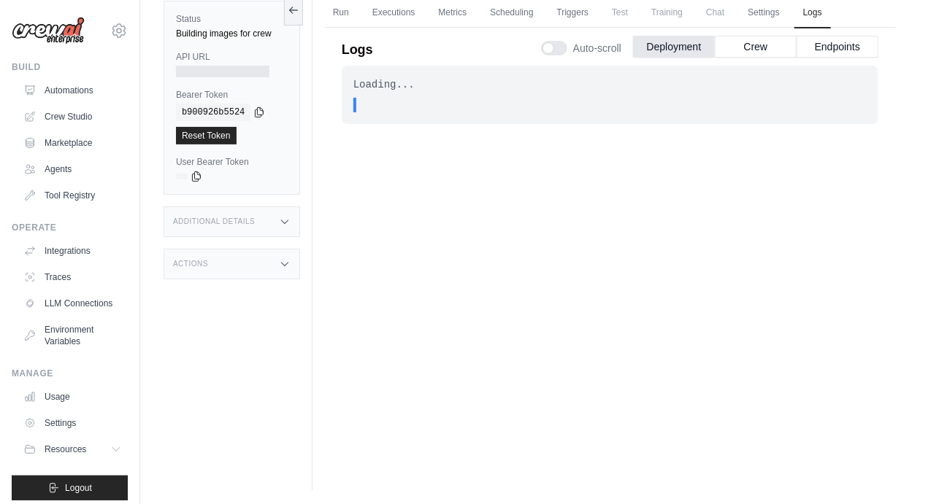
click at [226, 355] on div "Status Building images for crew API URL Bearer Token copied b900926b5524 Reset …" at bounding box center [237, 238] width 149 height 504
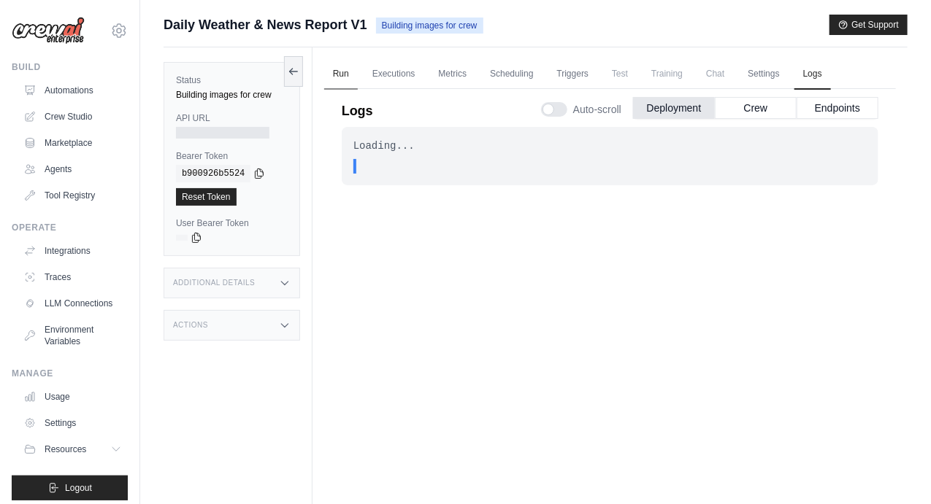
click at [349, 74] on link "Run" at bounding box center [341, 74] width 34 height 31
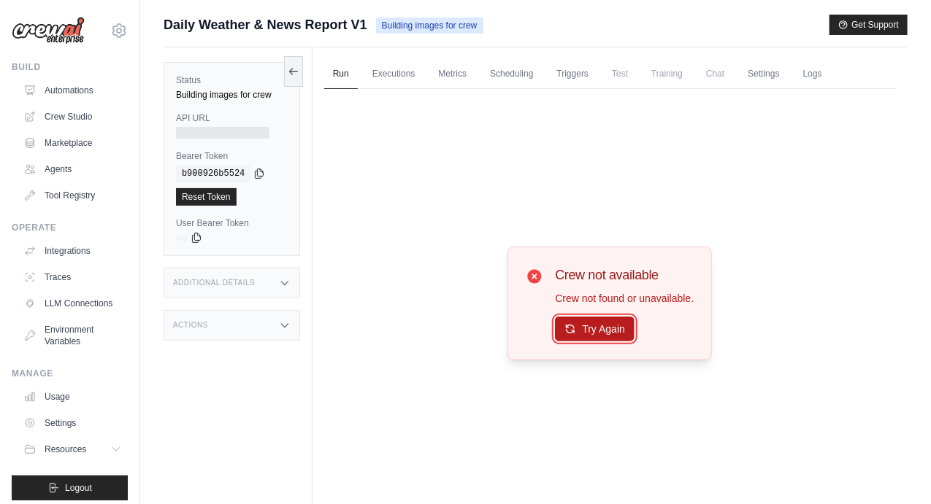
click at [568, 321] on button "Try Again" at bounding box center [595, 329] width 80 height 25
click at [304, 389] on div "Status Building images for crew API URL Bearer Token copied b900926b5524 Reset …" at bounding box center [237, 299] width 149 height 504
click at [50, 93] on link "Automations" at bounding box center [74, 90] width 110 height 23
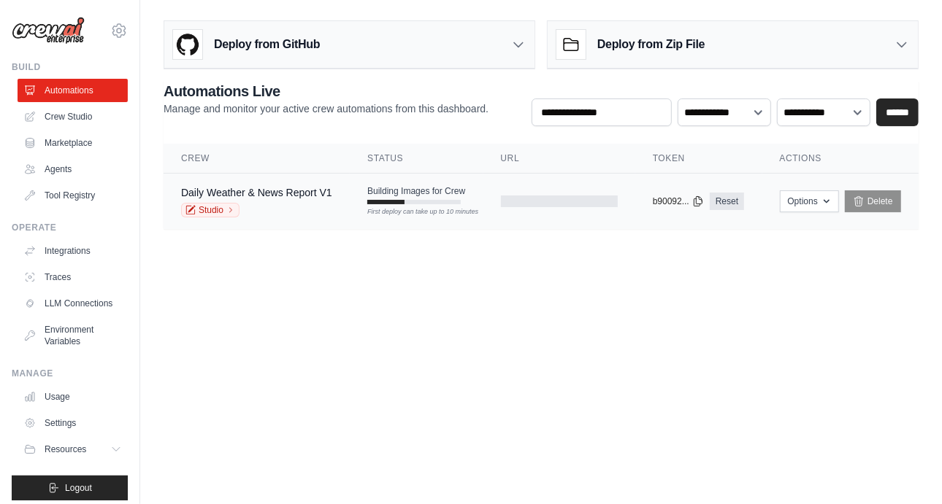
click at [294, 209] on div "Studio" at bounding box center [256, 210] width 151 height 15
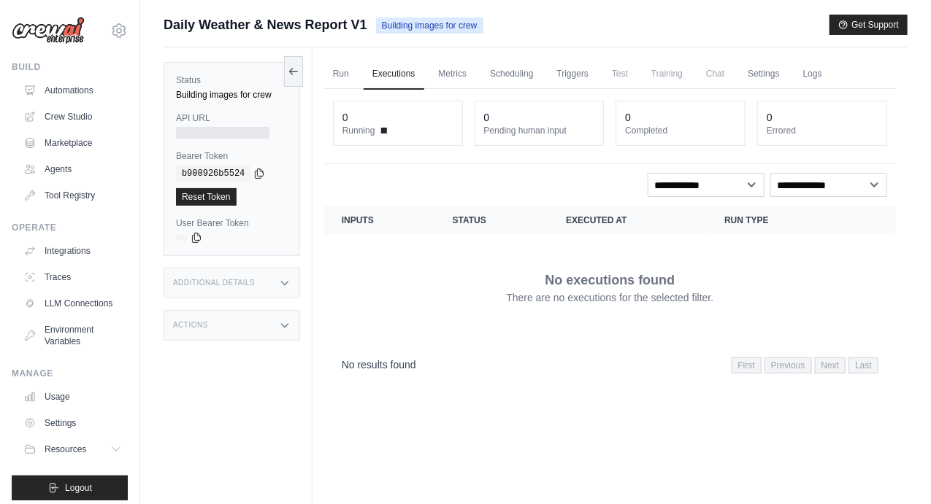
click at [301, 261] on div "Status Building images for crew API URL Bearer Token copied b900926b5524 Reset …" at bounding box center [237, 299] width 149 height 504
click at [93, 94] on link "Automations" at bounding box center [74, 90] width 110 height 23
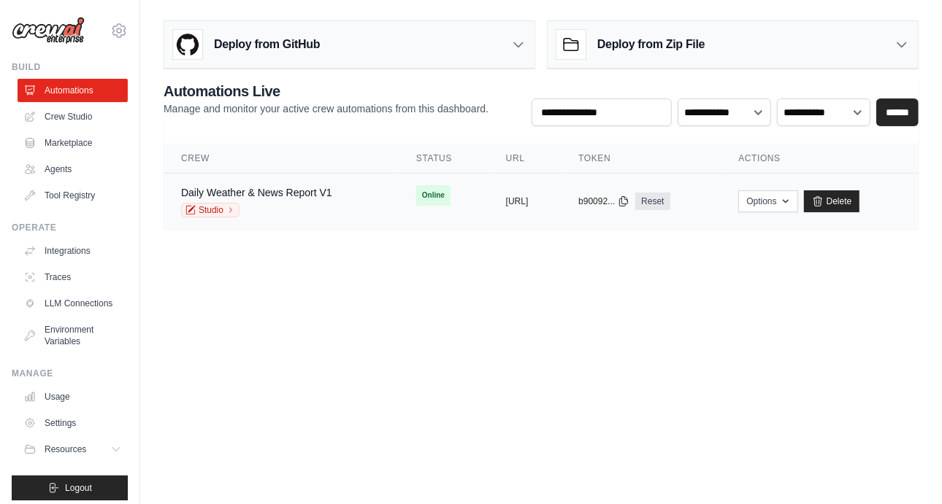
click at [308, 198] on div "Daily Weather & News Report V1" at bounding box center [256, 192] width 151 height 15
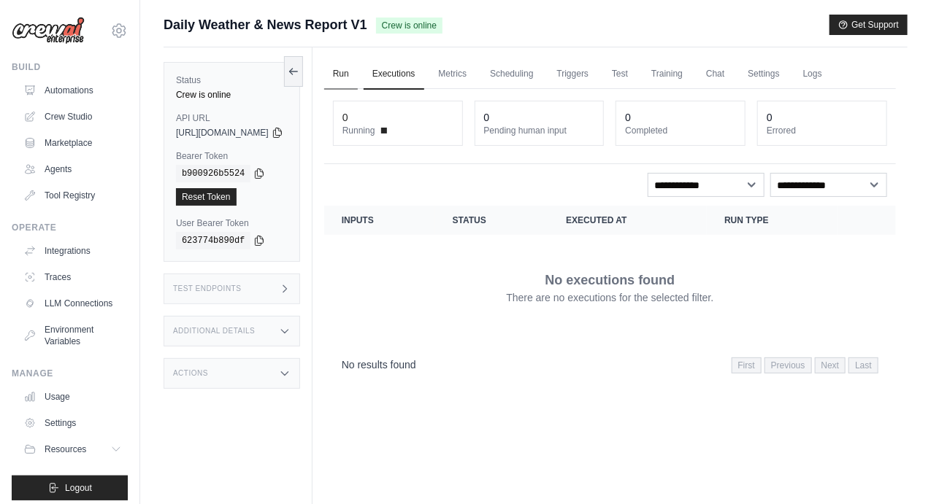
click at [358, 82] on link "Run" at bounding box center [341, 74] width 34 height 31
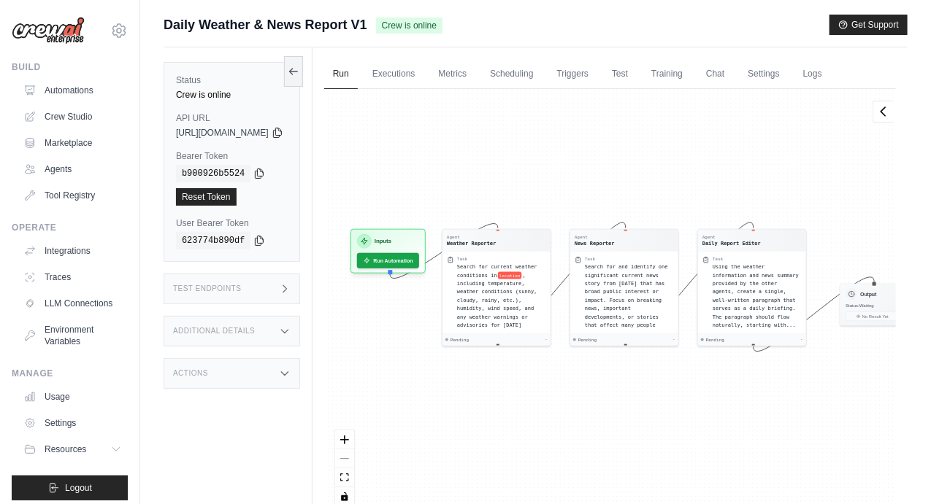
drag, startPoint x: 485, startPoint y: 132, endPoint x: 519, endPoint y: 116, distance: 37.9
click at [519, 116] on div "Agent Weather Reporter Task Search for current weather conditions in location ,…" at bounding box center [609, 303] width 571 height 428
click at [417, 77] on link "Executions" at bounding box center [393, 74] width 61 height 31
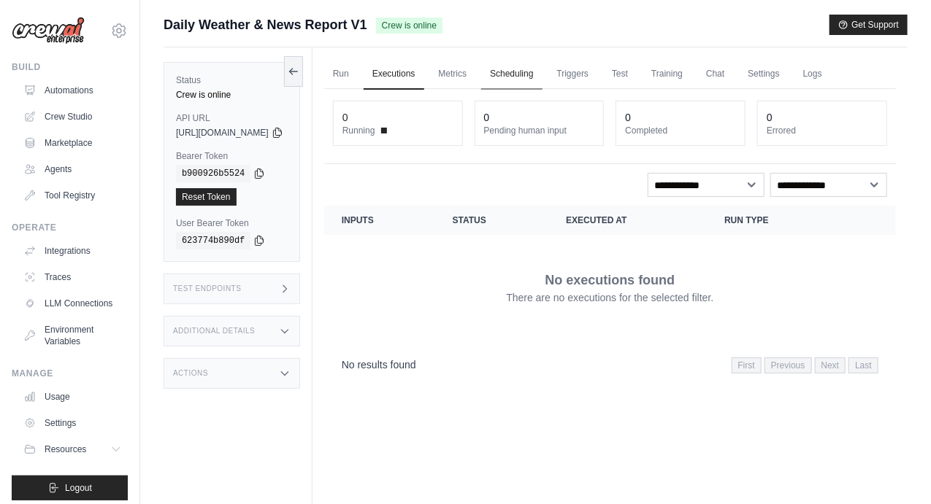
click at [521, 72] on link "Scheduling" at bounding box center [511, 74] width 61 height 31
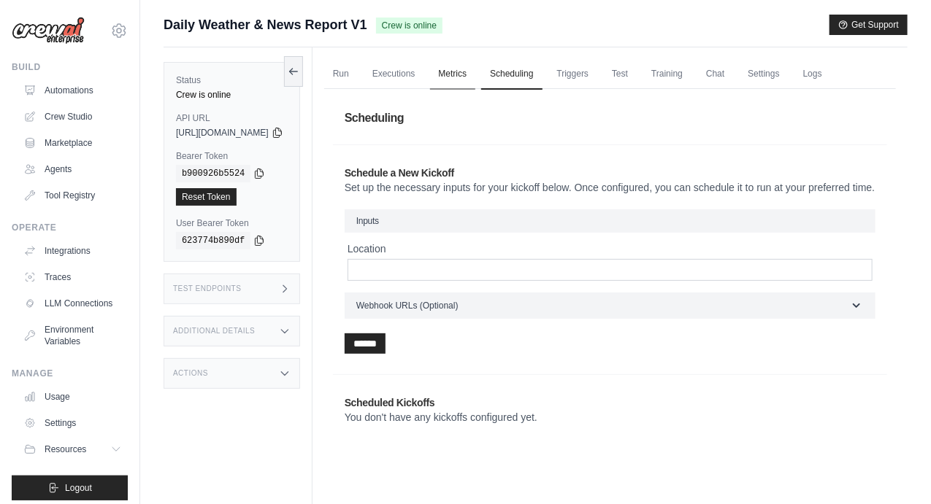
click at [476, 72] on link "Metrics" at bounding box center [453, 74] width 46 height 31
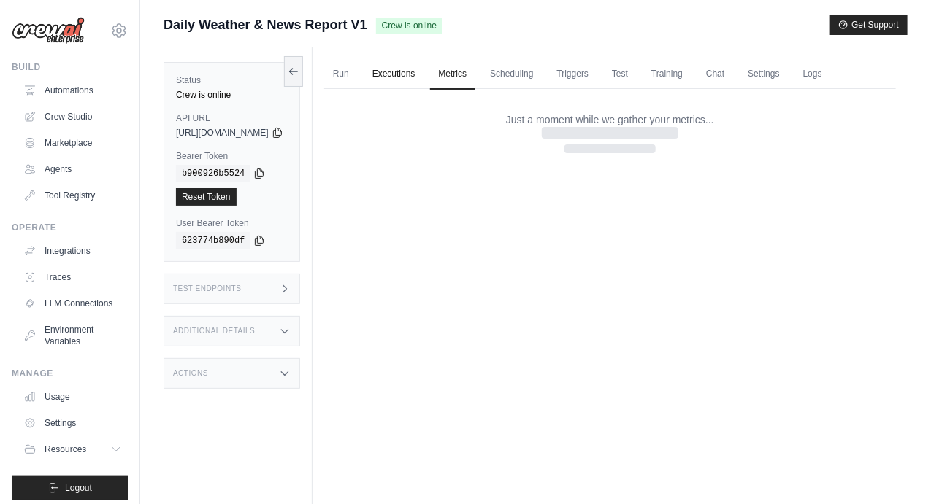
click at [424, 73] on link "Executions" at bounding box center [393, 74] width 61 height 31
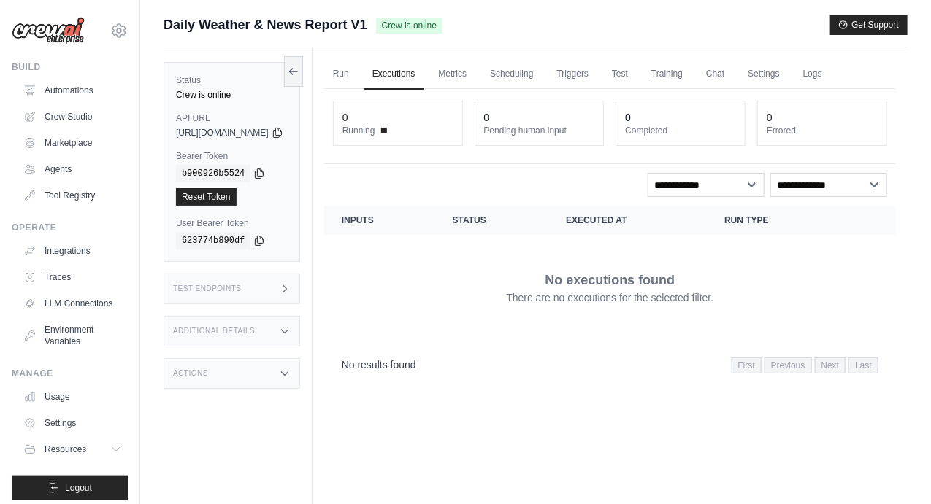
click at [393, 59] on ul "Run Executions Metrics Scheduling Triggers Test Training Chat Settings Logs" at bounding box center [609, 74] width 571 height 30
click at [358, 70] on link "Run" at bounding box center [341, 74] width 34 height 31
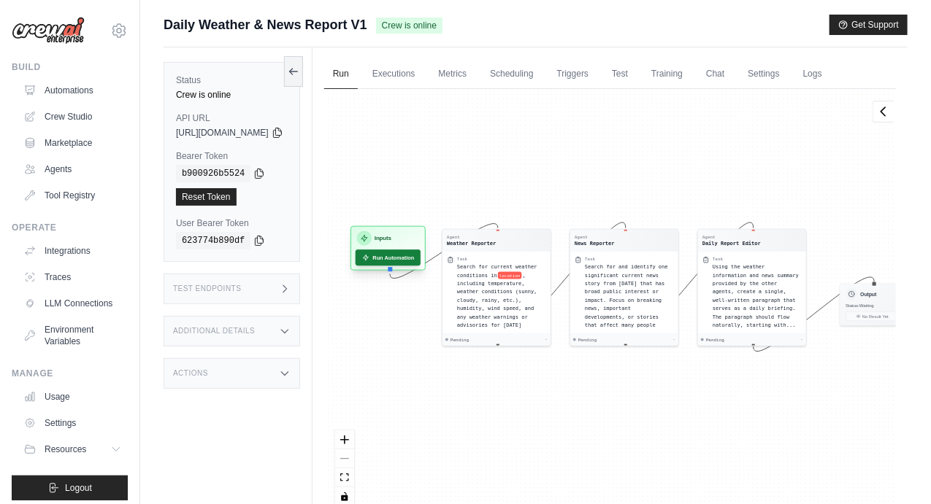
click at [420, 251] on button "Run Automation" at bounding box center [387, 258] width 65 height 16
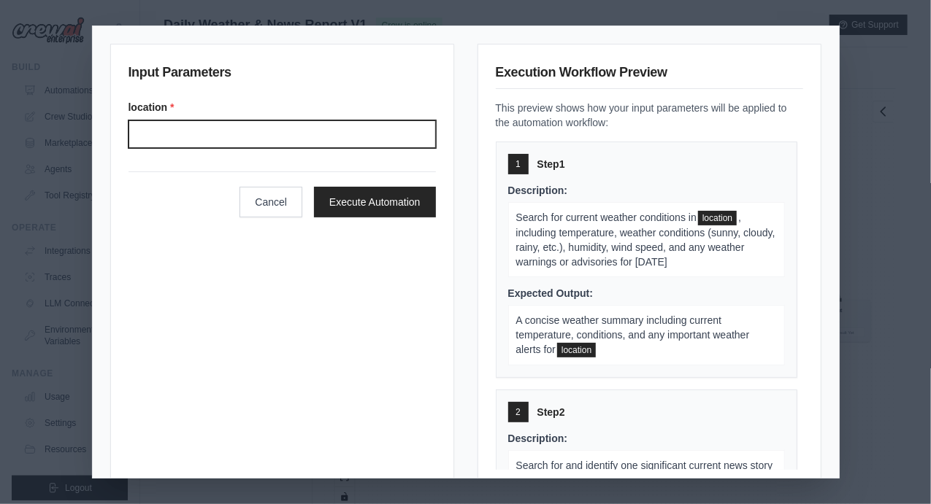
click at [339, 137] on input "Location" at bounding box center [281, 134] width 307 height 28
type input "******"
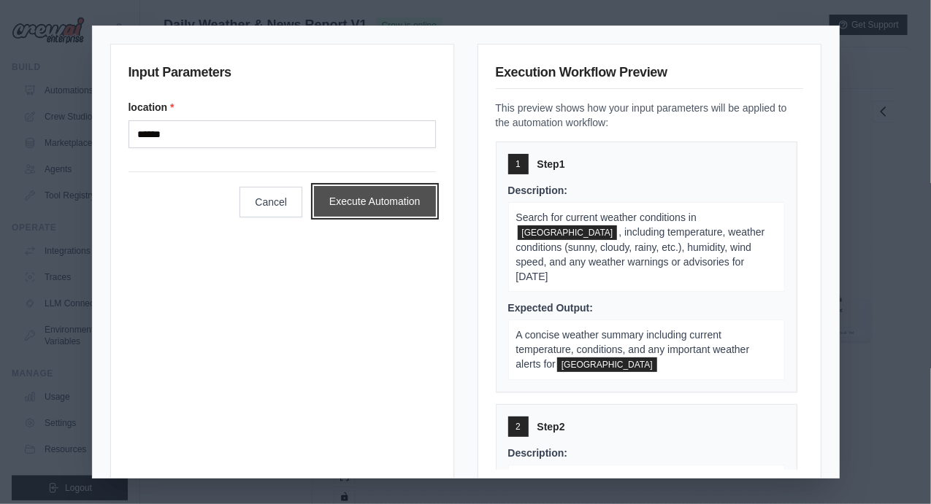
click at [396, 202] on button "Execute Automation" at bounding box center [375, 201] width 122 height 31
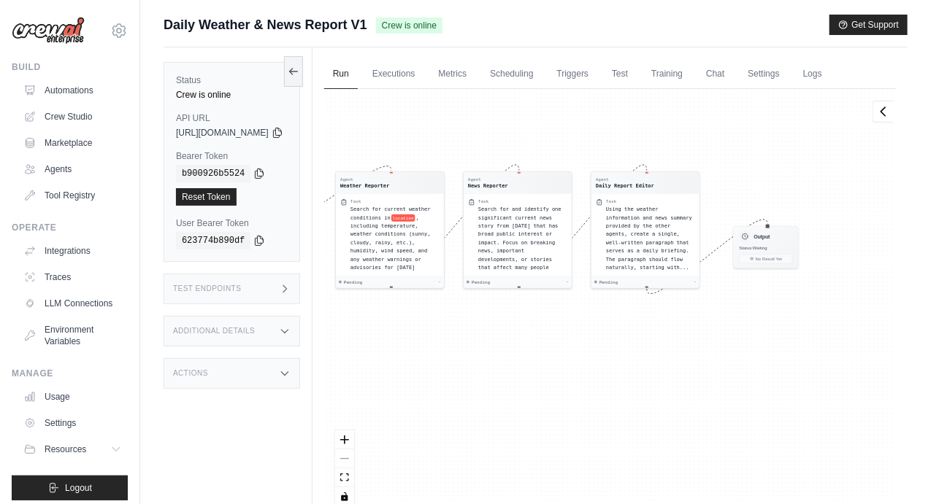
drag, startPoint x: 666, startPoint y: 171, endPoint x: 593, endPoint y: 97, distance: 103.2
click at [593, 97] on div "Agent Weather Reporter Task Search for current weather conditions in location ,…" at bounding box center [609, 303] width 571 height 428
click at [424, 81] on link "Executions" at bounding box center [393, 74] width 61 height 31
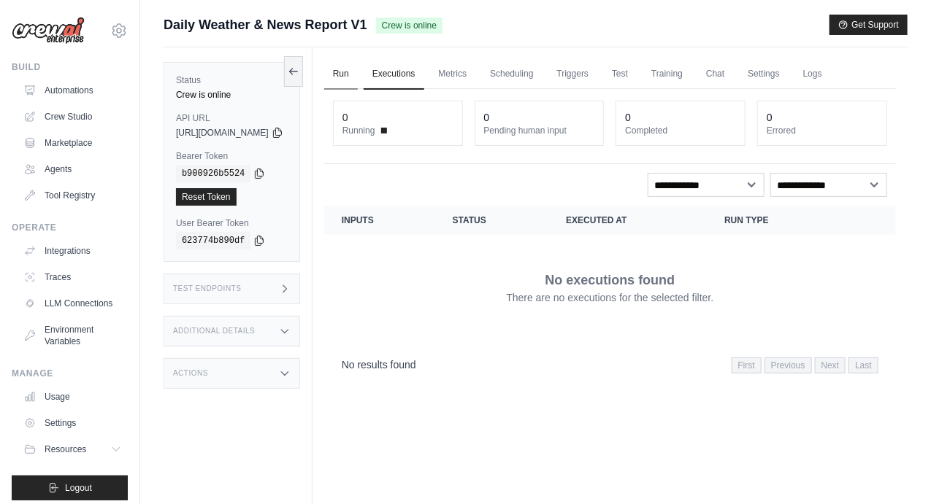
click at [358, 80] on link "Run" at bounding box center [341, 74] width 34 height 31
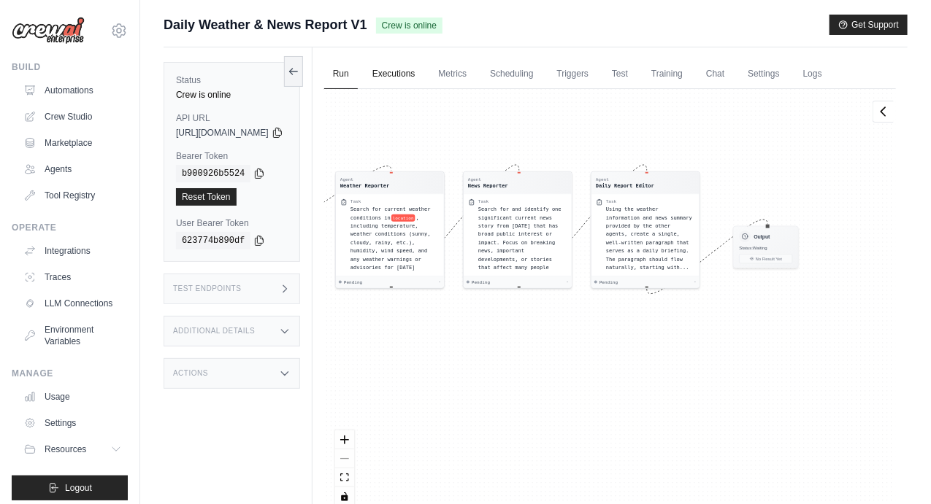
click at [424, 69] on link "Executions" at bounding box center [393, 74] width 61 height 31
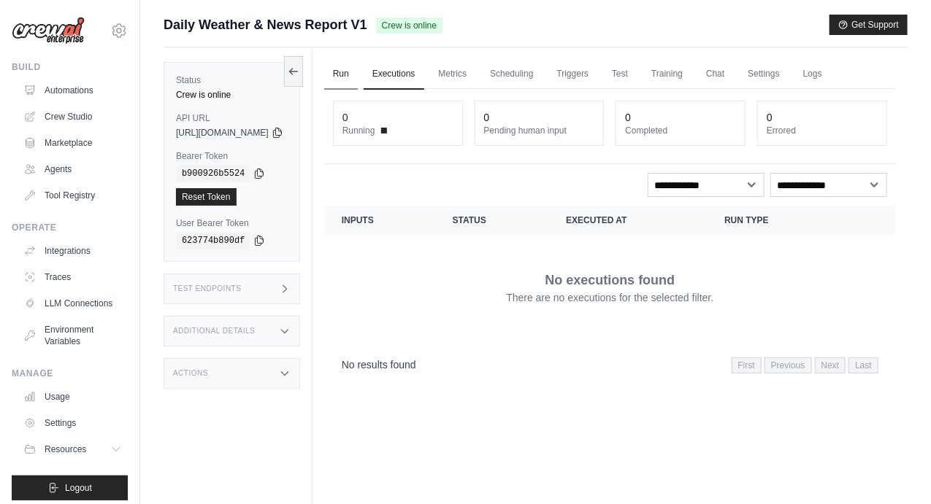
click at [358, 80] on link "Run" at bounding box center [341, 74] width 34 height 31
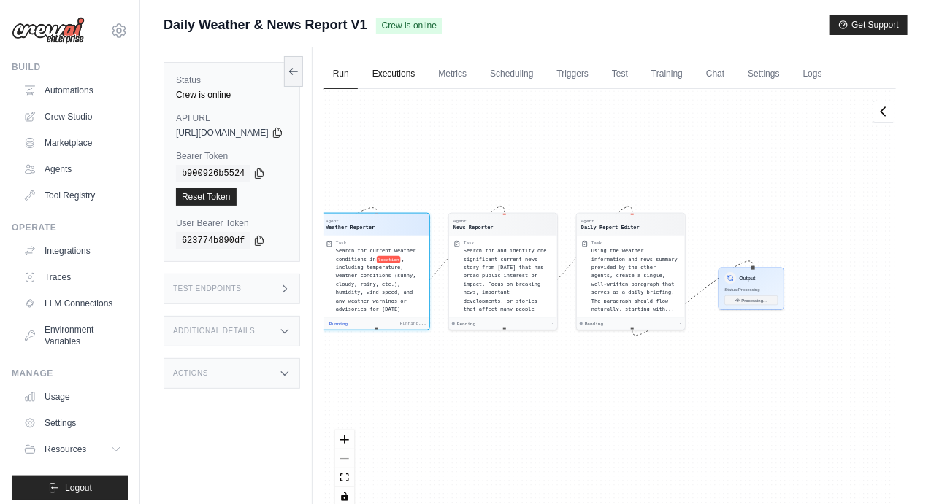
click at [401, 75] on link "Executions" at bounding box center [393, 74] width 61 height 31
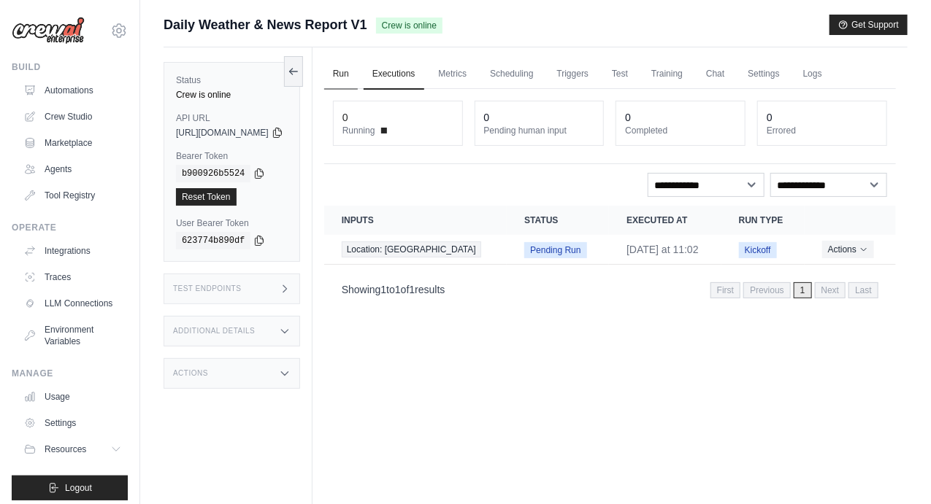
click at [358, 72] on link "Run" at bounding box center [341, 74] width 34 height 31
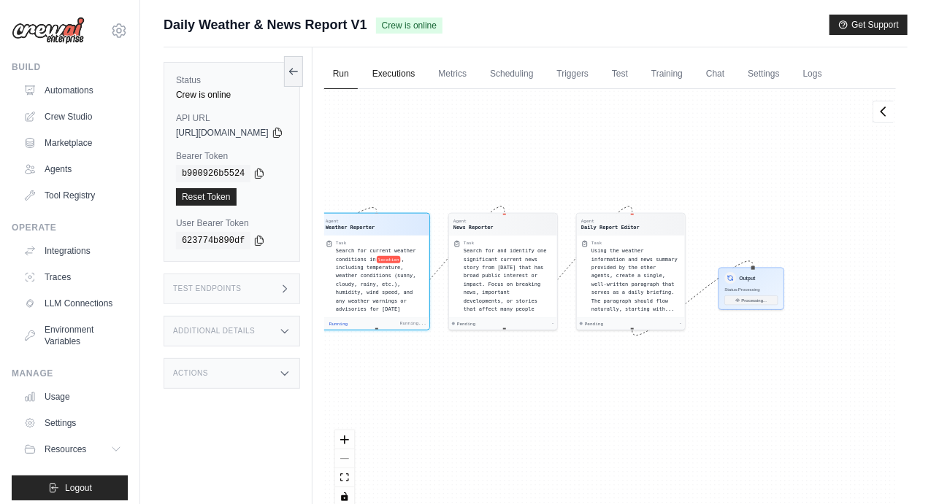
click at [402, 72] on link "Executions" at bounding box center [393, 74] width 61 height 31
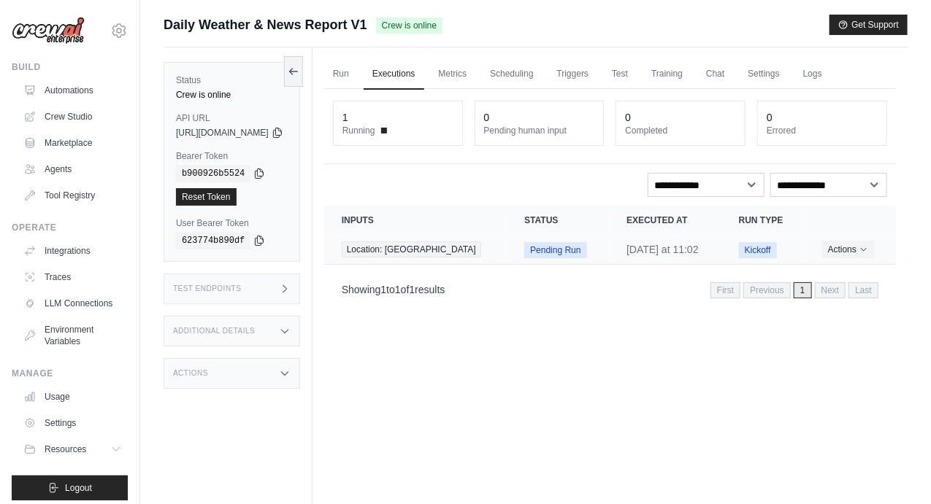
click at [782, 249] on td "Kickoff" at bounding box center [762, 250] width 83 height 30
click at [358, 78] on link "Run" at bounding box center [341, 74] width 34 height 31
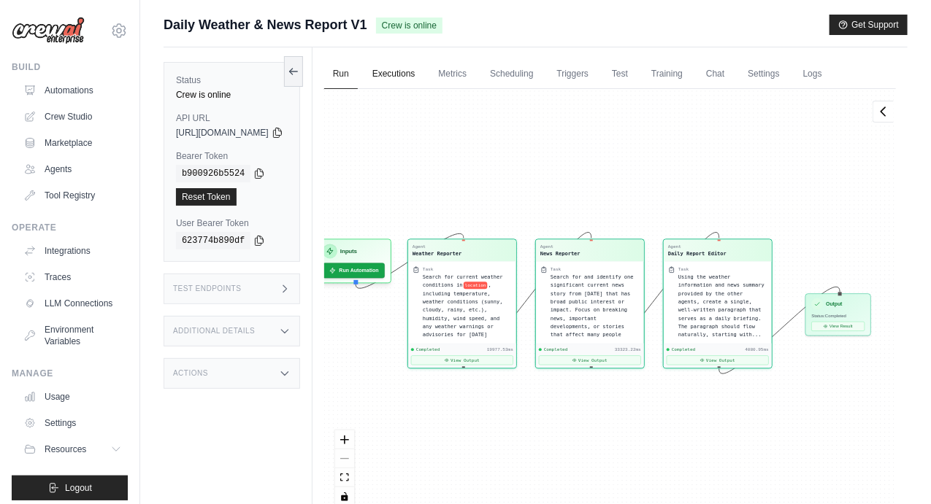
click at [421, 78] on link "Executions" at bounding box center [393, 74] width 61 height 31
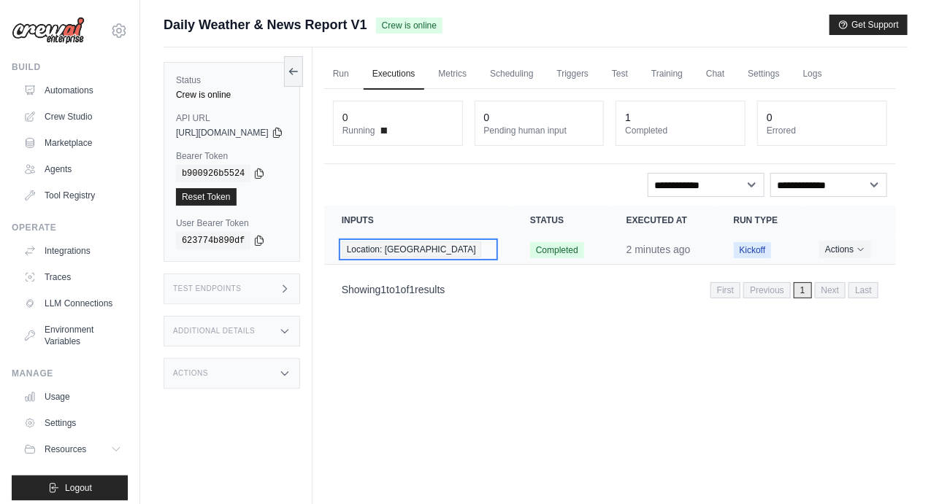
click at [440, 250] on span "Location: Taipei" at bounding box center [411, 250] width 139 height 16
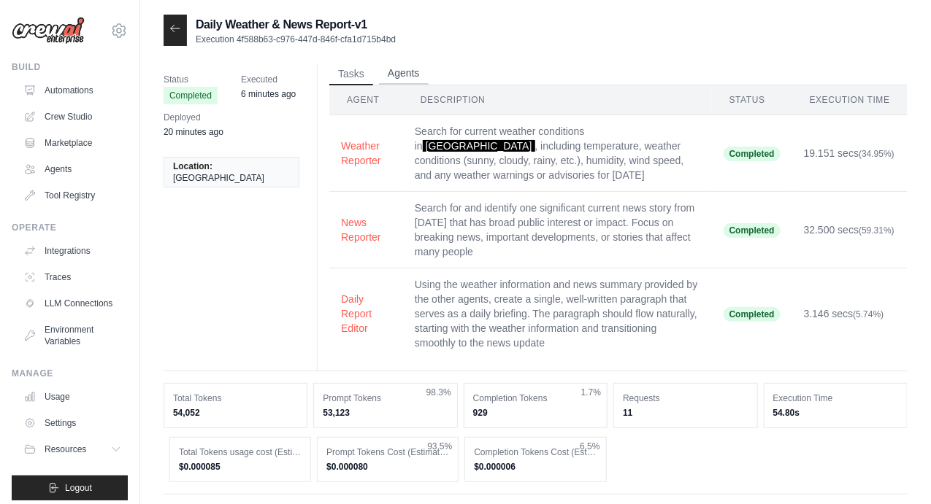
click at [382, 74] on button "Agents" at bounding box center [404, 74] width 50 height 22
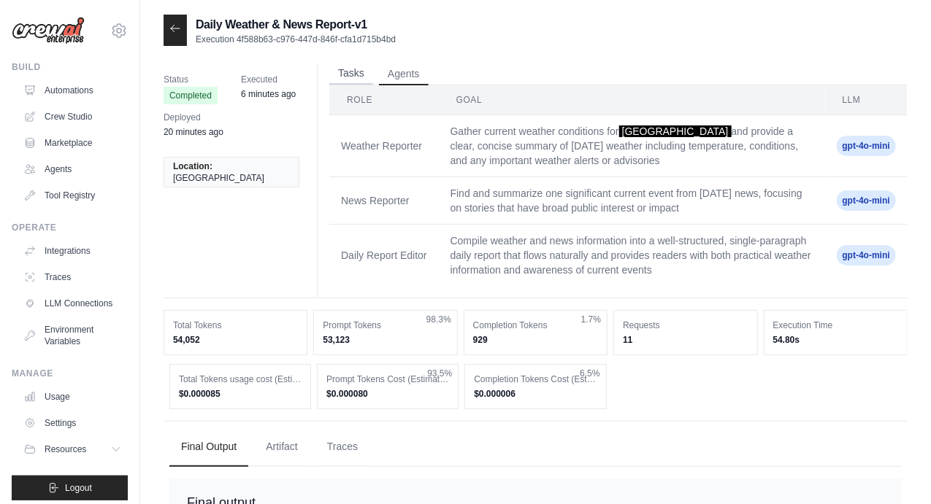
click at [345, 74] on button "Tasks" at bounding box center [351, 74] width 44 height 22
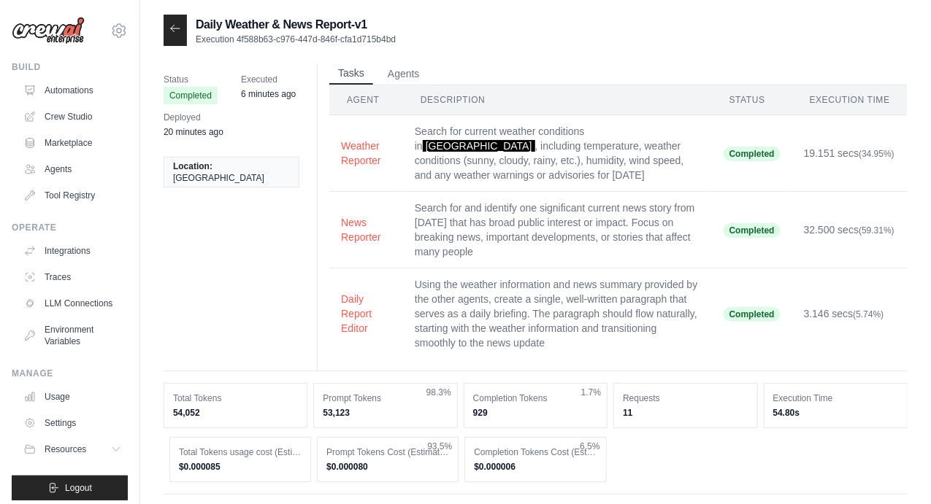
click at [361, 74] on button "Tasks" at bounding box center [351, 74] width 44 height 22
click at [406, 62] on div "Status Completed Executed 6 minutes ago Deployed 20 minutes ago Location: [GEOG…" at bounding box center [535, 394] width 744 height 666
click at [406, 71] on button "Agents" at bounding box center [404, 74] width 50 height 22
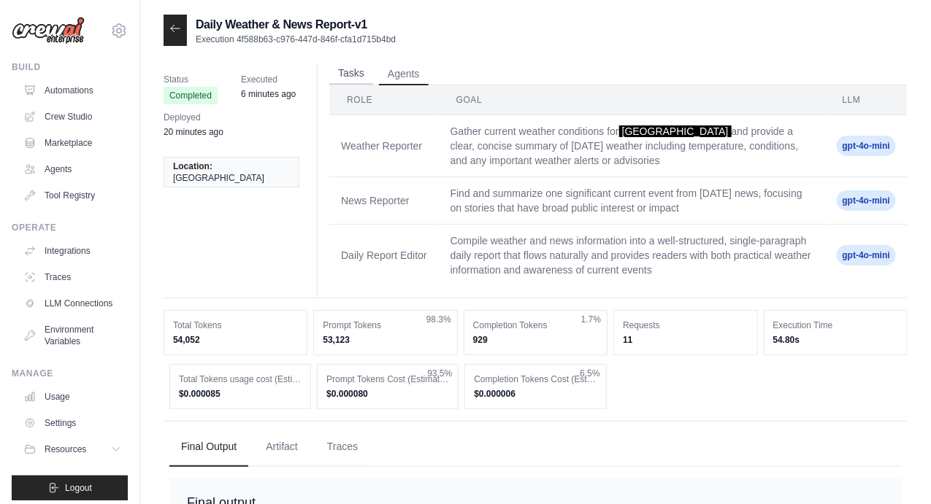
click at [361, 70] on button "Tasks" at bounding box center [351, 74] width 44 height 22
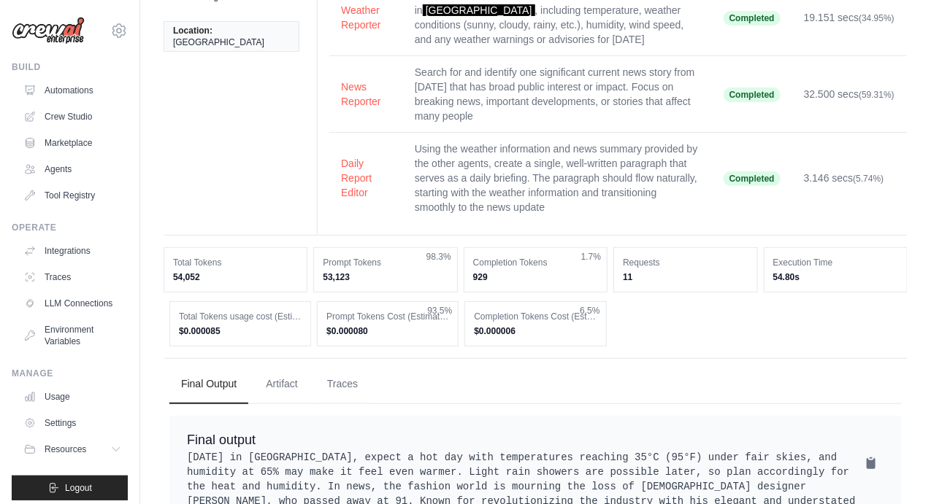
scroll to position [232, 0]
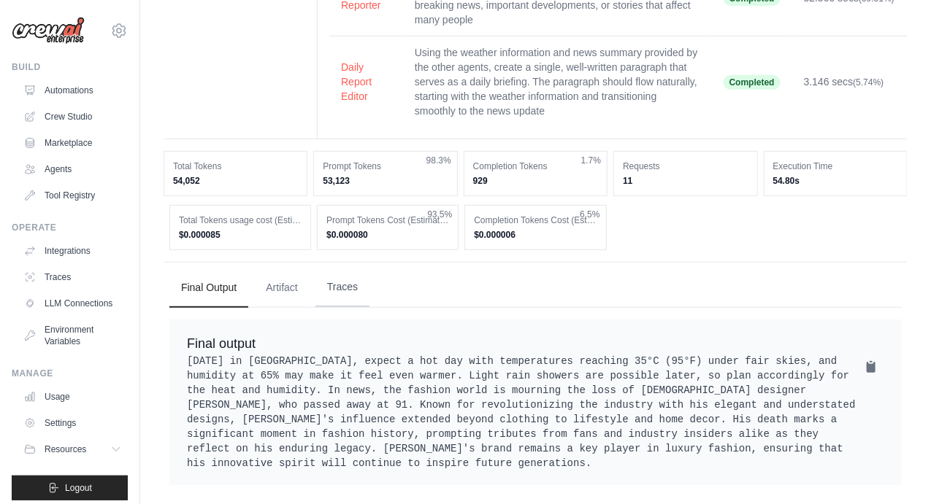
click at [352, 272] on button "Traces" at bounding box center [342, 287] width 54 height 39
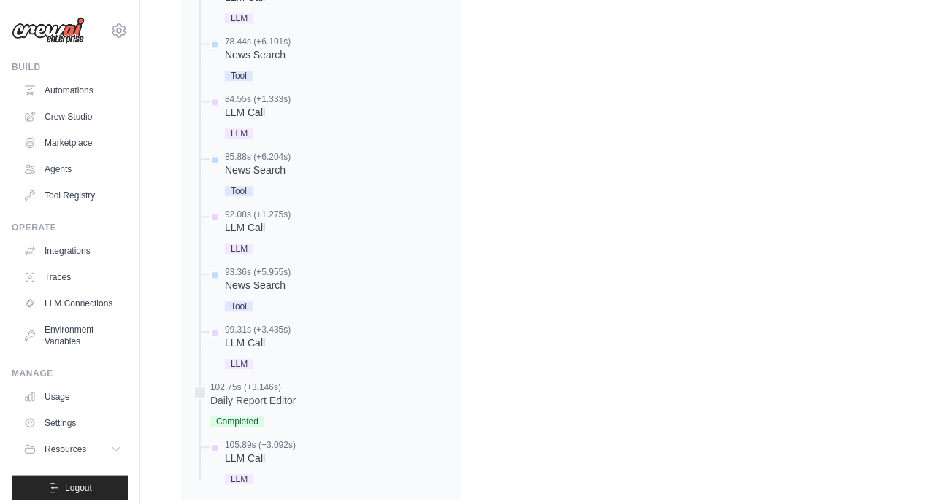
scroll to position [1399, 0]
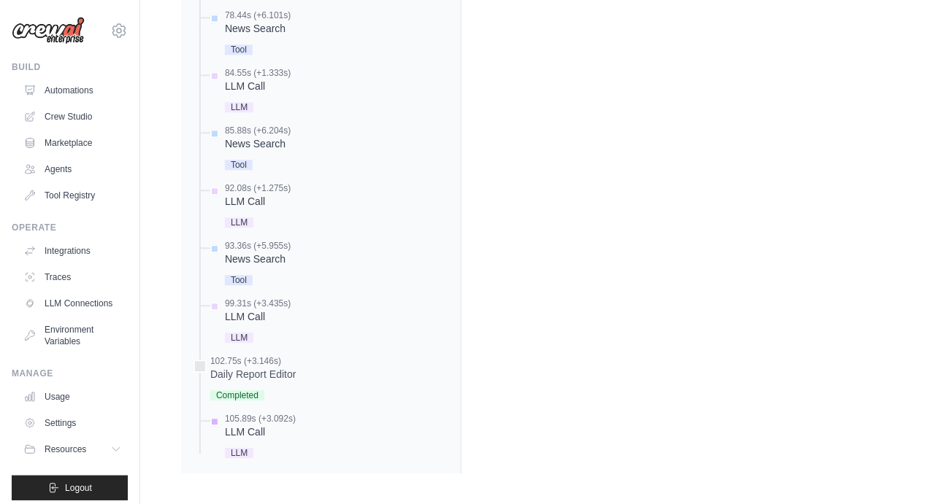
click at [310, 440] on div "105.89s (+3.092s) LLM Call" at bounding box center [328, 437] width 242 height 49
drag, startPoint x: 310, startPoint y: 440, endPoint x: 254, endPoint y: 387, distance: 77.4
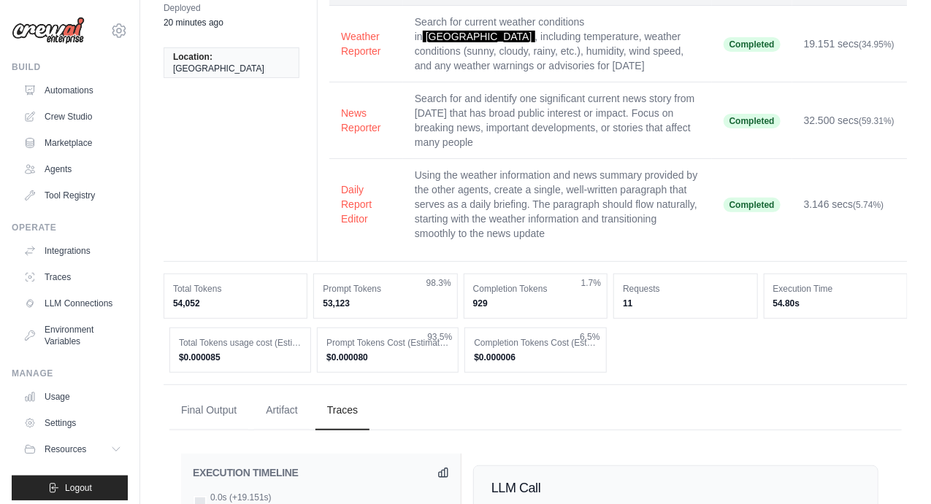
scroll to position [352, 0]
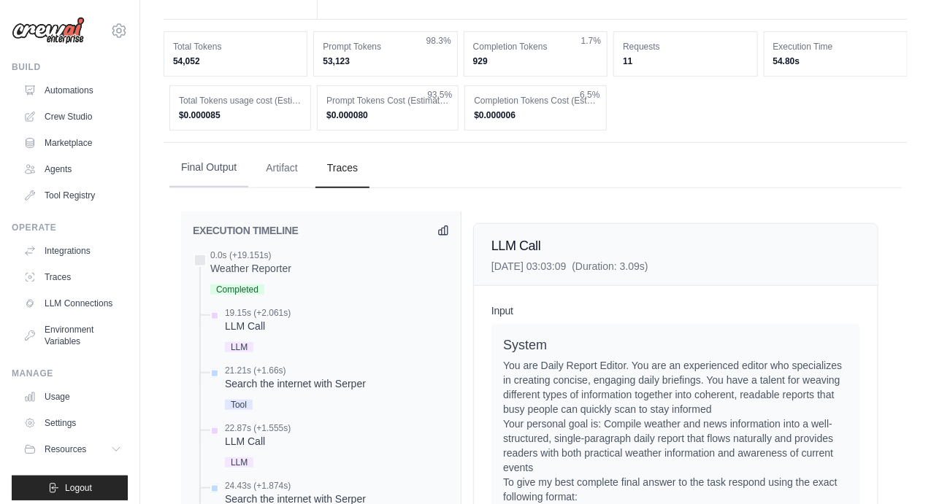
click at [228, 157] on button "Final Output" at bounding box center [208, 167] width 79 height 39
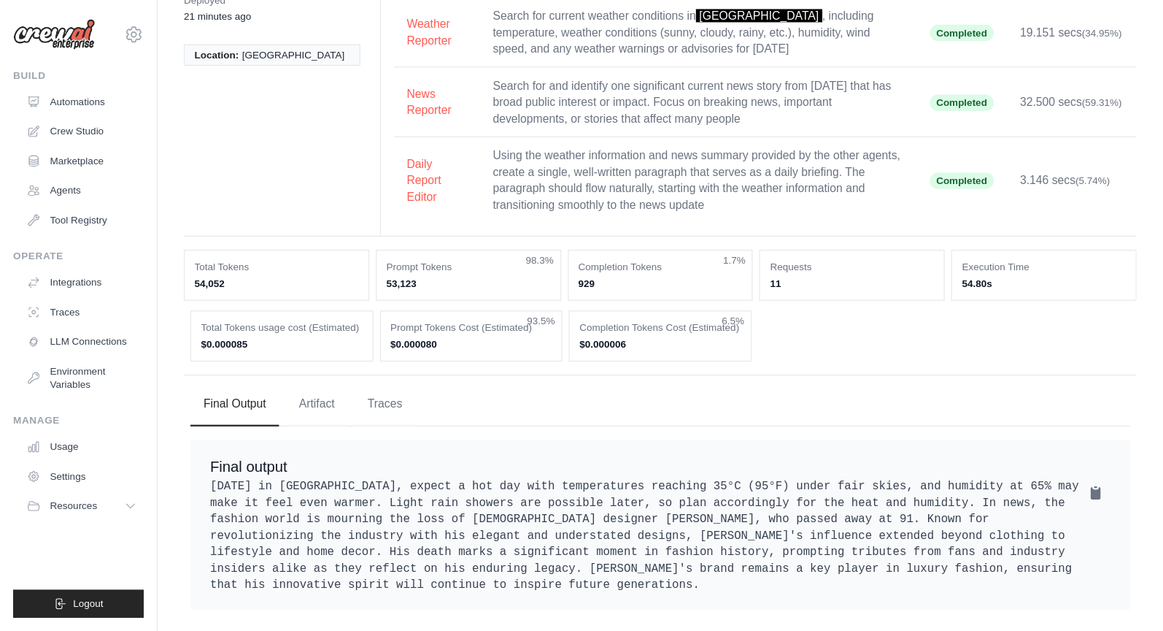
scroll to position [29, 0]
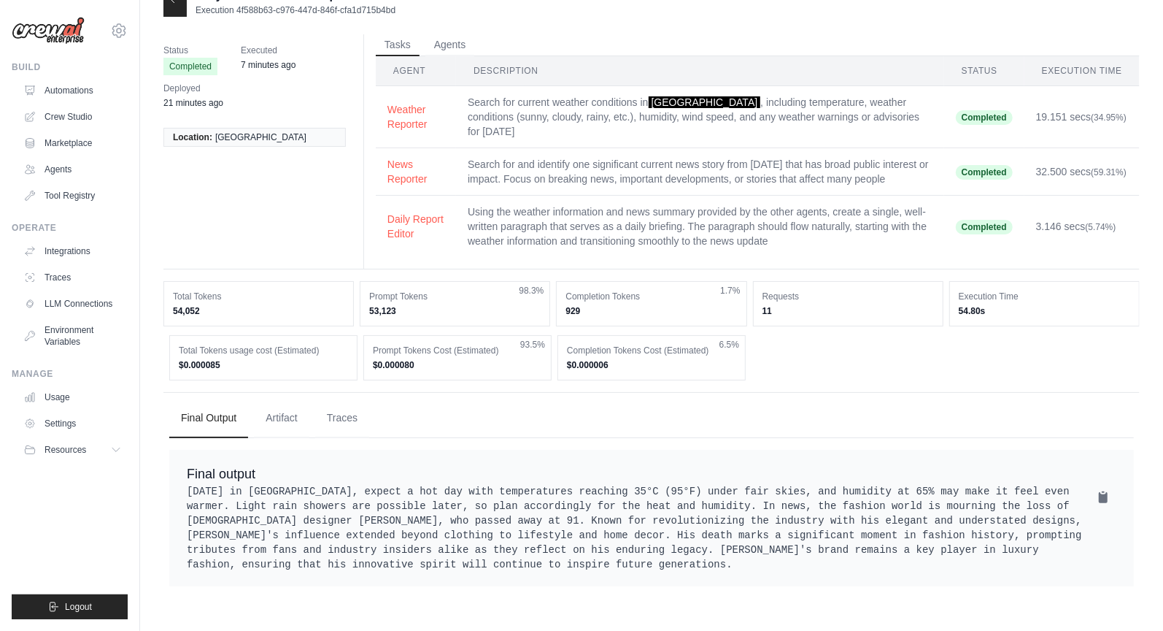
drag, startPoint x: 820, startPoint y: 1, endPoint x: 797, endPoint y: 316, distance: 316.2
click at [797, 316] on div "Total Tokens 54,052 Prompt Tokens 53,123 98.3% Completion Tokens 929 1.7% Reque…" at bounding box center [651, 330] width 977 height 99
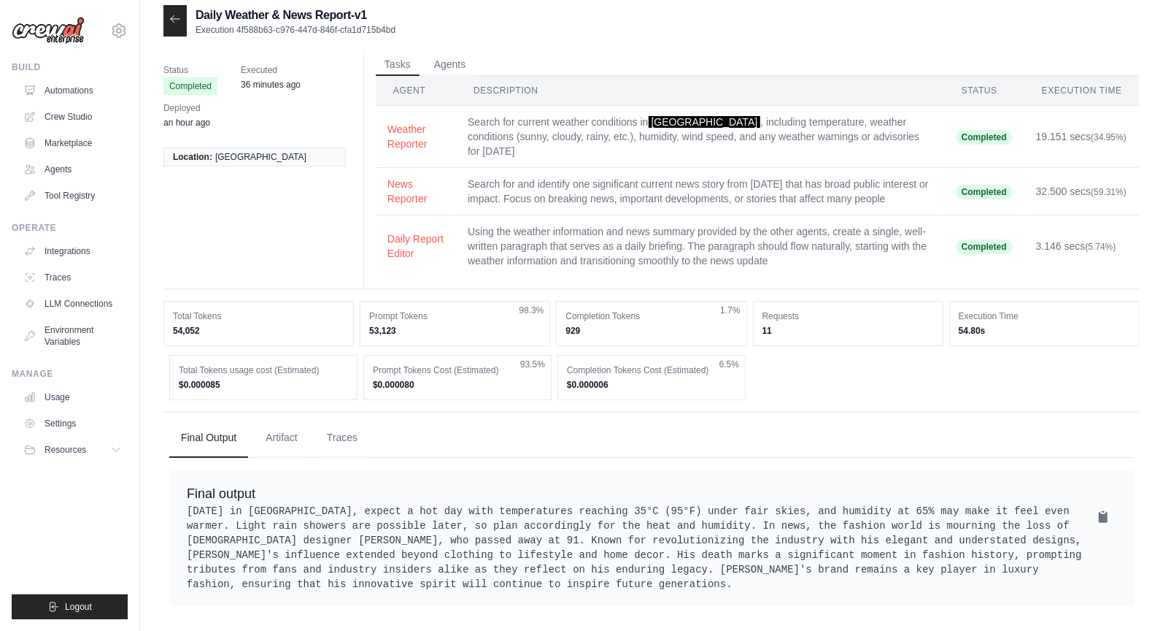
scroll to position [0, 0]
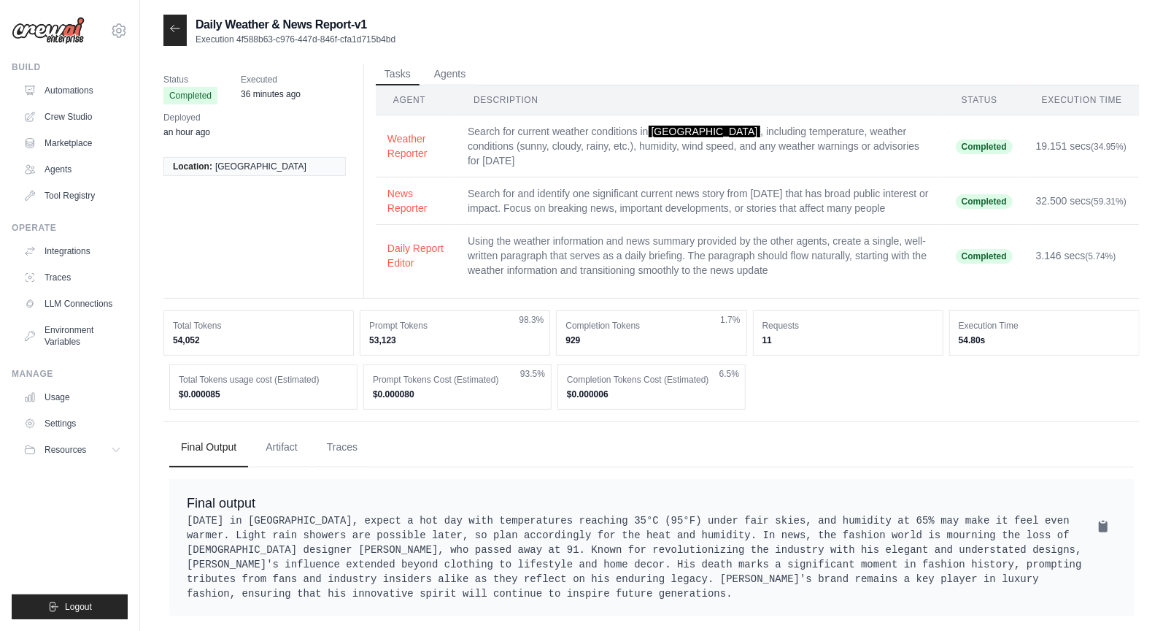
click at [158, 356] on div "Daily Weather & News Report-v1 Execution 4f588b63-c976-447d-846f-cfa1d715b4bd S…" at bounding box center [651, 330] width 1023 height 631
click at [443, 428] on ul "Final Output Artifact Traces" at bounding box center [651, 447] width 965 height 39
click at [471, 446] on ul "Final Output Artifact Traces" at bounding box center [651, 447] width 965 height 39
